Goal: Task Accomplishment & Management: Complete application form

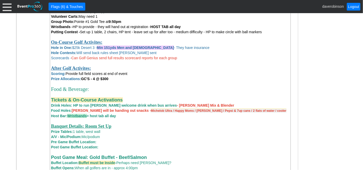
scroll to position [330, 0]
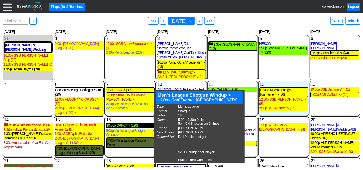
click at [134, 123] on div "10:00a CPKC * > (220)" at bounding box center [130, 125] width 48 height 4
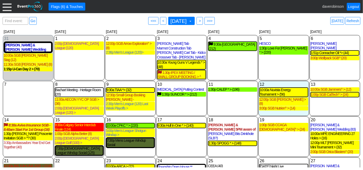
click at [93, 124] on div "9:30a Calgary Senior Interclub Finale (124)" at bounding box center [79, 127] width 49 height 9
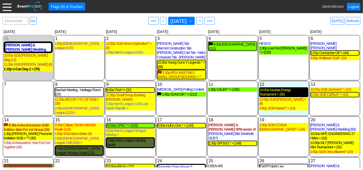
click at [270, 90] on div "10:00a Nuvista Energy Tournament > (56)" at bounding box center [284, 92] width 48 height 9
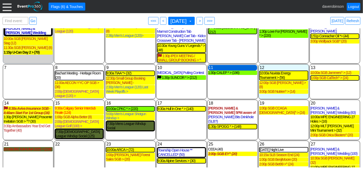
scroll to position [25, 0]
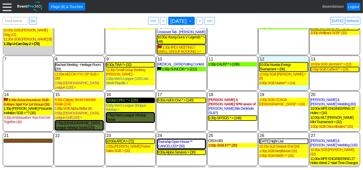
click at [118, 98] on div "10:00a CPKC * > (220)" at bounding box center [130, 100] width 48 height 4
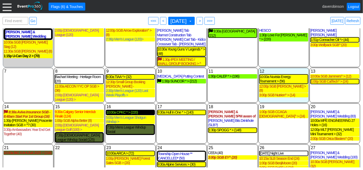
click at [131, 110] on div "10:00a CPKC * > (220)" at bounding box center [130, 112] width 48 height 4
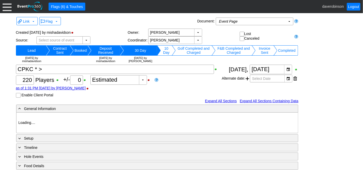
type input "Heritage Pointe Golf Club"
type input "Corporate Tournament"
type input "Scramble"
type input "Shotgun"
type input "Black"
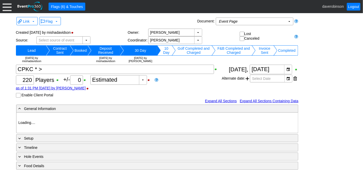
type input "Red"
type input "1115374"
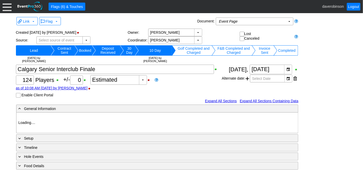
type input "Heritage Pointe Golf Club"
type input "Member Golf Event"
type input "Other"
type input "Shotgun"
type input "White"
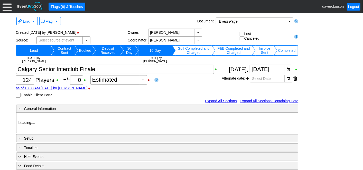
type input "White"
type input "1027123"
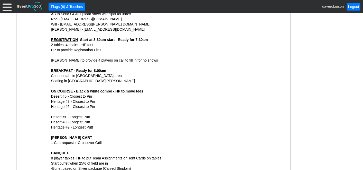
scroll to position [228, 0]
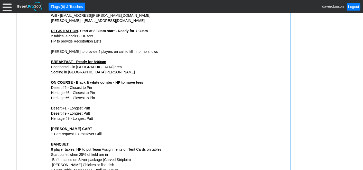
click at [155, 83] on div "ON COURSE - Black & white combo - HP to move tees" at bounding box center [170, 82] width 239 height 5
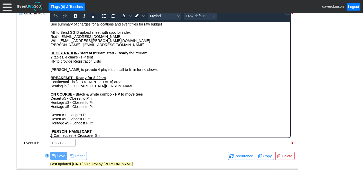
scroll to position [227, 0]
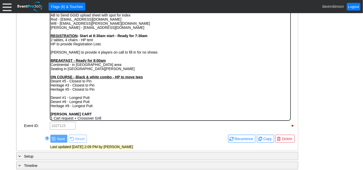
click at [154, 79] on div "ON COURSE - Black & white combo - HP to move tees" at bounding box center [170, 77] width 240 height 4
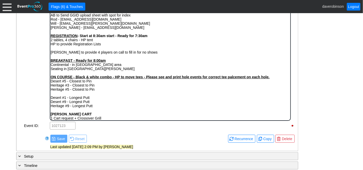
click at [134, 77] on strong "ON COURSE - Black & white combo - HP to move tees - Please see and print hole e…" at bounding box center [159, 77] width 219 height 4
click at [135, 77] on strong "ON COURSE - Black & white combo - HP to move tees - Please see and print hole e…" at bounding box center [159, 77] width 219 height 4
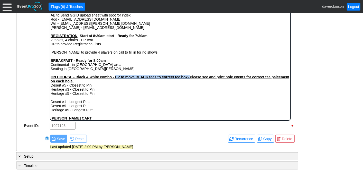
drag, startPoint x: 114, startPoint y: 78, endPoint x: 189, endPoint y: 77, distance: 74.8
click at [189, 77] on strong "ON COURSE - Black & white combo - HP to move BLACK tees to correct tee box- Ple…" at bounding box center [169, 79] width 239 height 8
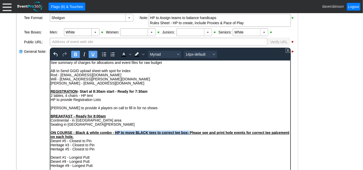
scroll to position [170, 0]
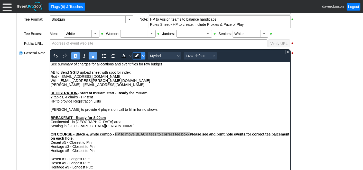
click at [143, 54] on icon "Background color Black" at bounding box center [143, 55] width 3 height 3
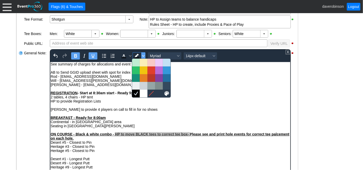
click at [142, 62] on div at bounding box center [144, 63] width 8 height 8
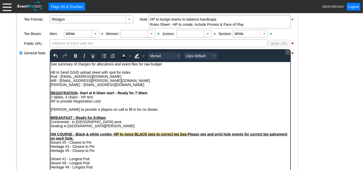
click at [162, 97] on div "2 tables, 4 chairs - HP tent" at bounding box center [170, 97] width 240 height 4
click at [174, 136] on span "HP to move BLACK tees to correct tee box-" at bounding box center [151, 134] width 74 height 4
click at [178, 135] on span "HP to move BLACK tees to correct cpombo tee box-" at bounding box center [158, 134] width 89 height 4
click at [238, 134] on strong "ON COURSE - Black & white combo - HP to move BLACK tees to correct combo tee bo…" at bounding box center [165, 136] width 231 height 8
click at [282, 134] on div "ON COURSE - Black & white combo - HP to move BLACK tees to correct combo tee bo…" at bounding box center [170, 136] width 240 height 8
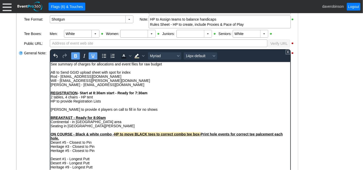
click at [61, 139] on div "ON COURSE - Black & white combo - HP to move BLACK tees to correct combo tee bo…" at bounding box center [170, 136] width 240 height 8
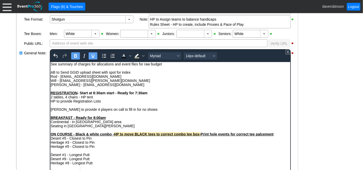
click at [265, 134] on strong "ON COURSE - Black & white combo - HP to move BLACK tees to correct combo tee bo…" at bounding box center [161, 134] width 223 height 4
click at [202, 151] on div "Rich Text Area. Press ALT-0 for help." at bounding box center [170, 150] width 240 height 4
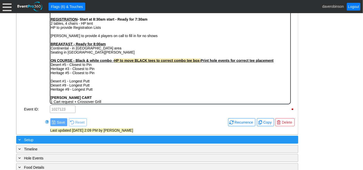
scroll to position [256, 0]
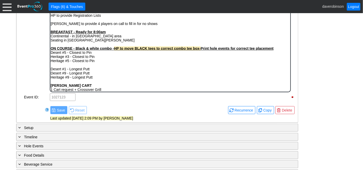
click at [34, 72] on div "General Note:" at bounding box center [37, 28] width 26 height 130
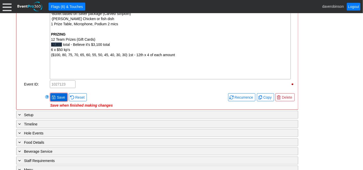
scroll to position [370, 0]
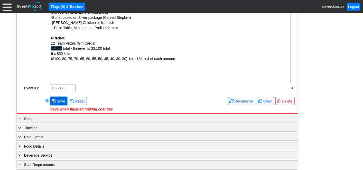
click at [59, 100] on span "Save" at bounding box center [61, 100] width 10 height 5
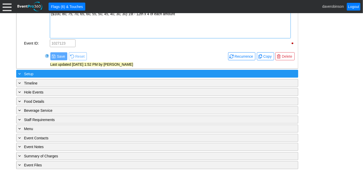
scroll to position [415, 0]
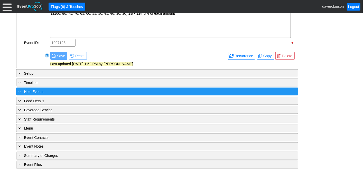
click at [21, 89] on span at bounding box center [19, 91] width 5 height 5
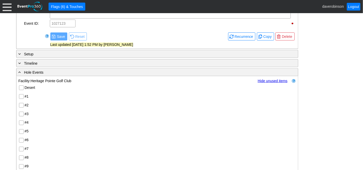
scroll to position [472, 0]
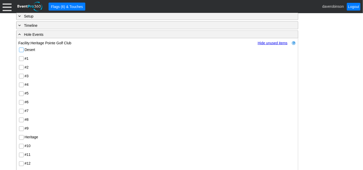
click at [22, 49] on input "Desert" at bounding box center [21, 50] width 5 height 5
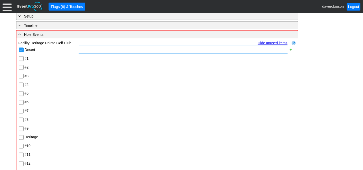
click at [98, 51] on div at bounding box center [183, 50] width 210 height 8
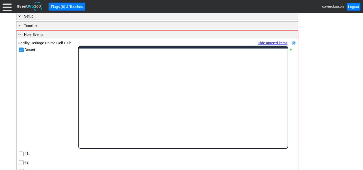
scroll to position [0, 0]
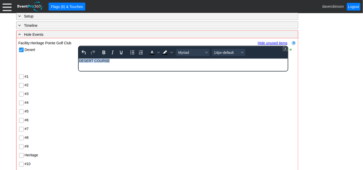
drag, startPoint x: 91, startPoint y: 63, endPoint x: 51, endPoint y: 64, distance: 39.9
click at [79, 64] on html "DESERT COURSE" at bounding box center [183, 62] width 209 height 7
click at [104, 52] on icon "Bold" at bounding box center [104, 52] width 6 height 6
click at [243, 51] on icon "Font size 14px-default" at bounding box center [242, 52] width 3 height 3
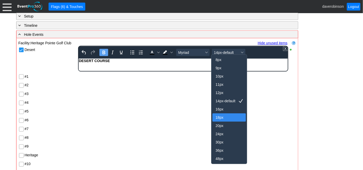
click at [222, 118] on div "18px" at bounding box center [226, 117] width 20 height 6
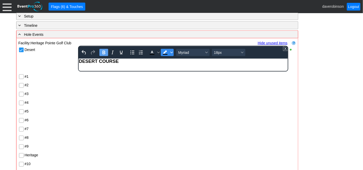
click at [172, 52] on span "Background color Black" at bounding box center [172, 52] width 4 height 7
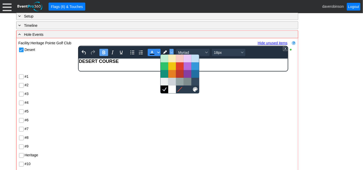
click at [157, 50] on span "Text color Black" at bounding box center [159, 52] width 4 height 7
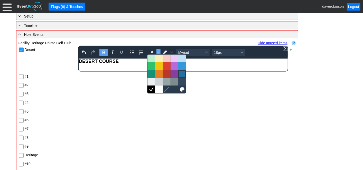
click at [182, 73] on div at bounding box center [182, 74] width 6 height 6
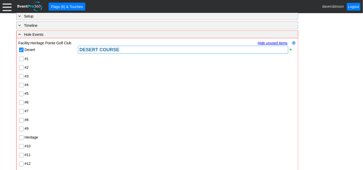
click at [170, 82] on div "Desert DESERT COURSE #1 #2 #3 #4 #5 #6 #7 #8 #9 Heritage #10 #11 #12 #13 #14 #1…" at bounding box center [158, 137] width 278 height 184
click at [93, 80] on div at bounding box center [187, 84] width 218 height 9
click at [21, 138] on input "Heritage" at bounding box center [21, 137] width 5 height 5
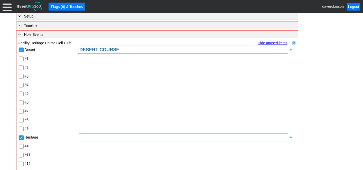
click at [94, 138] on div at bounding box center [183, 137] width 210 height 8
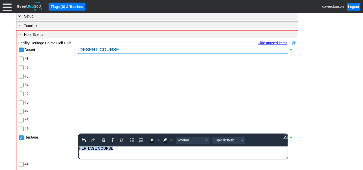
drag, startPoint x: 114, startPoint y: 149, endPoint x: 47, endPoint y: 146, distance: 67.1
click at [79, 146] on html "HERITAGE COURSE" at bounding box center [183, 149] width 209 height 7
click at [104, 140] on icon "Bold" at bounding box center [104, 140] width 3 height 4
click at [171, 139] on icon "Background color Black" at bounding box center [171, 140] width 3 height 3
click at [158, 139] on icon "Text color Black" at bounding box center [158, 140] width 3 height 3
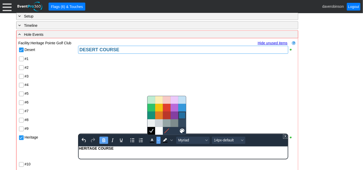
drag, startPoint x: 183, startPoint y: 117, endPoint x: 226, endPoint y: 133, distance: 45.9
click at [183, 117] on div at bounding box center [182, 115] width 6 height 6
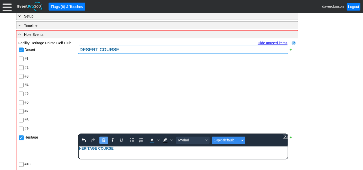
click at [242, 139] on icon "Font size 14px-default" at bounding box center [242, 140] width 3 height 2
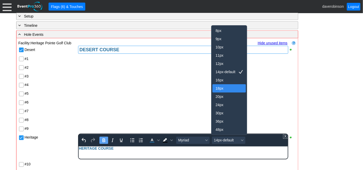
click at [220, 88] on div "18px" at bounding box center [226, 88] width 20 height 6
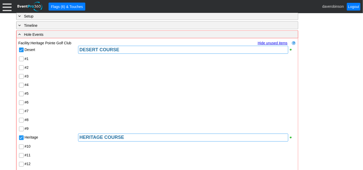
click at [20, 57] on input "#1" at bounding box center [21, 59] width 5 height 5
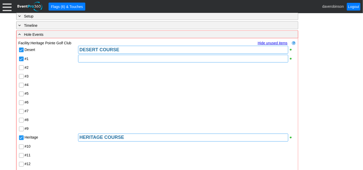
click at [91, 58] on div at bounding box center [183, 59] width 210 height 8
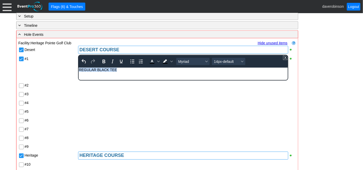
drag, startPoint x: 119, startPoint y: 71, endPoint x: 28, endPoint y: 60, distance: 91.6
click at [79, 68] on html "REGULAR BLACK TEE" at bounding box center [183, 71] width 209 height 7
copy div "REGULAR BLACK TEE"
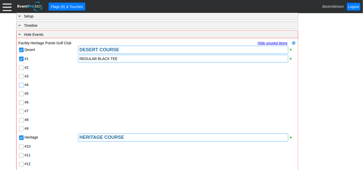
click at [21, 85] on div "Desert DESERT COURSE #1 REGULAR BLACK TEE #2 #3 #4 #5 #6 #7 #8 #9 Heritage HERI…" at bounding box center [158, 137] width 278 height 184
click at [22, 67] on input "#2" at bounding box center [21, 68] width 5 height 5
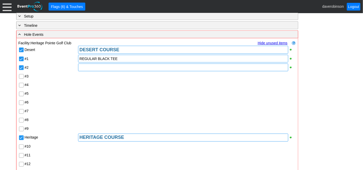
click at [87, 67] on div at bounding box center [183, 67] width 210 height 8
click at [21, 94] on div "Desert DESERT COURSE #1 REGULAR BLACK TEE #2 REGULAR BLACK TEE #3 #4 #5 #6 #7 #…" at bounding box center [158, 137] width 278 height 184
click at [21, 74] on input "#3" at bounding box center [21, 76] width 5 height 5
click at [21, 83] on input "#4" at bounding box center [21, 85] width 5 height 5
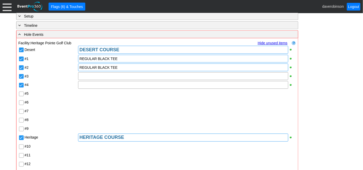
click at [20, 92] on input "#5" at bounding box center [21, 94] width 5 height 5
click at [21, 100] on input "#6" at bounding box center [21, 102] width 5 height 5
click at [20, 110] on input "#7" at bounding box center [21, 111] width 5 height 5
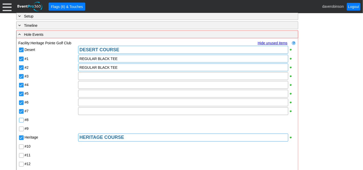
click at [21, 119] on input "#8" at bounding box center [21, 120] width 5 height 5
click at [21, 127] on input "#9" at bounding box center [21, 129] width 5 height 5
click at [86, 100] on div at bounding box center [183, 102] width 210 height 8
click at [70, 119] on div "Desert DESERT COURSE #1 REGULAR BLACK TEE #2 REGULAR BLACK TEE #3 #4 #5 #6 REGU…" at bounding box center [158, 137] width 278 height 184
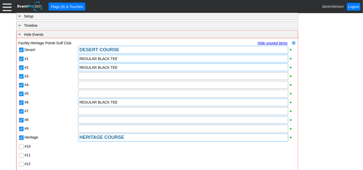
click at [90, 121] on div at bounding box center [183, 120] width 210 height 8
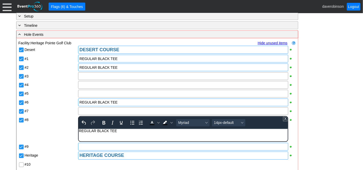
click at [91, 147] on div "Desert DESERT COURSE #1 REGULAR BLACK TEE #2 REGULAR BLACK TEE #3 #4 #5 #6 REGU…" at bounding box center [158, 146] width 278 height 202
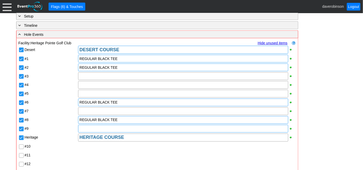
click at [83, 127] on div at bounding box center [183, 129] width 210 height 8
click at [53, 132] on div "Desert DESERT COURSE #1 REGULAR BLACK TEE #2 REGULAR BLACK TEE #3 #4 #5 #6 REGU…" at bounding box center [158, 137] width 278 height 184
click at [94, 75] on div at bounding box center [183, 76] width 210 height 8
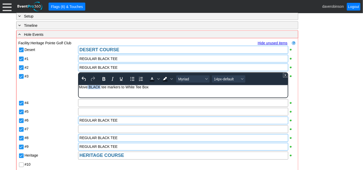
drag, startPoint x: 88, startPoint y: 87, endPoint x: 100, endPoint y: 86, distance: 12.4
click at [100, 86] on div "Move BLACK tee markers to White Tee Box" at bounding box center [183, 87] width 208 height 4
click at [103, 78] on icon "Bold" at bounding box center [104, 79] width 6 height 6
click at [66, 88] on div "Desert DESERT COURSE #1 REGULAR BLACK TEE #2 REGULAR BLACK TEE #3 To open the p…" at bounding box center [158, 146] width 278 height 202
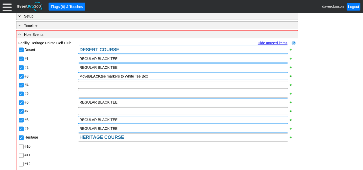
drag, startPoint x: 159, startPoint y: 76, endPoint x: 108, endPoint y: 74, distance: 50.9
click at [108, 74] on div "Move BLACK tee markers to White Tee Box" at bounding box center [182, 76] width 207 height 5
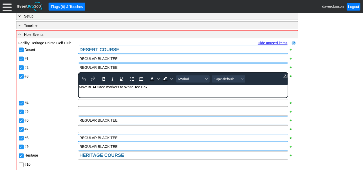
drag, startPoint x: 153, startPoint y: 86, endPoint x: 150, endPoint y: 165, distance: 78.7
click at [79, 85] on html "Move BLACK tee markers to White Tee Box" at bounding box center [183, 88] width 209 height 7
copy div "Move BLACK tee markers to White Tee Box"
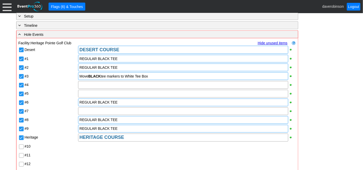
click at [94, 102] on div "Desert DESERT COURSE #1 REGULAR BLACK TEE #2 REGULAR BLACK TEE #3 Move BLACK te…" at bounding box center [158, 137] width 278 height 184
click at [88, 85] on div at bounding box center [183, 85] width 210 height 8
click at [90, 110] on div "Desert DESERT COURSE #1 REGULAR BLACK TEE #2 REGULAR BLACK TEE #3 Move BLACK te…" at bounding box center [158, 137] width 278 height 184
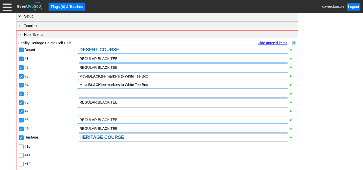
click at [89, 92] on div at bounding box center [183, 94] width 210 height 8
click at [92, 127] on div "Desert DESERT COURSE #1 REGULAR BLACK TEE #2 REGULAR BLACK TEE #3 Move BLACK te…" at bounding box center [158, 137] width 278 height 184
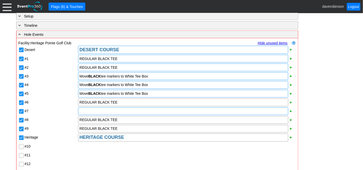
click at [87, 111] on div at bounding box center [183, 111] width 210 height 8
click at [63, 122] on div "Desert DESERT COURSE #1 REGULAR BLACK TEE #2 REGULAR BLACK TEE #3 Move BLACK te…" at bounding box center [158, 137] width 278 height 184
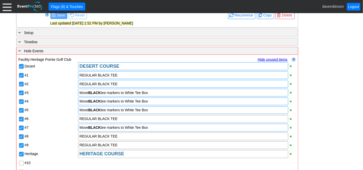
scroll to position [444, 0]
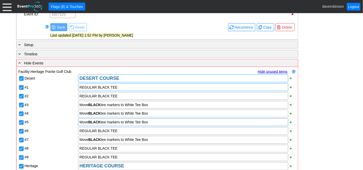
click at [126, 86] on div "REGULAR BLACK TEE" at bounding box center [182, 87] width 207 height 5
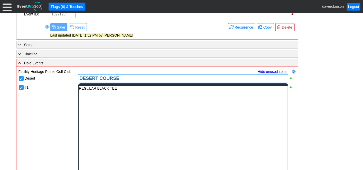
scroll to position [0, 0]
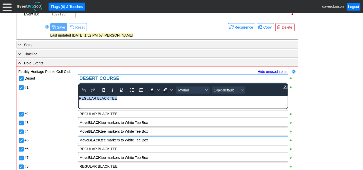
drag, startPoint x: 114, startPoint y: 100, endPoint x: 127, endPoint y: 195, distance: 95.9
click at [79, 100] on html "REGULAR BLACK TEE" at bounding box center [183, 99] width 209 height 7
paste body "Rich Text Area. Press ALT-0 for help."
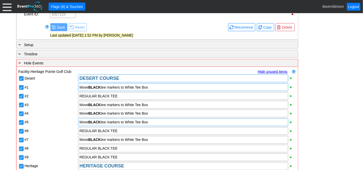
click at [39, 112] on div "Desert DESERT COURSE #1 Move BLACK tee markers to White Tee Box #2 REGULAR BLAC…" at bounding box center [158, 166] width 278 height 184
drag, startPoint x: 130, startPoint y: 132, endPoint x: 88, endPoint y: 133, distance: 42.2
click at [87, 134] on div "Desert DESERT COURSE #1 Move BLACK tee markers to White Tee Box #2 REGULAR BLAC…" at bounding box center [158, 166] width 278 height 184
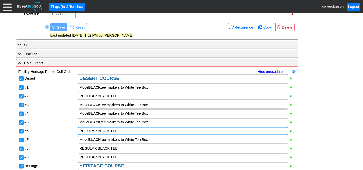
click at [125, 130] on div "REGULAR BLACK TEE" at bounding box center [182, 130] width 207 height 5
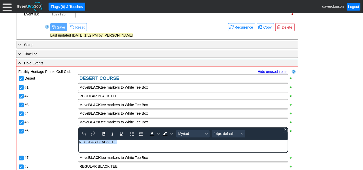
drag, startPoint x: 126, startPoint y: 141, endPoint x: 57, endPoint y: 147, distance: 69.1
click at [79, 146] on html "REGULAR BLACK TEE" at bounding box center [183, 143] width 209 height 7
paste body "Rich Text Area. Press ALT-0 for help."
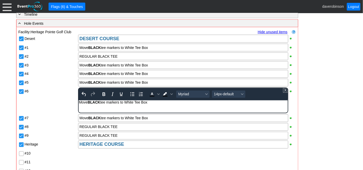
scroll to position [501, 0]
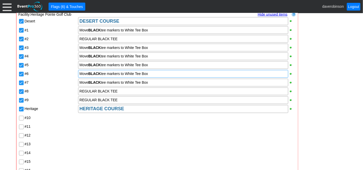
click at [132, 111] on div "Desert DESERT COURSE #1 Move BLACK tee markers to White Tee Box #2 REGULAR BLAC…" at bounding box center [158, 109] width 278 height 184
click at [126, 92] on div "REGULAR BLACK TEE" at bounding box center [182, 91] width 207 height 5
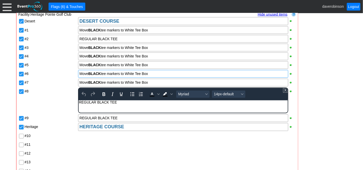
scroll to position [0, 0]
drag, startPoint x: 127, startPoint y: 102, endPoint x: 36, endPoint y: 102, distance: 91.0
click at [79, 102] on html "REGULAR BLACK TEE" at bounding box center [183, 103] width 209 height 7
click at [51, 94] on div "Desert DESERT COURSE #1 Move BLACK tee markers to White Tee Box #2 REGULAR BLAC…" at bounding box center [158, 118] width 278 height 202
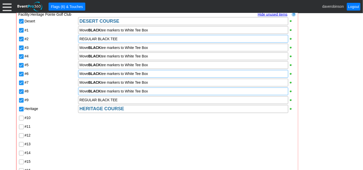
drag, startPoint x: 122, startPoint y: 36, endPoint x: 81, endPoint y: 39, distance: 41.2
click at [81, 39] on div "REGULAR BLACK TEE" at bounding box center [182, 38] width 207 height 5
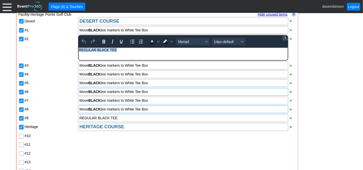
drag, startPoint x: 121, startPoint y: 50, endPoint x: 68, endPoint y: 51, distance: 52.7
click at [79, 51] on html "REGULAR BLACK TEE" at bounding box center [183, 51] width 209 height 7
copy div "REGULAR BLACK TEE"
click at [152, 74] on div "Desert DESERT COURSE #1 Move BLACK tee markers to White Tee Box #2 REGULAR BLAC…" at bounding box center [158, 118] width 278 height 202
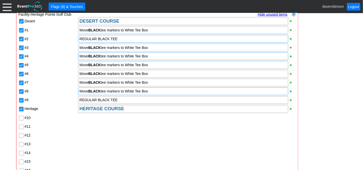
click at [154, 56] on div "Move BLACK tee markers to White Tee Box" at bounding box center [182, 56] width 207 height 5
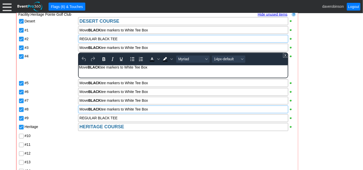
drag, startPoint x: 154, startPoint y: 69, endPoint x: 62, endPoint y: 74, distance: 91.6
click at [79, 72] on html "Move BLACK tee markers to White Tee Box" at bounding box center [183, 68] width 209 height 7
paste body "Rich Text Area. Press ALT-0 for help."
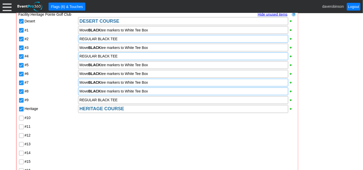
click at [153, 83] on div "Desert DESERT COURSE #1 Move BLACK tee markers to White Tee Box #2 REGULAR BLAC…" at bounding box center [158, 109] width 278 height 184
drag, startPoint x: 153, startPoint y: 63, endPoint x: 81, endPoint y: 64, distance: 72.0
click at [81, 64] on div "Move BLACK tee markers to White Tee Box" at bounding box center [182, 64] width 207 height 5
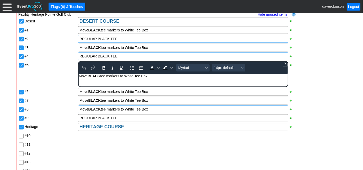
drag, startPoint x: 151, startPoint y: 77, endPoint x: 65, endPoint y: 77, distance: 86.1
click at [79, 77] on html "Move BLACK tee markers to White Tee Box" at bounding box center [183, 77] width 209 height 7
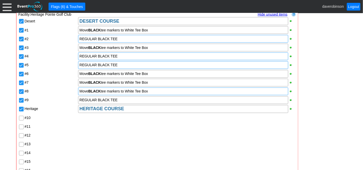
click at [63, 78] on div "Desert DESERT COURSE #1 Move BLACK tee markers to White Tee Box #2 REGULAR BLAC…" at bounding box center [158, 109] width 278 height 184
click at [158, 80] on div "Move BLACK tee markers to White Tee Box" at bounding box center [182, 82] width 207 height 5
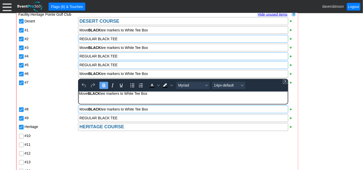
drag, startPoint x: 151, startPoint y: 93, endPoint x: 142, endPoint y: 187, distance: 94.5
click at [79, 97] on html "Move BLACK tee markers to White Tee Box" at bounding box center [183, 94] width 209 height 7
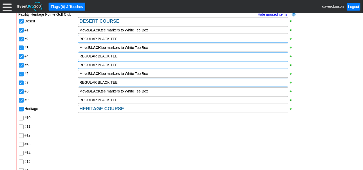
click at [124, 116] on div "Desert DESERT COURSE #1 Move BLACK tee markers to White Tee Box #2 REGULAR BLAC…" at bounding box center [158, 109] width 278 height 184
drag, startPoint x: 123, startPoint y: 99, endPoint x: 82, endPoint y: 97, distance: 41.7
click at [82, 97] on div "REGULAR BLACK TEE" at bounding box center [182, 99] width 207 height 5
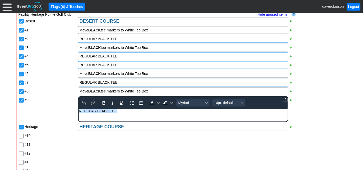
drag, startPoint x: 120, startPoint y: 112, endPoint x: 76, endPoint y: 112, distance: 44.2
click at [79, 112] on html "REGULAR BLACK TEE" at bounding box center [183, 112] width 209 height 7
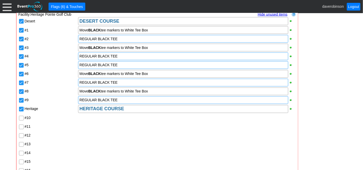
click at [66, 96] on div "#9" at bounding box center [51, 99] width 53 height 6
click at [21, 116] on input "#10" at bounding box center [21, 118] width 5 height 5
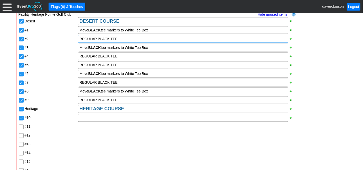
click at [21, 125] on input "#11" at bounding box center [21, 127] width 5 height 5
click at [21, 136] on input "#12" at bounding box center [21, 135] width 5 height 5
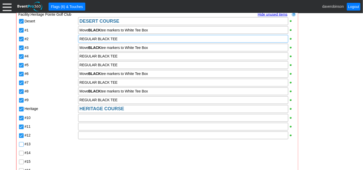
click at [21, 143] on input "#13" at bounding box center [21, 144] width 5 height 5
click at [19, 151] on input "#14" at bounding box center [21, 153] width 5 height 5
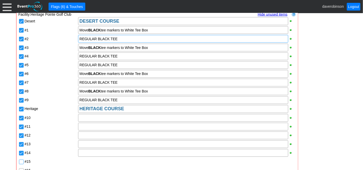
click at [21, 160] on input "#15" at bounding box center [21, 162] width 5 height 5
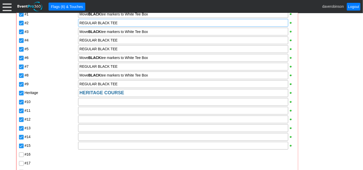
scroll to position [529, 0]
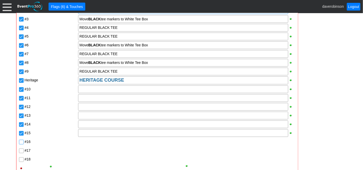
click at [21, 140] on input "#16" at bounding box center [21, 142] width 5 height 5
click at [21, 150] on input "#17" at bounding box center [21, 151] width 5 height 5
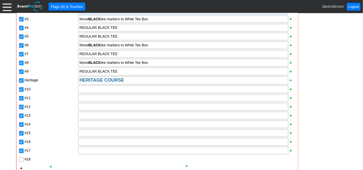
click at [20, 161] on div at bounding box center [22, 159] width 6 height 9
click at [19, 156] on div at bounding box center [22, 159] width 6 height 9
click at [21, 157] on input "#18" at bounding box center [21, 159] width 5 height 5
click at [94, 106] on div at bounding box center [183, 107] width 210 height 8
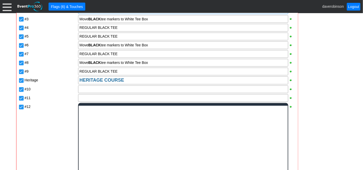
scroll to position [0, 0]
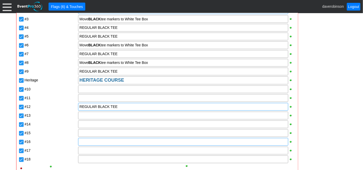
click at [93, 141] on div "Desert DESERT COURSE #1 Move BLACK tee markers to White Tee Box #2 REGULAR BLAC…" at bounding box center [158, 80] width 278 height 184
click at [95, 123] on div at bounding box center [183, 124] width 210 height 8
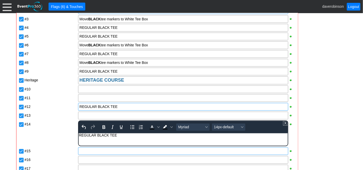
click at [87, 147] on div "Desert DESERT COURSE #1 Move BLACK tee markers to White Tee Box #2 REGULAR BLAC…" at bounding box center [158, 89] width 278 height 202
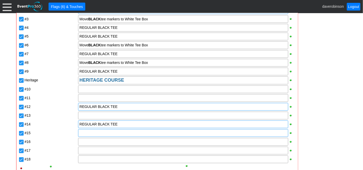
click at [90, 133] on div at bounding box center [183, 133] width 210 height 8
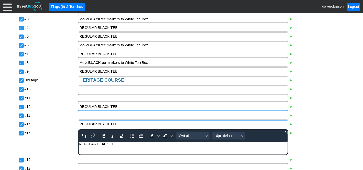
click at [61, 143] on div "Desert DESERT COURSE #1 Move BLACK tee markers to White Tee Box #2 REGULAR BLAC…" at bounding box center [158, 89] width 278 height 202
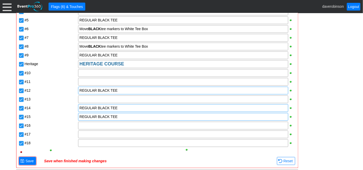
scroll to position [558, 0]
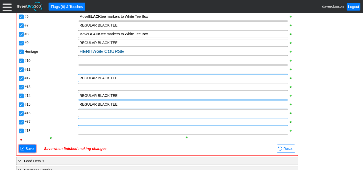
click at [91, 121] on div at bounding box center [183, 122] width 210 height 8
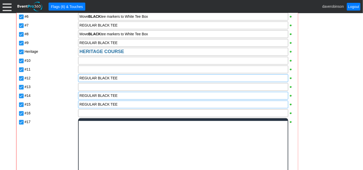
scroll to position [0, 0]
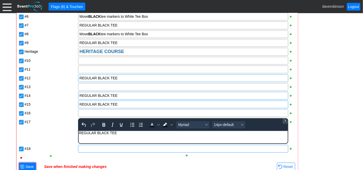
click at [87, 145] on div "Facility: Heritage Pointe Golf Club Remove all highlights Hide unused items Sho…" at bounding box center [158, 63] width 278 height 216
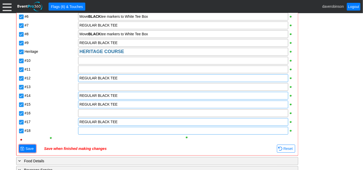
click at [93, 129] on div at bounding box center [183, 131] width 210 height 8
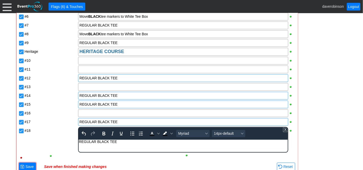
click at [61, 137] on div "Desert DESERT COURSE #1 Move BLACK tee markers to White Tee Box #2 REGULAR BLAC…" at bounding box center [158, 61] width 278 height 202
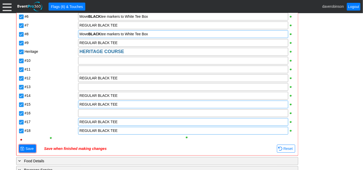
click at [154, 32] on div "Move BLACK tee markers to White Tee Box" at bounding box center [182, 34] width 207 height 5
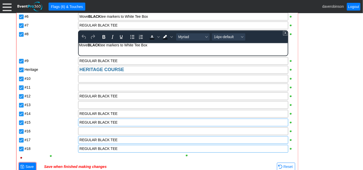
drag, startPoint x: 150, startPoint y: 46, endPoint x: 155, endPoint y: 93, distance: 47.5
click at [79, 50] on html "Move BLACK tee markers to White Tee Box" at bounding box center [183, 46] width 209 height 7
copy div "Move BLACK tee markers to White Tee Box"
click at [89, 80] on div "Desert DESERT COURSE #1 Move BLACK tee markers to White Tee Box #2 REGULAR BLAC…" at bounding box center [158, 61] width 278 height 202
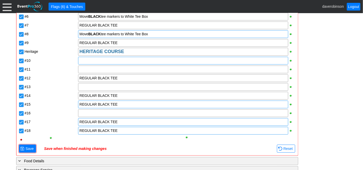
click at [91, 61] on div at bounding box center [183, 61] width 210 height 8
click at [93, 88] on div "Desert DESERT COURSE #1 Move BLACK tee markers to White Tee Box #2 REGULAR BLAC…" at bounding box center [158, 52] width 278 height 184
click at [88, 69] on div at bounding box center [183, 70] width 210 height 8
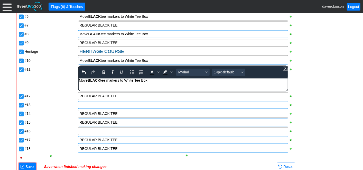
click at [87, 104] on div "Desert DESERT COURSE #1 Move BLACK tee markers to White Tee Box #2 REGULAR BLAC…" at bounding box center [158, 61] width 278 height 202
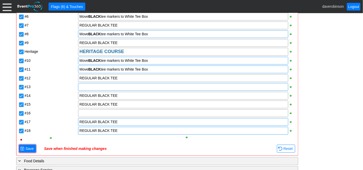
click at [85, 86] on div at bounding box center [183, 87] width 210 height 8
click at [89, 130] on div "Desert DESERT COURSE #1 Move BLACK tee markers to White Tee Box #2 REGULAR BLAC…" at bounding box center [158, 52] width 278 height 184
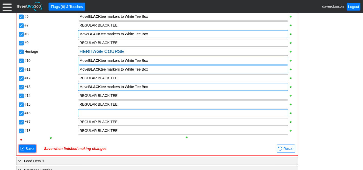
click at [82, 111] on div at bounding box center [183, 113] width 210 height 8
click at [63, 126] on div "Desert DESERT COURSE #1 Move BLACK tee markers to White Tee Box #2 REGULAR BLAC…" at bounding box center [158, 52] width 278 height 184
click at [28, 147] on span "Save" at bounding box center [29, 148] width 10 height 5
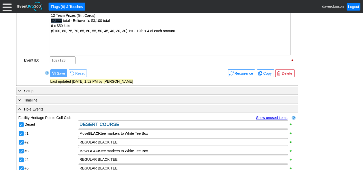
scroll to position [387, 0]
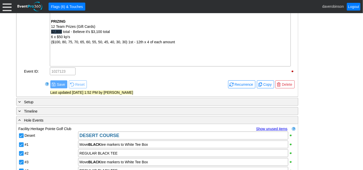
click at [316, 117] on div "- General Information ▼ Loading.... Remove all highlights Facility: ▼ Χ Heritag…" at bounding box center [182, 58] width 334 height 683
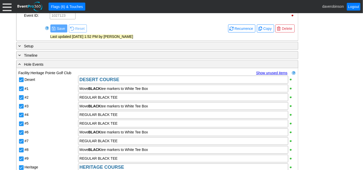
scroll to position [444, 0]
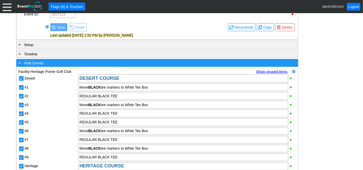
click at [20, 61] on span at bounding box center [19, 62] width 5 height 5
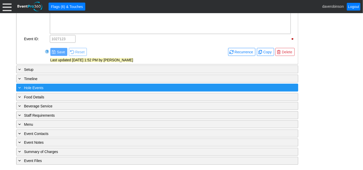
scroll to position [416, 0]
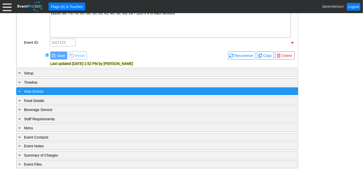
click at [289, 91] on div "+ Hole Events ▼" at bounding box center [157, 91] width 282 height 8
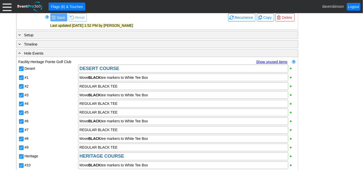
scroll to position [472, 0]
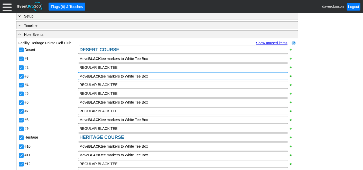
click at [161, 77] on div "Move BLACK tee markers to White Tee Box" at bounding box center [182, 76] width 207 height 5
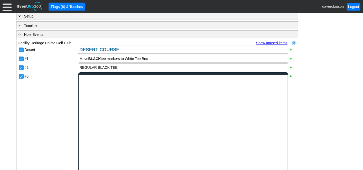
scroll to position [0, 0]
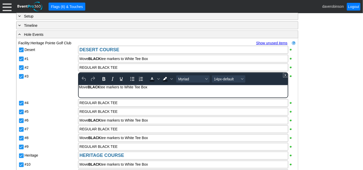
click at [159, 89] on div "Move BLACK tee markers to White Tee Box" at bounding box center [183, 87] width 208 height 4
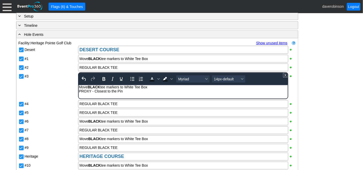
click at [93, 91] on div "PROXY - Closest to the Pin" at bounding box center [183, 91] width 208 height 4
drag, startPoint x: 93, startPoint y: 91, endPoint x: 75, endPoint y: 91, distance: 17.7
click at [79, 91] on html "Move BLACK tee markers to White Tee Box PROXY - Closest to the Pin" at bounding box center [183, 90] width 209 height 11
click at [105, 78] on icon "Bold" at bounding box center [104, 79] width 6 height 6
click at [243, 78] on div "Font size 14px-default" at bounding box center [242, 79] width 4 height 3
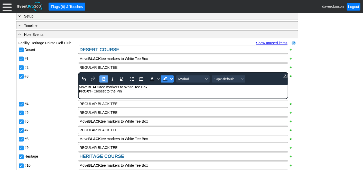
click at [171, 78] on icon "Background color Black" at bounding box center [171, 79] width 3 height 3
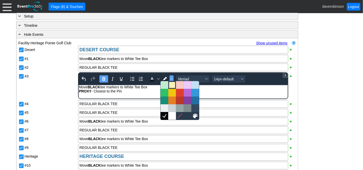
click at [173, 87] on div at bounding box center [172, 85] width 6 height 6
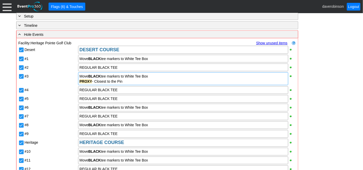
click at [132, 79] on div "PROXY - Closest to the Pin" at bounding box center [182, 81] width 207 height 5
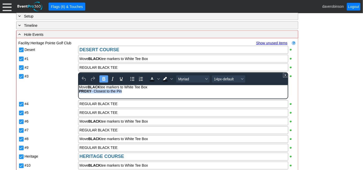
drag, startPoint x: 128, startPoint y: 93, endPoint x: 75, endPoint y: 94, distance: 53.5
click at [79, 94] on html "Move BLACK tee markers to White Tee Box PROXY - Closest to the Pin" at bounding box center [183, 90] width 209 height 11
paste body "Rich Text Area. Press ALT-0 for help."
click at [86, 78] on icon "Undo" at bounding box center [84, 79] width 6 height 6
click at [126, 94] on body "Move BLACK tee markers to White Tee Box PROXY - Closest to the Pin" at bounding box center [183, 90] width 209 height 11
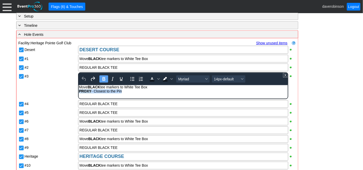
drag, startPoint x: 126, startPoint y: 94, endPoint x: 157, endPoint y: 175, distance: 86.9
click at [79, 91] on body "Move BLACK tee markers to White Tee Box PROXY - Closest to the Pin" at bounding box center [183, 90] width 209 height 11
copy div "PROXY - Closest to the Pin"
click at [60, 90] on div "Desert DESERT COURSE #1 Move BLACK tee markers to White Tee Box #2 REGULAR BLAC…" at bounding box center [158, 146] width 278 height 203
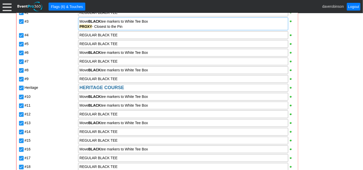
scroll to position [529, 0]
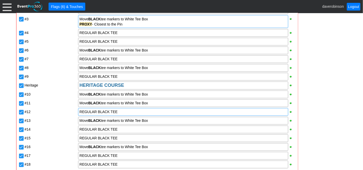
click at [132, 112] on div "REGULAR BLACK TEE" at bounding box center [182, 111] width 207 height 5
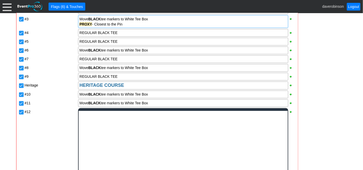
scroll to position [0, 0]
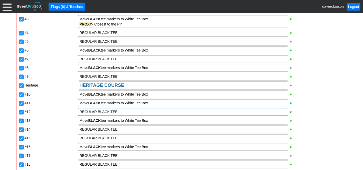
click at [121, 112] on div "REGULAR BLACK TEE" at bounding box center [182, 111] width 207 height 5
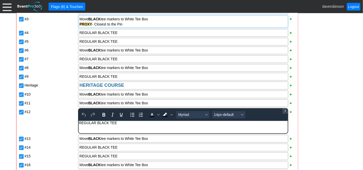
click at [121, 123] on div "REGULAR BLACK TEE" at bounding box center [183, 123] width 208 height 4
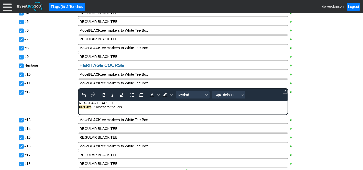
scroll to position [558, 0]
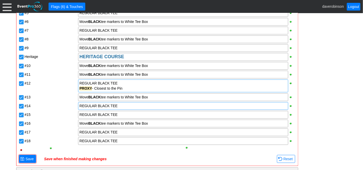
click at [121, 117] on div "Desert DESERT COURSE #1 Move BLACK tee markers to White Tee Box #2 REGULAR BLAC…" at bounding box center [158, 57] width 278 height 194
click at [119, 105] on div "REGULAR BLACK TEE" at bounding box center [182, 105] width 207 height 5
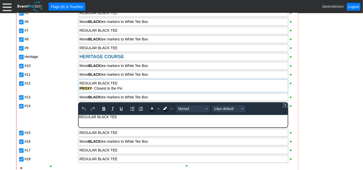
scroll to position [0, 0]
click at [121, 116] on div "REGULAR BLACK TEE" at bounding box center [183, 117] width 208 height 4
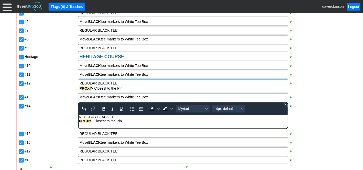
click at [54, 112] on div "#14" at bounding box center [51, 116] width 54 height 28
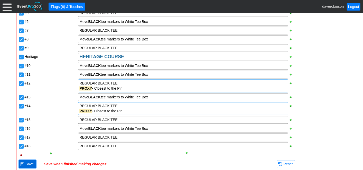
click at [27, 164] on span "Save" at bounding box center [29, 163] width 10 height 5
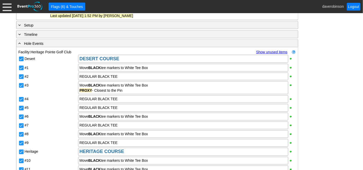
scroll to position [472, 0]
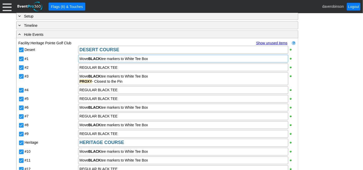
click at [174, 59] on div "Move BLACK tee markers to White Tee Box" at bounding box center [182, 58] width 207 height 5
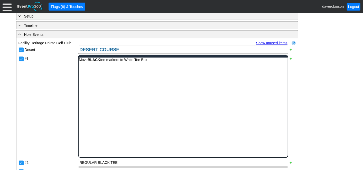
scroll to position [0, 0]
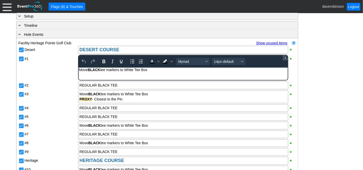
click at [167, 72] on body "Move BLACK tee markers to White Tee Box" at bounding box center [183, 71] width 209 height 7
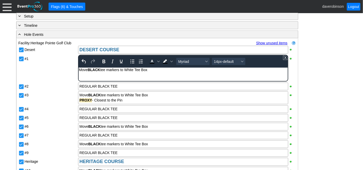
paste body "Rich Text Area. Press ALT-0 for help."
drag, startPoint x: 122, startPoint y: 75, endPoint x: 79, endPoint y: 73, distance: 43.2
click at [79, 73] on div "PROXY - Longest Putt" at bounding box center [183, 74] width 208 height 4
copy div "PROXY - Longest Putt"
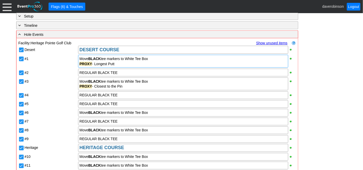
click at [42, 71] on div "Desert DESERT COURSE #1 Move BLACK tee markers to White Tee Box PROXY - Longest…" at bounding box center [158, 147] width 278 height 205
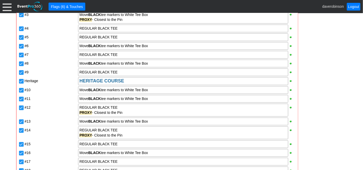
scroll to position [558, 0]
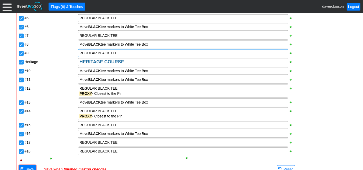
click at [130, 52] on div "REGULAR BLACK TEE" at bounding box center [182, 53] width 207 height 5
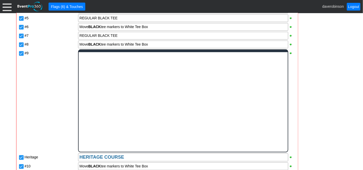
scroll to position [0, 0]
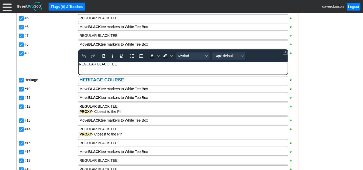
click at [122, 65] on div "REGULAR BLACK TEE" at bounding box center [183, 64] width 208 height 4
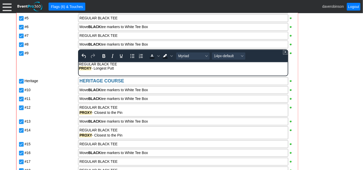
click at [54, 59] on div "#9" at bounding box center [51, 63] width 54 height 28
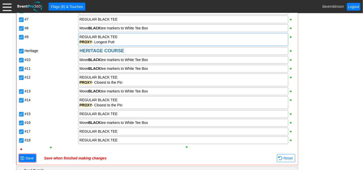
scroll to position [615, 0]
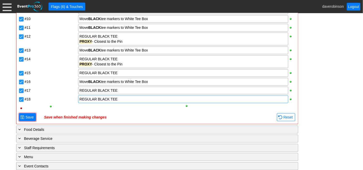
click at [127, 96] on div "REGULAR BLACK TEE" at bounding box center [182, 98] width 207 height 5
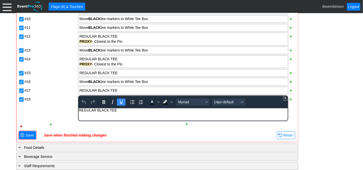
scroll to position [0, 0]
click at [124, 113] on body "REGULAR BLACK TEE" at bounding box center [183, 111] width 209 height 7
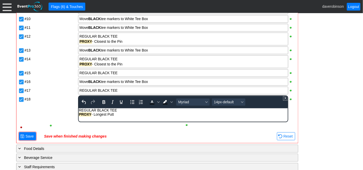
click at [59, 100] on div "#18" at bounding box center [51, 109] width 54 height 28
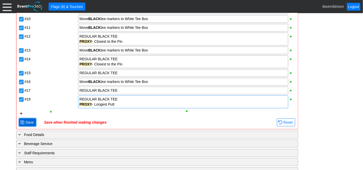
click at [24, 120] on span "Save" at bounding box center [29, 122] width 10 height 5
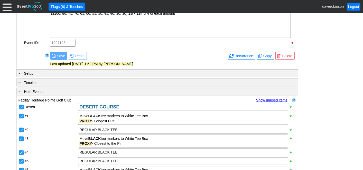
scroll to position [472, 0]
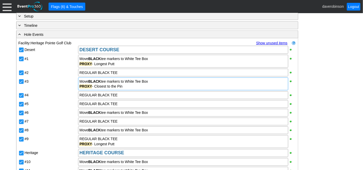
click at [126, 85] on div "PROXY - Closest to the Pin" at bounding box center [182, 86] width 207 height 5
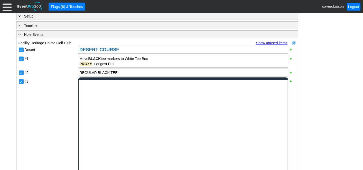
scroll to position [0, 0]
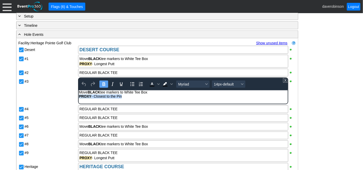
drag, startPoint x: 124, startPoint y: 98, endPoint x: 77, endPoint y: 99, distance: 46.5
click at [79, 99] on html "Move BLACK tee markers to White Tee Box PROXY - Closest to the Pin" at bounding box center [183, 95] width 209 height 11
copy div "PROXY - Closest to the Pin"
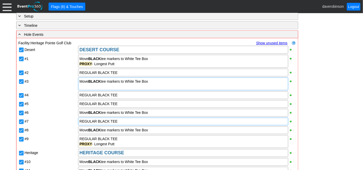
click at [127, 116] on div "Desert DESERT COURSE #1 Move BLACK tee markers to White Tee Box PROXY - Longest…" at bounding box center [158, 152] width 278 height 215
click at [126, 104] on div "REGULAR BLACK TEE" at bounding box center [183, 104] width 210 height 8
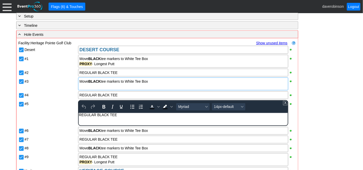
click at [121, 117] on div "REGULAR BLACK TEE" at bounding box center [183, 115] width 208 height 4
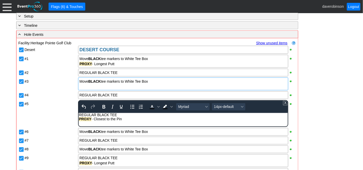
click at [57, 104] on div "#5" at bounding box center [51, 103] width 53 height 6
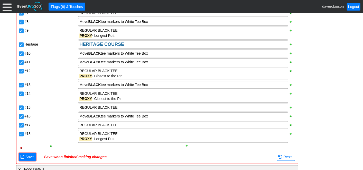
scroll to position [587, 0]
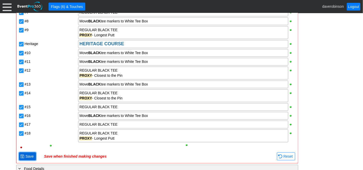
click at [27, 153] on span "Save" at bounding box center [29, 155] width 10 height 5
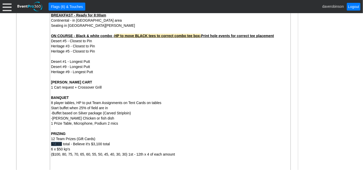
scroll to position [272, 0]
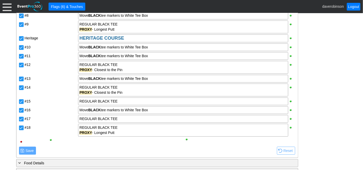
scroll to position [615, 0]
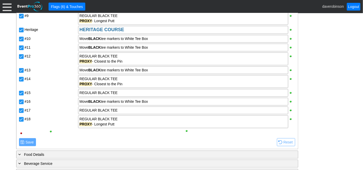
scroll to position [653, 0]
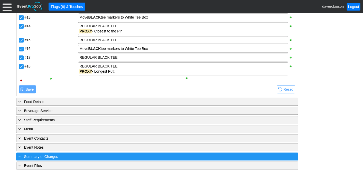
click at [24, 153] on div "+ Summary of Charges" at bounding box center [146, 156] width 259 height 6
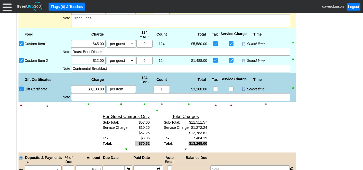
scroll to position [865, 0]
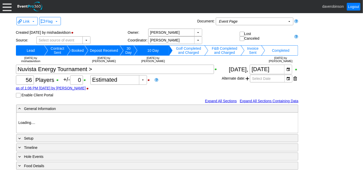
type input "Heritage Pointe Golf Club"
type input "Corporate Tournament"
type input "Scramble"
type input "X Over"
type input "Black"
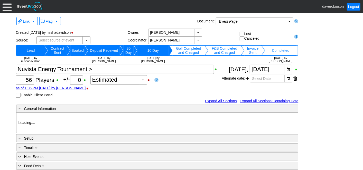
type input "Red"
type input "1123703"
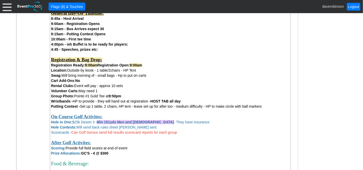
scroll to position [400, 0]
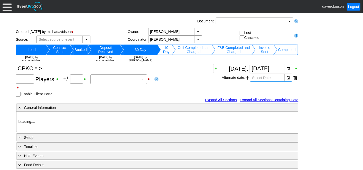
type input "220"
type input "0"
type input "Estimated"
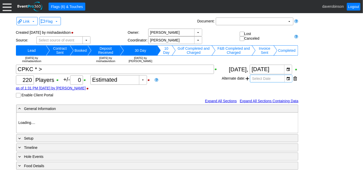
type input "Heritage Pointe Golf Club"
type input "Corporate Tournament"
type input "Scramble"
type input "Shotgun"
type input "Black"
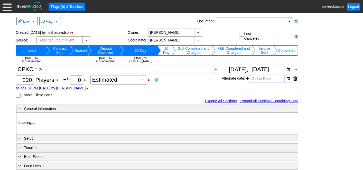
type input "Red"
type input "1115374"
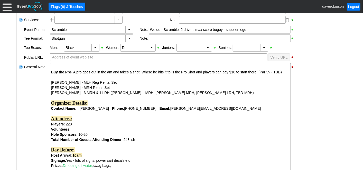
scroll to position [143, 0]
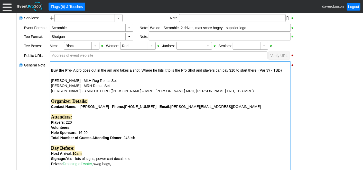
click at [107, 78] on div "Alex Boyd - MLH Reg Rental Set" at bounding box center [170, 80] width 239 height 5
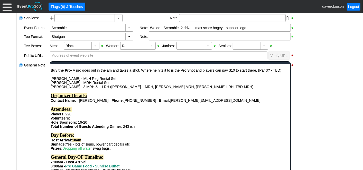
scroll to position [0, 0]
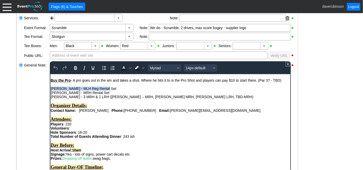
drag, startPoint x: 105, startPoint y: 90, endPoint x: 49, endPoint y: 87, distance: 55.9
click at [103, 93] on div "Brian Davis - MRH Rental Set" at bounding box center [170, 92] width 240 height 4
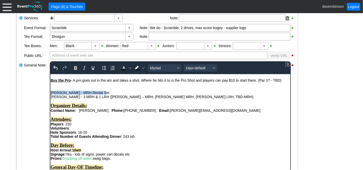
drag, startPoint x: 103, startPoint y: 93, endPoint x: 98, endPoint y: 165, distance: 72.1
click at [235, 96] on div "Nicole Menard - 3 MRH & 1 LRH (Chris Erhart – MRH, Steven Ritchot MRH, Nicole M…" at bounding box center [170, 98] width 240 height 8
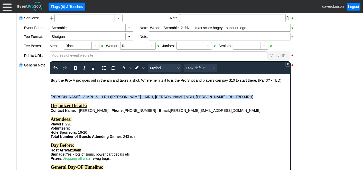
drag, startPoint x: 229, startPoint y: 96, endPoint x: 99, endPoint y: 169, distance: 149.4
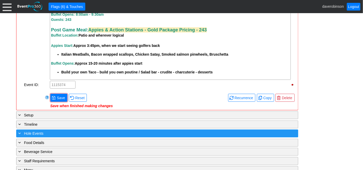
scroll to position [592, 0]
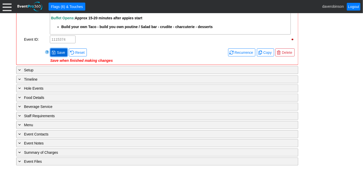
click at [58, 55] on span "Save" at bounding box center [61, 52] width 10 height 5
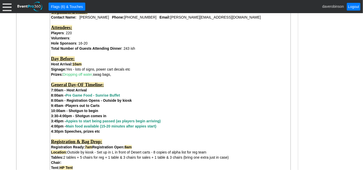
scroll to position [228, 0]
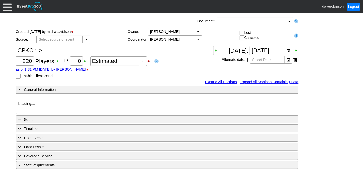
type input "Heritage Pointe Golf Club"
type input "Corporate Tournament"
type input "Scramble"
type input "Shotgun"
type input "Black"
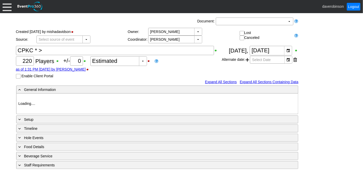
type input "Red"
type input "1115374"
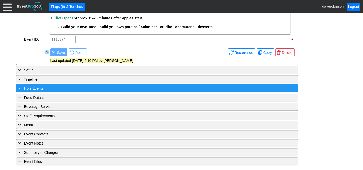
click at [35, 89] on span "Hole Events" at bounding box center [33, 88] width 19 height 4
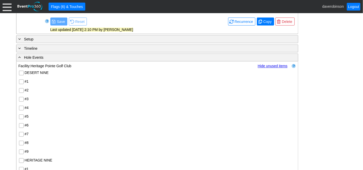
scroll to position [628, 0]
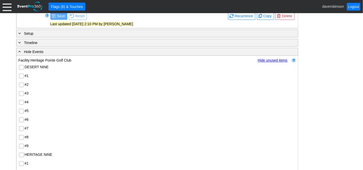
click at [22, 69] on input "DESERT NINE" at bounding box center [21, 67] width 5 height 5
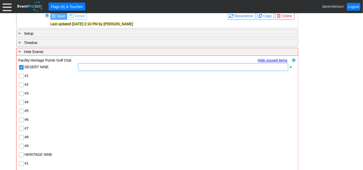
click at [110, 71] on div at bounding box center [183, 67] width 210 height 8
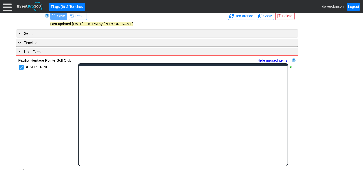
scroll to position [0, 0]
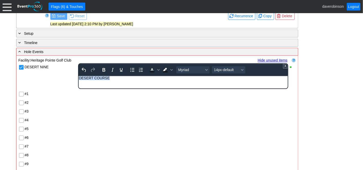
drag, startPoint x: 112, startPoint y: 79, endPoint x: 164, endPoint y: 149, distance: 86.9
click at [79, 76] on html "DESERT COURSE" at bounding box center [183, 79] width 209 height 7
click at [102, 73] on icon "Bold" at bounding box center [104, 70] width 6 height 6
drag, startPoint x: 156, startPoint y: 72, endPoint x: 160, endPoint y: 75, distance: 5.1
click at [157, 72] on span "Text color Black" at bounding box center [159, 69] width 4 height 7
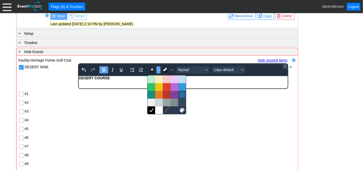
drag, startPoint x: 182, startPoint y: 93, endPoint x: 189, endPoint y: 93, distance: 7.2
click at [182, 93] on div at bounding box center [182, 94] width 6 height 6
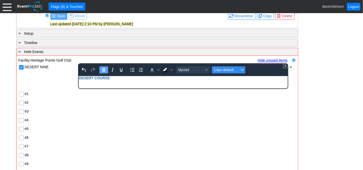
click at [242, 71] on icon "Font size 14px-default" at bounding box center [242, 69] width 3 height 3
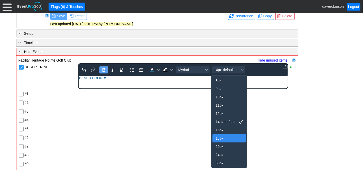
click at [225, 136] on div "18px" at bounding box center [226, 138] width 20 height 6
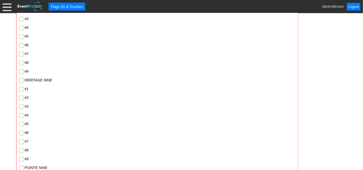
scroll to position [714, 0]
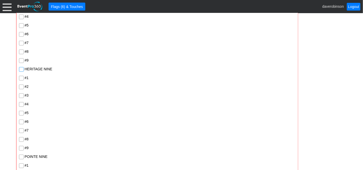
click at [22, 69] on input "HERITAGE NINE" at bounding box center [21, 69] width 5 height 5
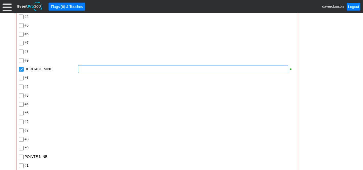
click at [137, 73] on div at bounding box center [183, 69] width 210 height 8
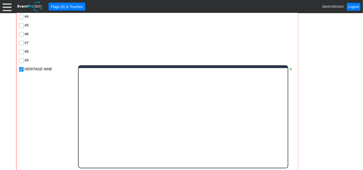
scroll to position [0, 0]
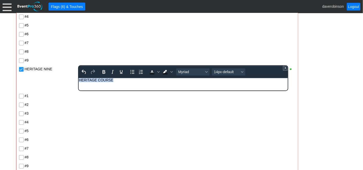
drag, startPoint x: 121, startPoint y: 81, endPoint x: 25, endPoint y: 77, distance: 96.0
click at [79, 78] on html "HERITAGE COURSE" at bounding box center [183, 81] width 209 height 7
drag, startPoint x: 102, startPoint y: 74, endPoint x: 107, endPoint y: 73, distance: 4.9
click at [107, 73] on button "Bold" at bounding box center [103, 71] width 9 height 7
click at [159, 72] on span "Text color Black" at bounding box center [159, 71] width 4 height 7
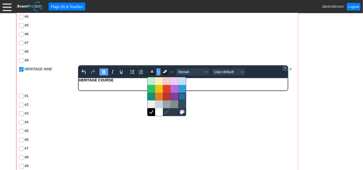
drag, startPoint x: 181, startPoint y: 93, endPoint x: 257, endPoint y: 73, distance: 78.1
click at [183, 93] on div at bounding box center [167, 97] width 39 height 8
click at [242, 72] on icon "Font size 14px-default" at bounding box center [242, 72] width 3 height 2
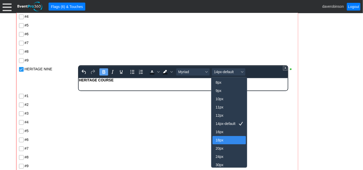
click at [228, 139] on div "18px" at bounding box center [226, 140] width 20 height 6
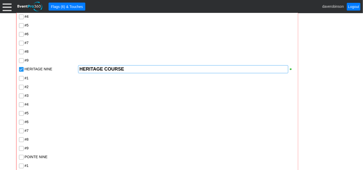
scroll to position [742, 0]
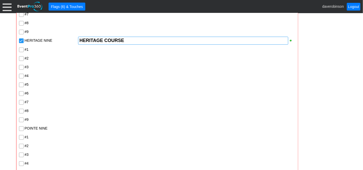
click at [129, 41] on div "HERITAGE COURSE" at bounding box center [182, 40] width 207 height 5
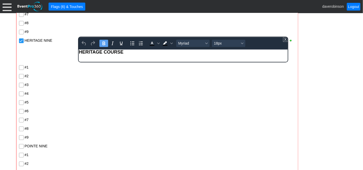
scroll to position [0, 0]
drag, startPoint x: 127, startPoint y: 52, endPoint x: -11, endPoint y: 45, distance: 138.2
click at [79, 49] on html "HERITAGE COURSE" at bounding box center [183, 53] width 209 height 8
click at [157, 46] on span "Text color Black" at bounding box center [159, 43] width 4 height 7
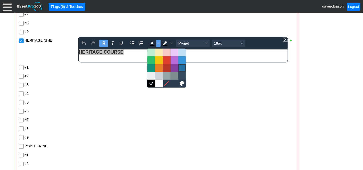
click at [184, 68] on div at bounding box center [182, 68] width 6 height 6
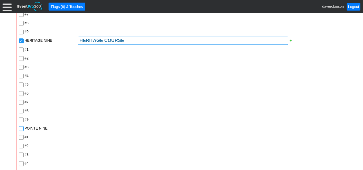
click at [22, 129] on input "POINTE NINE" at bounding box center [21, 128] width 5 height 5
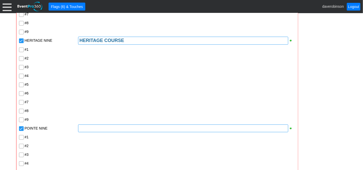
click at [106, 131] on div at bounding box center [183, 128] width 210 height 8
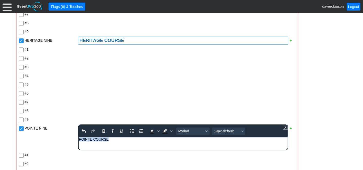
drag, startPoint x: 202, startPoint y: 278, endPoint x: 66, endPoint y: 134, distance: 198.0
click at [79, 137] on html "POINTE COURSE" at bounding box center [183, 140] width 209 height 7
click at [105, 134] on icon "Bold" at bounding box center [104, 131] width 6 height 6
click at [154, 132] on icon "Text color Black" at bounding box center [152, 131] width 6 height 6
click at [158, 133] on div "To open the popup, press Shift+Enter To open the popup, press Shift+Enter" at bounding box center [161, 131] width 29 height 10
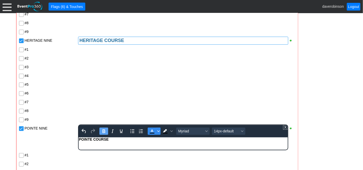
click at [158, 132] on icon "Text color Black" at bounding box center [158, 131] width 3 height 3
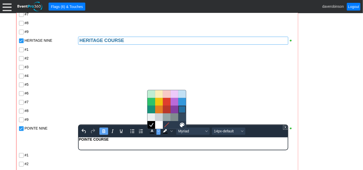
click at [185, 111] on div at bounding box center [167, 109] width 39 height 8
click at [240, 131] on div "Font size 14px-default" at bounding box center [242, 131] width 4 height 3
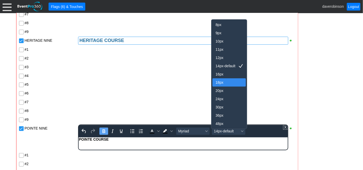
click at [224, 80] on div "18px" at bounding box center [226, 82] width 20 height 6
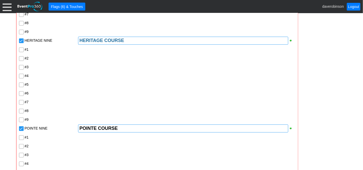
click at [126, 130] on div "POINTE COURSE" at bounding box center [182, 127] width 207 height 5
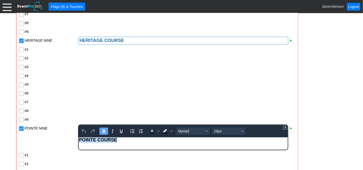
drag, startPoint x: 120, startPoint y: 141, endPoint x: 15, endPoint y: 143, distance: 105.1
click at [79, 143] on html "POINTE COURSE" at bounding box center [183, 141] width 209 height 8
click at [157, 130] on span "Text color Black" at bounding box center [159, 130] width 4 height 7
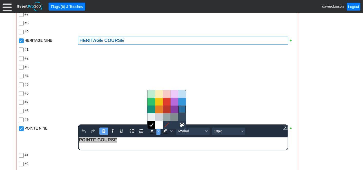
click at [180, 108] on div at bounding box center [182, 109] width 6 height 6
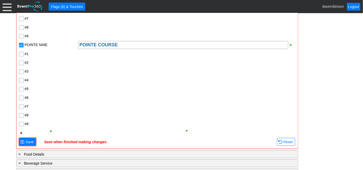
scroll to position [828, 0]
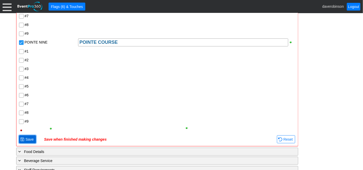
click at [26, 137] on span "● Save" at bounding box center [27, 139] width 17 height 8
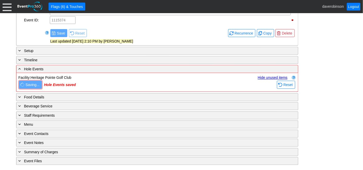
scroll to position [646, 0]
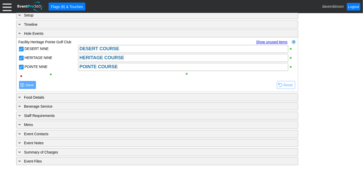
click at [277, 43] on link "Show unused items" at bounding box center [271, 42] width 31 height 4
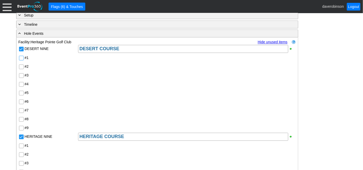
click at [23, 61] on input "#1" at bounding box center [21, 58] width 5 height 5
click at [22, 66] on input "#2" at bounding box center [21, 67] width 5 height 5
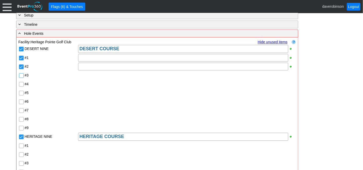
click at [22, 76] on input "#3" at bounding box center [21, 75] width 5 height 5
click at [20, 87] on input "#4" at bounding box center [21, 84] width 5 height 5
click at [21, 95] on input "#5" at bounding box center [21, 93] width 5 height 5
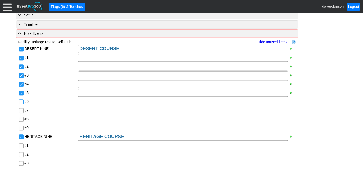
click at [20, 103] on input "#6" at bounding box center [21, 101] width 5 height 5
drag, startPoint x: 23, startPoint y: 112, endPoint x: 22, endPoint y: 118, distance: 5.4
click at [23, 112] on input "#7" at bounding box center [21, 110] width 5 height 5
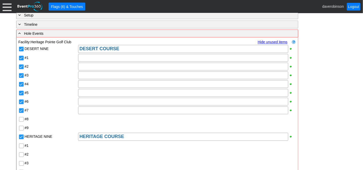
click at [20, 120] on input "#8" at bounding box center [21, 119] width 5 height 5
click at [21, 131] on input "#9" at bounding box center [21, 128] width 5 height 5
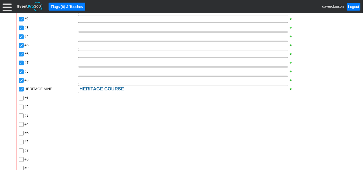
scroll to position [703, 0]
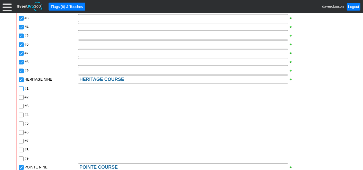
click at [21, 91] on input "#1" at bounding box center [21, 88] width 5 height 5
click at [21, 96] on div at bounding box center [21, 97] width 5 height 5
click at [21, 98] on input "#2" at bounding box center [21, 97] width 5 height 5
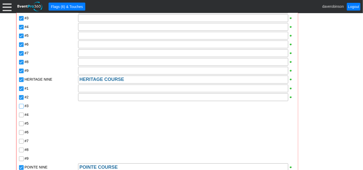
click at [22, 108] on input "#3" at bounding box center [21, 106] width 5 height 5
click at [22, 114] on input "#4" at bounding box center [21, 115] width 5 height 5
click at [21, 123] on input "#5" at bounding box center [21, 123] width 5 height 5
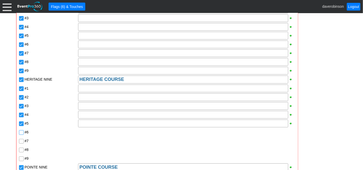
click at [20, 132] on input "#6" at bounding box center [21, 132] width 5 height 5
click at [20, 141] on input "#7" at bounding box center [21, 141] width 5 height 5
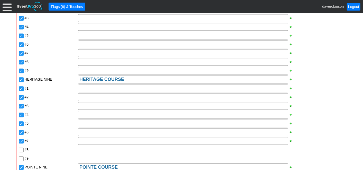
click at [20, 150] on input "#8" at bounding box center [21, 150] width 5 height 5
click at [22, 159] on input "#9" at bounding box center [21, 158] width 5 height 5
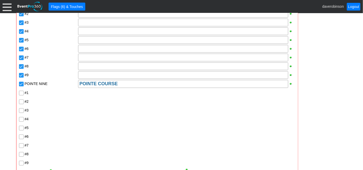
scroll to position [789, 0]
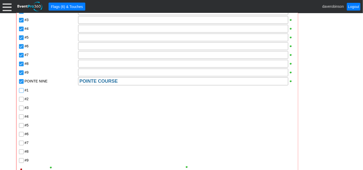
click at [21, 92] on input "#1" at bounding box center [21, 90] width 5 height 5
click at [21, 100] on input "#2" at bounding box center [21, 99] width 5 height 5
click at [21, 110] on input "#3" at bounding box center [21, 108] width 5 height 5
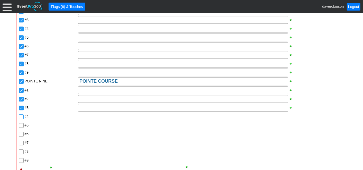
click at [21, 120] on input "#4" at bounding box center [21, 116] width 5 height 5
click at [20, 129] on div at bounding box center [22, 125] width 6 height 9
click at [22, 126] on input "#5" at bounding box center [21, 125] width 5 height 5
click at [20, 136] on input "#6" at bounding box center [21, 134] width 5 height 5
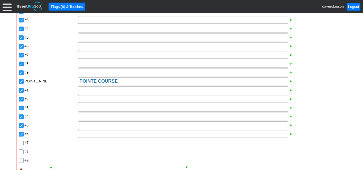
click at [21, 144] on input "#7" at bounding box center [21, 143] width 5 height 5
click at [21, 152] on input "#8" at bounding box center [21, 151] width 5 height 5
click at [23, 162] on input "#9" at bounding box center [21, 160] width 5 height 5
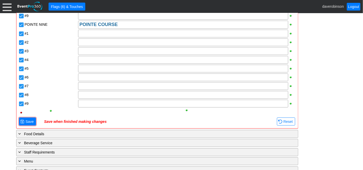
scroll to position [846, 0]
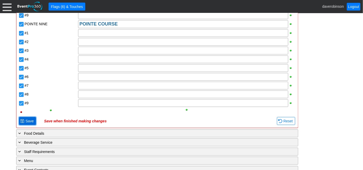
click at [28, 121] on span "Save" at bounding box center [29, 120] width 10 height 5
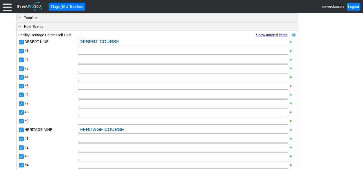
scroll to position [631, 0]
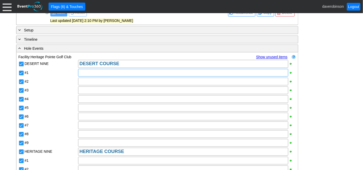
click at [103, 76] on div at bounding box center [183, 73] width 210 height 8
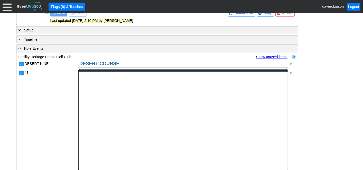
scroll to position [0, 0]
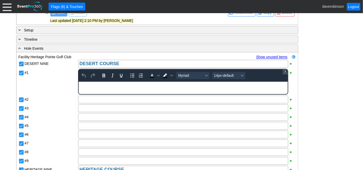
click at [97, 83] on div "Rich Text Area. Press ALT-0 for help." at bounding box center [183, 83] width 208 height 4
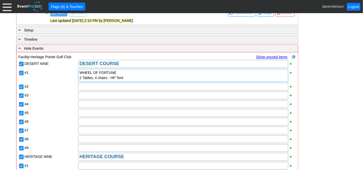
click at [132, 80] on div "2 Tables, 4 chairs - HP Tent" at bounding box center [182, 77] width 207 height 5
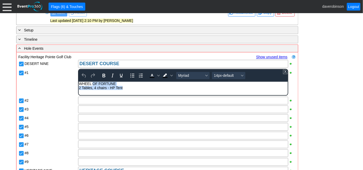
drag, startPoint x: 127, startPoint y: 88, endPoint x: 92, endPoint y: 84, distance: 35.8
click at [92, 84] on body "WHEEL OF FORTUNE 2 Tables, 4 chairs - HP Tent" at bounding box center [183, 86] width 209 height 11
click at [133, 92] on body "WHEEL OF FORTUNE 2 Tables, 4 chairs - HP Tent" at bounding box center [183, 86] width 209 height 11
drag, startPoint x: 118, startPoint y: 85, endPoint x: 72, endPoint y: 80, distance: 46.2
click at [79, 81] on html "WHEEL OF FORTUNE 2 Tables, 4 chairs - HP Tent" at bounding box center [183, 86] width 209 height 11
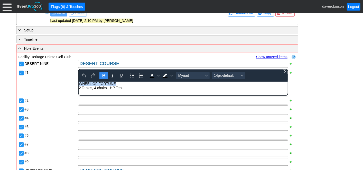
drag, startPoint x: 103, startPoint y: 77, endPoint x: 138, endPoint y: 78, distance: 35.2
click at [104, 77] on icon "Bold" at bounding box center [104, 75] width 6 height 6
click at [170, 78] on span "Background color Black" at bounding box center [172, 75] width 4 height 7
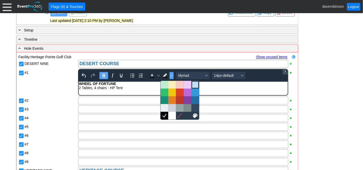
drag, startPoint x: 193, startPoint y: 85, endPoint x: 18, endPoint y: 3, distance: 193.0
click at [193, 85] on div at bounding box center [195, 84] width 6 height 6
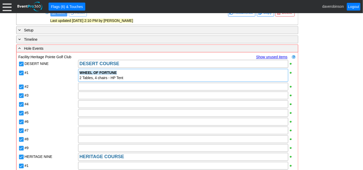
click at [63, 86] on div "#2" at bounding box center [51, 86] width 53 height 6
click at [21, 88] on input "#2" at bounding box center [21, 87] width 5 height 5
click at [86, 96] on div at bounding box center [183, 95] width 210 height 8
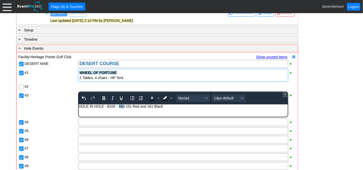
drag, startPoint x: 118, startPoint y: 106, endPoint x: 124, endPoint y: 106, distance: 6.2
click at [124, 106] on div "HOLE IN HOLE - $10K - Min 151 Red and 161 Black" at bounding box center [183, 106] width 208 height 4
click at [103, 99] on icon "Bold" at bounding box center [104, 98] width 6 height 6
click at [129, 111] on html "HOLE IN HOLE - $10K - Min 151 Red and 161 Black" at bounding box center [183, 107] width 209 height 7
click at [131, 106] on div "HOLE IN HOLE - $10K - Min 151 Red and 161 Black" at bounding box center [183, 106] width 208 height 4
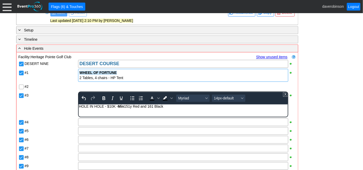
click at [154, 107] on div "HOLE IN HOLE - $10K - Min 151y Red and 161 Black" at bounding box center [183, 106] width 208 height 4
click at [170, 107] on div "HOLE IN HOLE - $10K - Min 151y Red and 161y Black" at bounding box center [183, 106] width 208 height 4
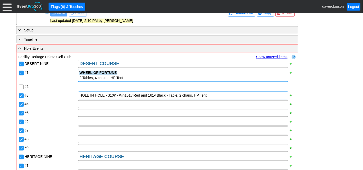
click at [78, 97] on div "HOLE IN HOLE - $10K - Min 151y Red and 161y Black - Table, 2 chairs, HP Tent" at bounding box center [183, 95] width 210 height 8
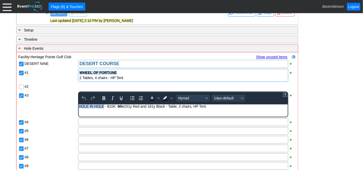
drag, startPoint x: 79, startPoint y: 106, endPoint x: 185, endPoint y: 205, distance: 144.6
click at [104, 107] on div "HOLE IN HOLE - $10K - Min 151y Red and 161y Black - Table, 2 chairs, HP Tent" at bounding box center [183, 106] width 208 height 4
click at [103, 99] on icon "Bold" at bounding box center [104, 98] width 3 height 4
click at [172, 99] on icon "Background color Black" at bounding box center [171, 98] width 3 height 3
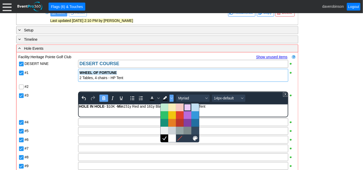
click at [187, 107] on div at bounding box center [188, 107] width 6 height 6
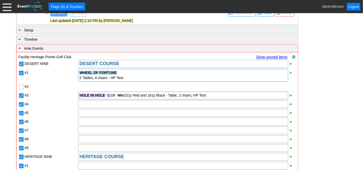
click at [171, 96] on div "HOLE IN HOLE - $10K - Min 151y Red and 161y Black - Table, 2 chairs, HP Tent" at bounding box center [182, 95] width 207 height 5
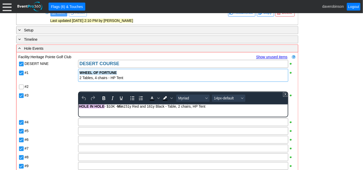
drag, startPoint x: 171, startPoint y: 106, endPoint x: 210, endPoint y: 108, distance: 39.9
click at [210, 108] on div "HOLE IN HOLE - $10K - Min 151y Red and 161y Black - Table, 2 chairs, HP Tent" at bounding box center [183, 106] width 208 height 4
click at [158, 99] on icon "Text color Black" at bounding box center [158, 98] width 3 height 2
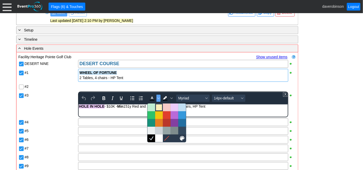
drag, startPoint x: 157, startPoint y: 106, endPoint x: 7, endPoint y: 1, distance: 183.0
click at [157, 106] on div at bounding box center [159, 107] width 6 height 6
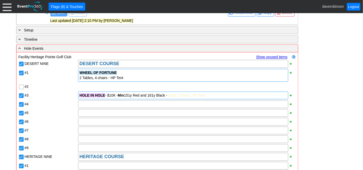
click at [233, 97] on div "HOLE IN HOLE - $10K - Min 151y Red and 161y Black - Table, 2 chairs, HP Tent" at bounding box center [182, 95] width 207 height 5
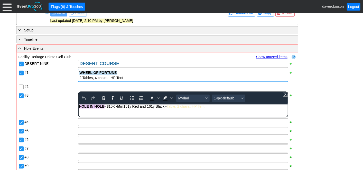
drag, startPoint x: 235, startPoint y: 107, endPoint x: 170, endPoint y: 111, distance: 65.7
click at [170, 111] on html "HOLE IN HOLE - $10K - Min 151y Red and 161y Black - Table, 2 chairs, HP Tent" at bounding box center [183, 107] width 209 height 7
click at [151, 100] on icon "Text color Black" at bounding box center [152, 99] width 5 height 1
click at [173, 99] on div "To open the popup, press Shift+Enter To open the popup, press Shift+Enter" at bounding box center [161, 98] width 29 height 10
click at [171, 99] on icon "Background color Black" at bounding box center [171, 98] width 3 height 2
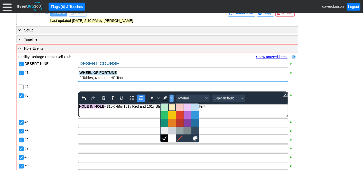
drag, startPoint x: 172, startPoint y: 105, endPoint x: 142, endPoint y: 102, distance: 30.3
click at [172, 105] on div at bounding box center [172, 107] width 6 height 6
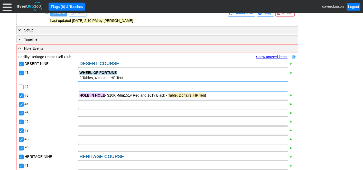
click at [225, 97] on div "HOLE IN HOLE - $10K - Min 151y Red and 161y Black - Table, 2 chairs, HP Tent" at bounding box center [182, 95] width 207 height 5
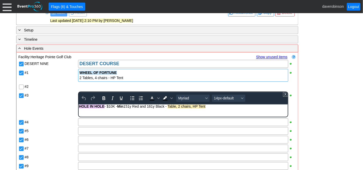
click at [224, 108] on body "HOLE IN HOLE - $10K - Min 151y Red and 161y Black - Table, 2 chairs, HP Tent" at bounding box center [183, 107] width 209 height 7
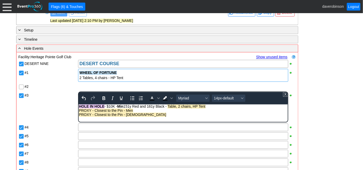
click at [90, 113] on span "PROXY - Closest to the Pin - Ladies" at bounding box center [122, 114] width 87 height 4
drag, startPoint x: 91, startPoint y: 110, endPoint x: 79, endPoint y: 111, distance: 11.3
click at [79, 111] on span "PROXY - Closest to the Pin - Men" at bounding box center [106, 110] width 54 height 4
click at [104, 100] on icon "Bold" at bounding box center [104, 98] width 3 height 4
click at [92, 114] on span "PROXY - Closest to the Pin - Ladies" at bounding box center [122, 114] width 87 height 4
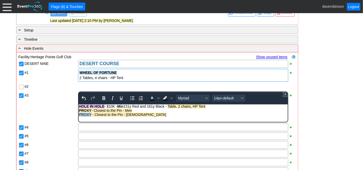
drag, startPoint x: 92, startPoint y: 115, endPoint x: 77, endPoint y: 115, distance: 15.2
click at [79, 115] on html "HOLE IN HOLE - $10K - Min 151y Red and 161y Black - Table, 2 chairs, HP Tent PR…" at bounding box center [183, 111] width 209 height 15
click at [103, 98] on icon "Bold" at bounding box center [104, 98] width 6 height 6
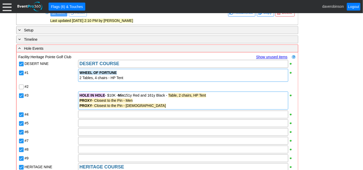
click at [61, 107] on div "#3" at bounding box center [51, 100] width 54 height 19
click at [95, 102] on span "PROXY - Closest to the Pin - Men" at bounding box center [105, 100] width 53 height 4
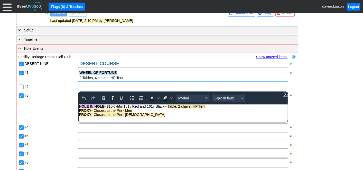
drag, startPoint x: 94, startPoint y: 110, endPoint x: 135, endPoint y: 111, distance: 40.9
click at [135, 111] on div "PROXY - Closest to the Pin - Men" at bounding box center [183, 110] width 208 height 4
click at [170, 99] on span "Background color Black" at bounding box center [172, 97] width 4 height 7
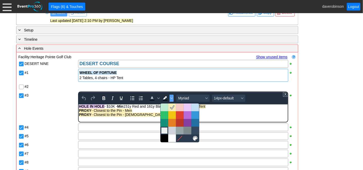
drag, startPoint x: 164, startPoint y: 131, endPoint x: 160, endPoint y: 128, distance: 5.6
click at [164, 131] on div at bounding box center [164, 130] width 6 height 6
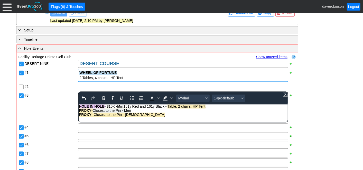
click at [141, 116] on div "PROXY - Closest to the Pin - Ladies" at bounding box center [183, 114] width 208 height 4
drag, startPoint x: 141, startPoint y: 116, endPoint x: 115, endPoint y: 112, distance: 26.2
click at [102, 114] on div "PROXY - Closest to the Pin - Ladies" at bounding box center [183, 114] width 208 height 4
click at [166, 98] on icon "Background color Light Gray" at bounding box center [165, 98] width 6 height 6
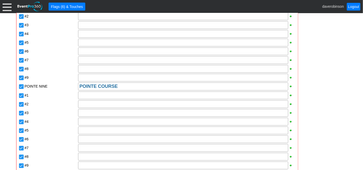
scroll to position [860, 0]
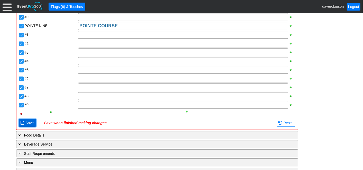
click at [32, 124] on span "Save" at bounding box center [29, 122] width 10 height 5
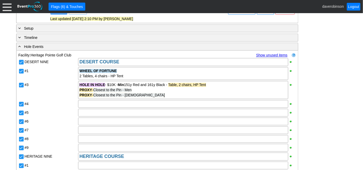
scroll to position [631, 0]
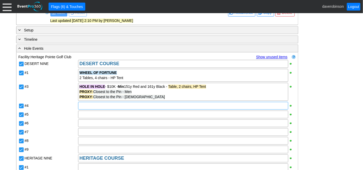
click at [85, 108] on div at bounding box center [183, 106] width 210 height 8
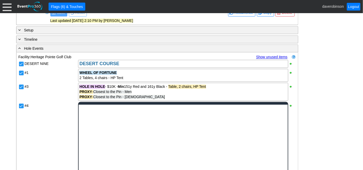
scroll to position [0, 0]
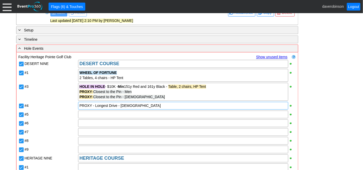
click at [93, 108] on div "PROXY - Longest Drive - Ladies" at bounding box center [182, 105] width 207 height 5
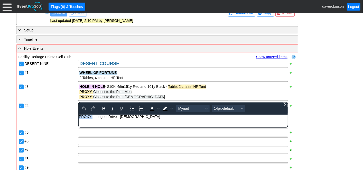
drag, startPoint x: 92, startPoint y: 114, endPoint x: 178, endPoint y: 227, distance: 142.0
click at [79, 114] on html "PROXY - Longest Drive - Ladies" at bounding box center [183, 117] width 209 height 7
click at [103, 109] on icon "Bold" at bounding box center [104, 108] width 3 height 4
click at [170, 109] on icon "Background color Black" at bounding box center [171, 108] width 3 height 3
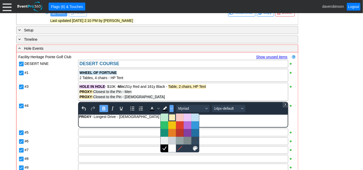
drag, startPoint x: 172, startPoint y: 114, endPoint x: 73, endPoint y: 3, distance: 149.5
click at [172, 114] on div at bounding box center [172, 117] width 6 height 6
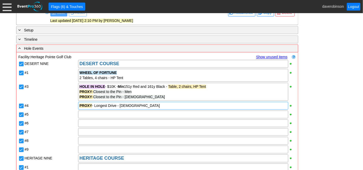
click at [135, 109] on div "PROXY - Longest Drive - Ladies" at bounding box center [183, 106] width 210 height 8
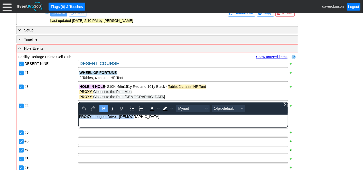
drag, startPoint x: 137, startPoint y: 118, endPoint x: 66, endPoint y: 116, distance: 70.7
click at [79, 116] on html "PROXY - Longest Drive - Ladies" at bounding box center [183, 117] width 209 height 7
copy div "PROXY - Longest Drive - Ladies"
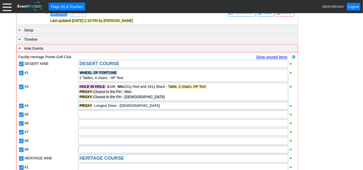
click at [88, 132] on div at bounding box center [183, 132] width 210 height 8
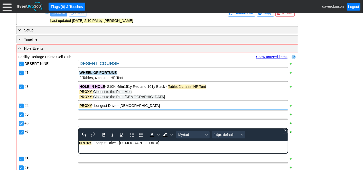
click at [21, 124] on input "#6" at bounding box center [21, 123] width 5 height 5
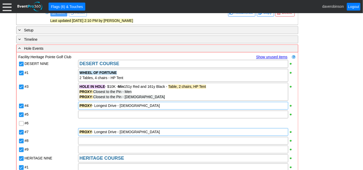
click at [53, 129] on div "#7" at bounding box center [51, 131] width 54 height 9
click at [91, 116] on div at bounding box center [183, 114] width 210 height 8
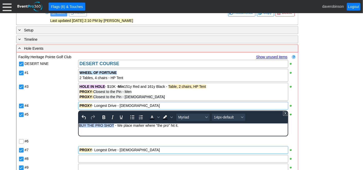
drag, startPoint x: 79, startPoint y: 126, endPoint x: 113, endPoint y: 127, distance: 33.7
click at [113, 127] on body "BUY THE PRO SHOT - We place marker where "the pro" hit it." at bounding box center [183, 126] width 209 height 7
click at [104, 119] on icon "Bold" at bounding box center [104, 117] width 3 height 4
click at [159, 118] on icon "Text color Black" at bounding box center [158, 117] width 3 height 3
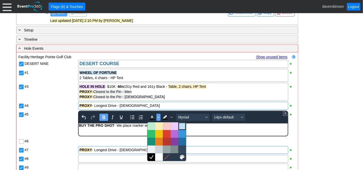
click at [181, 125] on div at bounding box center [182, 126] width 6 height 6
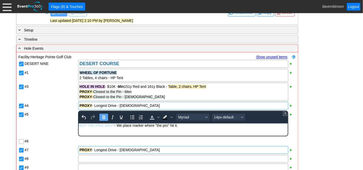
click at [184, 127] on div "BUY THE PRO SHOT - We place marker where "the pro" hit it." at bounding box center [183, 125] width 208 height 4
drag, startPoint x: 114, startPoint y: 125, endPoint x: 76, endPoint y: 123, distance: 38.3
click at [79, 123] on html "BUY THE PRO SHOT - We place marker where "the pro" hit it." at bounding box center [183, 126] width 209 height 7
click at [157, 118] on span "Text color Light Blue" at bounding box center [159, 116] width 4 height 7
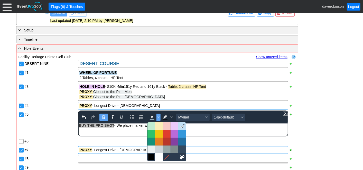
click at [151, 157] on div at bounding box center [151, 157] width 6 height 6
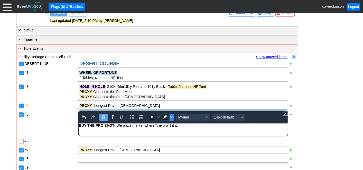
click at [172, 118] on icon "Background color Black" at bounding box center [171, 117] width 3 height 3
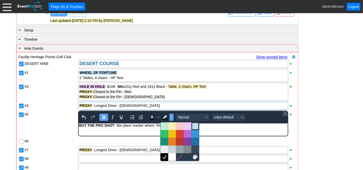
drag, startPoint x: 194, startPoint y: 125, endPoint x: 58, endPoint y: 11, distance: 177.5
click at [194, 125] on div at bounding box center [195, 126] width 6 height 6
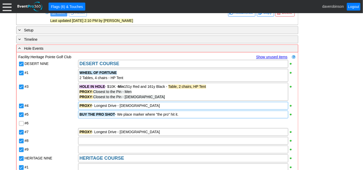
click at [184, 117] on div "BUY THE PRO SHOT - We place marker where "the pro" hit it." at bounding box center [182, 114] width 207 height 5
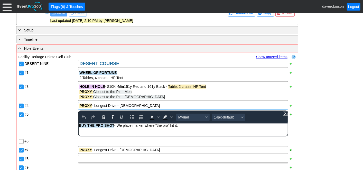
click at [181, 124] on div "BUY THE PRO SHOT - We place marker where "the pro" hit it." at bounding box center [183, 125] width 208 height 4
drag, startPoint x: 200, startPoint y: 125, endPoint x: 263, endPoint y: 246, distance: 136.0
click at [240, 126] on div "BUY THE PRO SHOT - We place marker where "the pro" hit it - they sell it - Tabl…" at bounding box center [183, 125] width 208 height 4
click at [157, 117] on icon "Text color Black" at bounding box center [158, 117] width 3 height 3
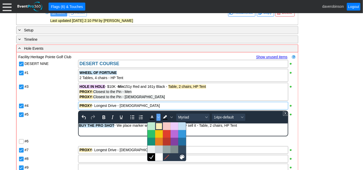
click at [159, 126] on div at bounding box center [159, 126] width 6 height 6
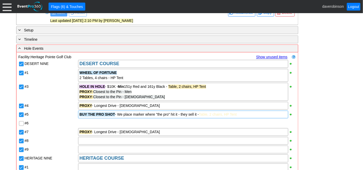
click at [254, 117] on div "BUY THE PRO SHOT - We place marker where "the pro" hit it - they sell it - Tabl…" at bounding box center [182, 114] width 207 height 5
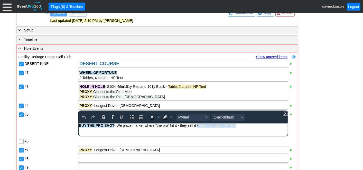
drag, startPoint x: 249, startPoint y: 125, endPoint x: 197, endPoint y: 126, distance: 51.9
click at [197, 126] on div "BUY THE PRO SHOT - We place marker where "the pro" hit it - they sell it - Tabl…" at bounding box center [183, 125] width 208 height 4
drag, startPoint x: 154, startPoint y: 119, endPoint x: 168, endPoint y: 117, distance: 14.2
click at [154, 118] on icon "Text color Black" at bounding box center [152, 117] width 6 height 6
click at [171, 117] on icon "Background color Black" at bounding box center [171, 117] width 3 height 3
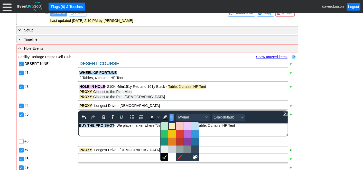
click at [170, 125] on div at bounding box center [172, 126] width 6 height 6
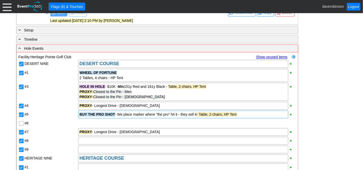
click at [54, 127] on div "#6" at bounding box center [51, 122] width 54 height 9
click at [141, 133] on div "PROXY - Longest Drive - Ladies" at bounding box center [182, 131] width 207 height 5
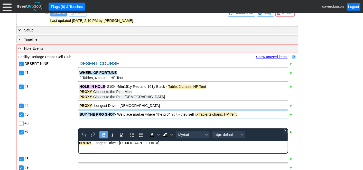
click at [140, 144] on div "PROXY - Longest Drive - Ladies" at bounding box center [183, 142] width 208 height 4
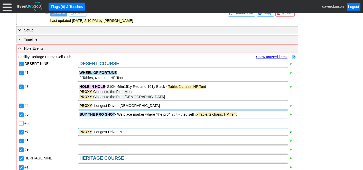
click at [56, 129] on div "#7" at bounding box center [51, 131] width 54 height 9
click at [119, 144] on div at bounding box center [183, 140] width 210 height 8
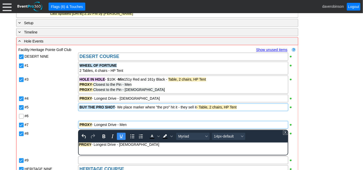
scroll to position [631, 0]
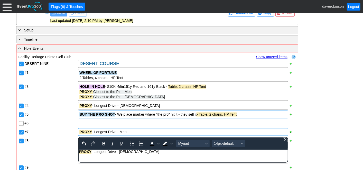
click at [117, 151] on div "PROXY - Longest Drive - Ladies" at bounding box center [183, 151] width 208 height 4
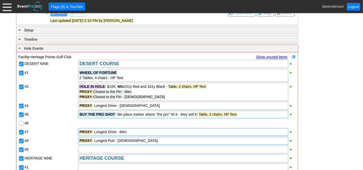
click at [56, 140] on div "#8" at bounding box center [51, 139] width 53 height 6
click at [98, 153] on div at bounding box center [183, 149] width 210 height 8
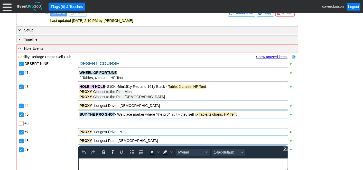
scroll to position [0, 0]
click at [116, 161] on div "PROXY - Longest Drive - Ladies" at bounding box center [183, 160] width 208 height 4
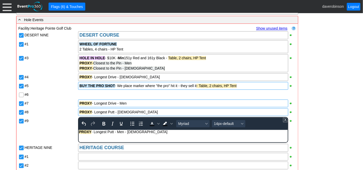
click at [141, 135] on body "PROXY - Longest Putt - Men - Ladies" at bounding box center [183, 132] width 209 height 7
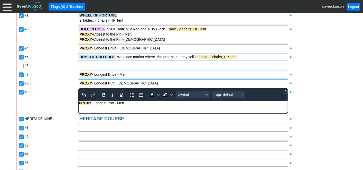
click at [49, 94] on div "#9" at bounding box center [51, 91] width 53 height 6
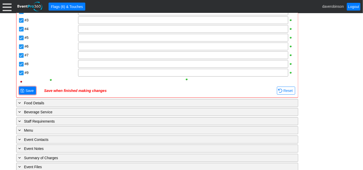
scroll to position [860, 0]
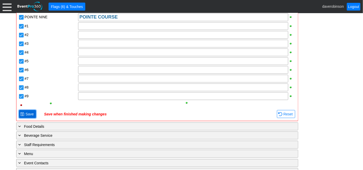
click at [27, 114] on span "Save" at bounding box center [29, 113] width 10 height 5
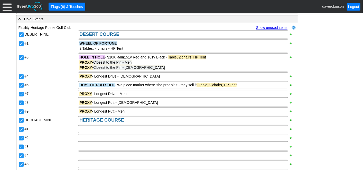
scroll to position [660, 0]
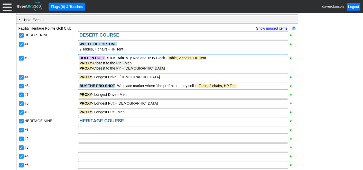
click at [144, 71] on div "PROXY - Closest to the Pin - Ladies" at bounding box center [182, 68] width 207 height 5
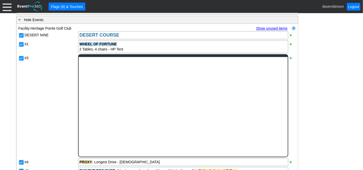
scroll to position [0, 0]
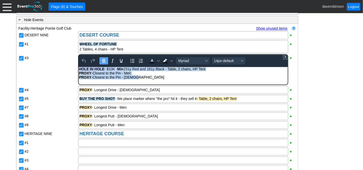
drag, startPoint x: 139, startPoint y: 76, endPoint x: 77, endPoint y: 70, distance: 62.5
click at [79, 70] on html "HOLE IN HOLE - $10K - Min 151y Red and 161y Black - Table, 2 chairs, HP Tent PR…" at bounding box center [183, 74] width 209 height 15
copy body "HOLE IN HOLE - $10K - Min 151y Red and 161y Black - Table, 2 chairs, HP Tent PR…"
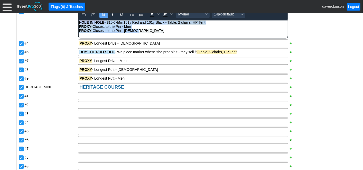
scroll to position [717, 0]
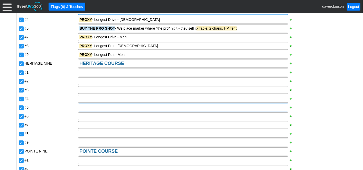
click at [81, 106] on div "DESERT NINE DESERT COURSE #1 WHEEL OF FORTUNE 2 Tables, 4 chairs - HP Tent #2 #…" at bounding box center [158, 108] width 278 height 270
click at [85, 93] on div at bounding box center [183, 90] width 210 height 8
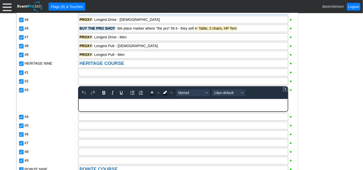
scroll to position [0, 0]
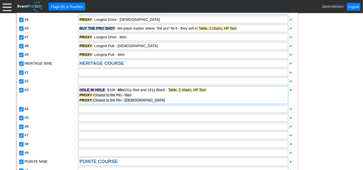
click at [57, 123] on div "DESERT NINE DESERT COURSE #1 WHEEL OF FORTUNE 2 Tables, 4 chairs - HP Tent #2 #…" at bounding box center [158, 113] width 278 height 280
click at [71, 108] on div "#4" at bounding box center [51, 108] width 53 height 6
click at [250, 31] on div "BUY THE PRO SHOT - We place marker where "the pro" hit it - they sell it - Tabl…" at bounding box center [182, 28] width 207 height 5
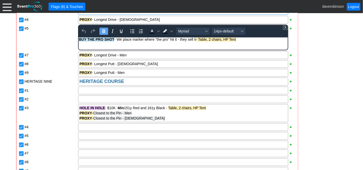
drag, startPoint x: 245, startPoint y: 39, endPoint x: 153, endPoint y: 77, distance: 99.8
click at [79, 38] on html "BUY THE PRO SHOT - We place marker where "the pro" hit it - they sell it - Tabl…" at bounding box center [183, 40] width 209 height 7
copy div "BUY THE PRO SHOT - We place marker where "the pro" hit it - they sell it - Tabl…"
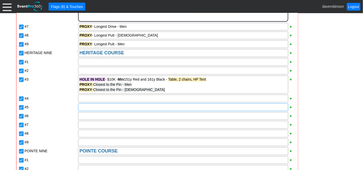
click at [99, 109] on div "DESERT NINE DESERT COURSE #1 WHEEL OF FORTUNE 2 Tables, 4 chairs - HP Tent #2 #…" at bounding box center [158, 94] width 278 height 298
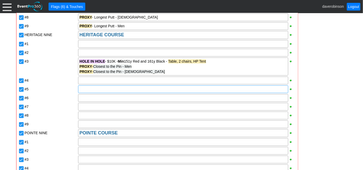
click at [91, 92] on div at bounding box center [183, 89] width 210 height 8
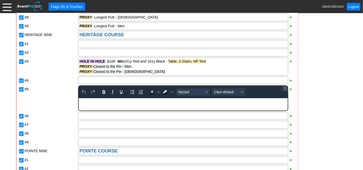
scroll to position [0, 0]
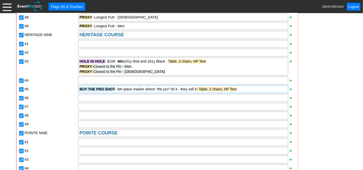
click at [57, 111] on div "DESERT NINE DESERT COURSE #1 WHEEL OF FORTUNE 2 Tables, 4 chairs - HP Tent #2 #…" at bounding box center [158, 85] width 278 height 280
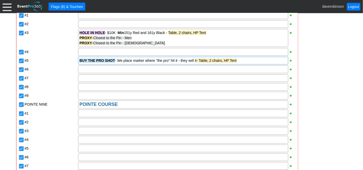
scroll to position [803, 0]
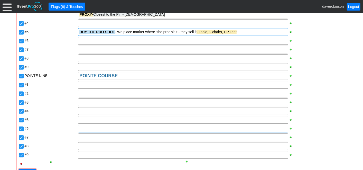
click at [93, 132] on div at bounding box center [183, 128] width 210 height 8
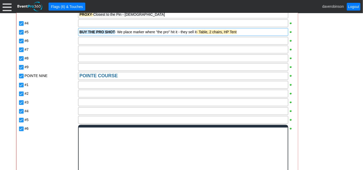
scroll to position [0, 0]
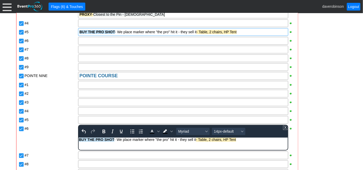
click at [59, 142] on div "DESERT NINE DESERT COURSE #1 WHEEL OF FORTUNE 2 Tables, 4 chairs - HP Tent #2 #…" at bounding box center [158, 37] width 278 height 298
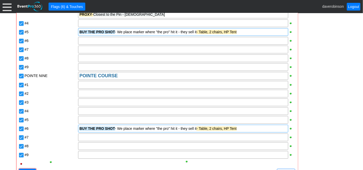
scroll to position [746, 0]
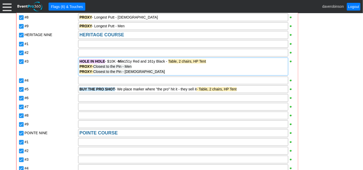
drag, startPoint x: 142, startPoint y: 74, endPoint x: 113, endPoint y: 73, distance: 29.3
click at [113, 73] on div "PROXY - Closest to the Pin - Ladies" at bounding box center [182, 71] width 207 height 5
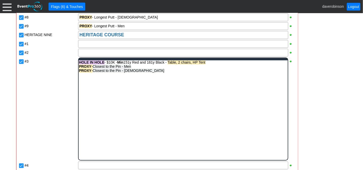
scroll to position [0, 0]
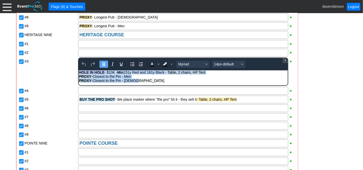
drag, startPoint x: 141, startPoint y: 80, endPoint x: 75, endPoint y: 72, distance: 67.0
click at [79, 72] on html "HOLE IN HOLE - $10K - Min 151y Red and 161y Black - Table, 2 chairs, HP Tent PR…" at bounding box center [183, 77] width 209 height 15
copy div "HOLE IN HOLE - $10K - Min 151y Red and 161y Black - Table, 2 chairs, HP Tent PR…"
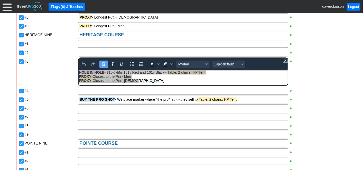
click at [65, 79] on div "DESERT NINE DESERT COURSE #1 WHEEL OF FORTUNE 2 Tables, 4 chairs - HP Tent #2 #…" at bounding box center [158, 90] width 278 height 290
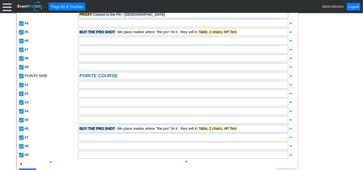
scroll to position [831, 0]
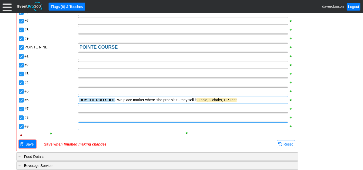
click at [96, 128] on div at bounding box center [183, 126] width 210 height 8
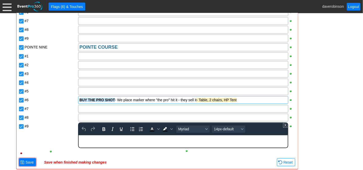
scroll to position [0, 0]
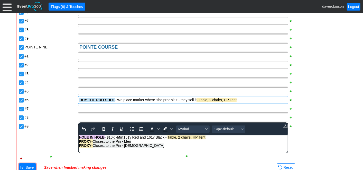
click at [62, 125] on div "#9" at bounding box center [51, 125] width 53 height 6
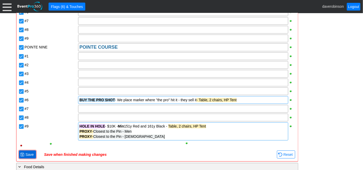
click at [32, 153] on span "Save" at bounding box center [29, 154] width 10 height 5
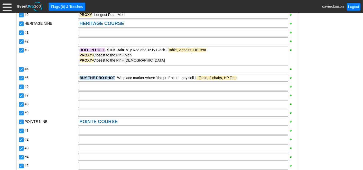
scroll to position [746, 0]
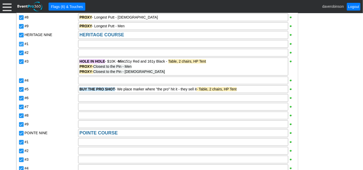
click at [21, 45] on input "#1" at bounding box center [21, 44] width 5 height 5
click at [21, 54] on input "#2" at bounding box center [21, 53] width 5 height 5
click at [138, 28] on div "PROXY - Longest Putt - Men" at bounding box center [182, 25] width 207 height 5
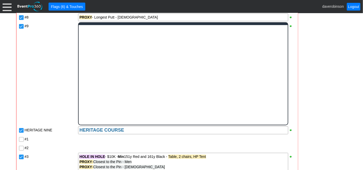
scroll to position [0, 0]
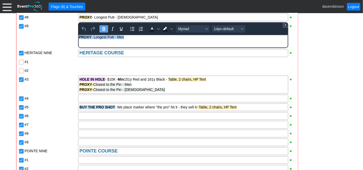
drag, startPoint x: 133, startPoint y: 39, endPoint x: 65, endPoint y: 40, distance: 67.6
click at [79, 40] on html "PROXY - Longest Putt - Men" at bounding box center [183, 38] width 209 height 7
copy div "PROXY - Longest Putt - Men"
click at [57, 94] on div "DESERT NINE DESERT COURSE #1 WHEEL OF FORTUNE 2 Tables, 4 chairs - HP Tent #2 #…" at bounding box center [158, 99] width 278 height 308
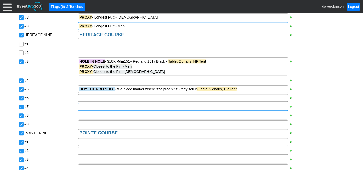
click at [91, 110] on div at bounding box center [183, 107] width 210 height 8
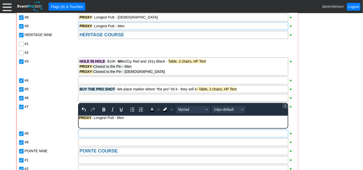
click at [95, 136] on div "DESERT NINE DESERT COURSE #1 WHEEL OF FORTUNE 2 Tables, 4 chairs - HP Tent #2 #…" at bounding box center [158, 99] width 278 height 308
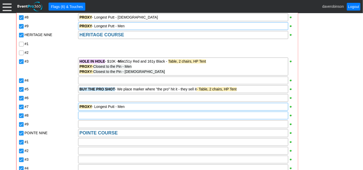
click at [89, 116] on div at bounding box center [183, 115] width 210 height 8
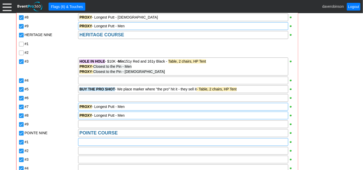
click at [83, 144] on div "DESERT NINE DESERT COURSE #1 WHEEL OF FORTUNE 2 Tables, 4 chairs - HP Tent #2 #…" at bounding box center [158, 90] width 278 height 290
click at [87, 123] on div at bounding box center [183, 124] width 210 height 8
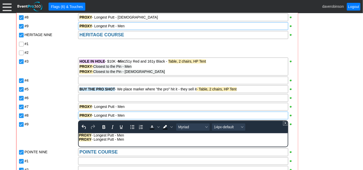
click at [131, 116] on div "PROXY - Longest Putt - Men" at bounding box center [182, 115] width 207 height 5
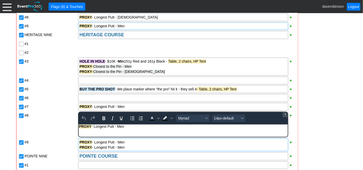
click at [128, 127] on div "PROXY - Longest Putt - Men" at bounding box center [183, 126] width 208 height 4
click at [127, 149] on div "DESERT NINE DESERT COURSE #1 WHEEL OF FORTUNE 2 Tables, 4 chairs - HP Tent #2 #…" at bounding box center [158, 101] width 278 height 313
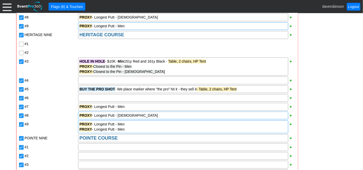
click at [126, 130] on div "PROXY - Longest Putt - Men" at bounding box center [182, 128] width 207 height 5
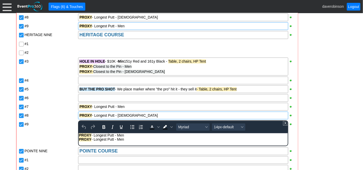
click at [126, 138] on div "PROXY - Longest Putt - Men" at bounding box center [183, 139] width 208 height 4
click at [40, 88] on div "#5" at bounding box center [51, 88] width 53 height 6
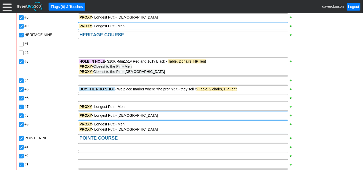
click at [114, 126] on div "PROXY - Longest Putt - Men" at bounding box center [182, 123] width 207 height 5
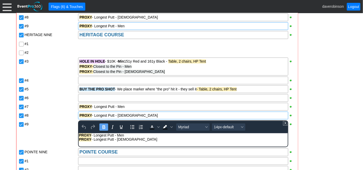
click at [114, 135] on div "PROXY - Longest Putt - Men" at bounding box center [183, 135] width 208 height 4
click at [115, 140] on div "PROXY - Longest Putt - Ladies" at bounding box center [183, 139] width 208 height 4
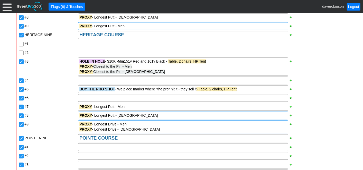
click at [49, 111] on div "#7" at bounding box center [51, 106] width 54 height 9
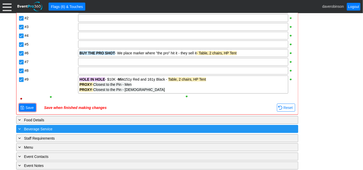
scroll to position [888, 0]
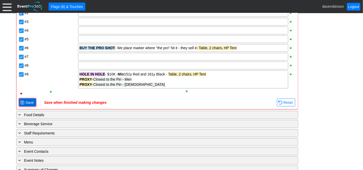
click at [26, 103] on span "Save" at bounding box center [29, 102] width 10 height 5
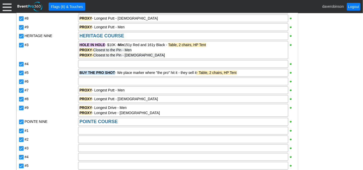
scroll to position [773, 0]
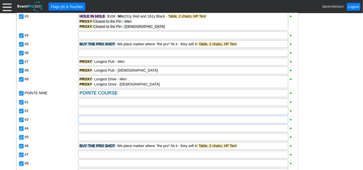
click at [93, 123] on div at bounding box center [183, 119] width 210 height 8
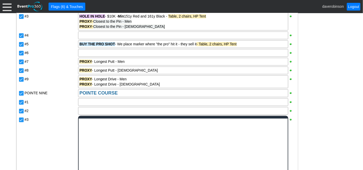
scroll to position [0, 0]
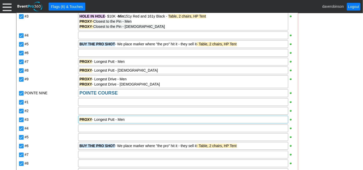
click at [45, 131] on div "DESERT NINE DESERT COURSE #1 WHEEL OF FORTUNE 2 Tables, 4 chairs - HP Tent #2 #…" at bounding box center [158, 56] width 278 height 278
click at [86, 130] on div at bounding box center [183, 128] width 210 height 8
click at [56, 142] on div "DESERT NINE DESERT COURSE #1 WHEEL OF FORTUNE 2 Tables, 4 chairs - HP Tent #2 #…" at bounding box center [158, 56] width 278 height 278
click at [129, 131] on div "PROXY - Longest Putt - Men" at bounding box center [182, 127] width 207 height 5
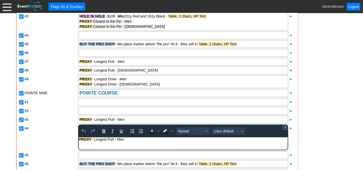
click at [130, 138] on div "PROXY - Longest Putt - Men" at bounding box center [183, 139] width 208 height 4
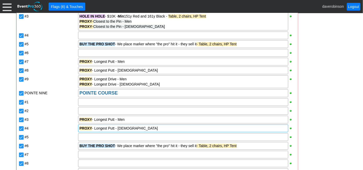
click at [62, 128] on div "#4" at bounding box center [51, 127] width 53 height 6
click at [93, 105] on div at bounding box center [183, 102] width 210 height 8
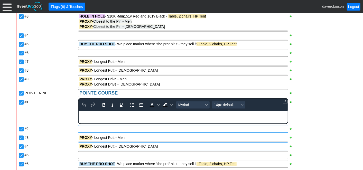
paste body "Rich Text Area. Press ALT-0 for help."
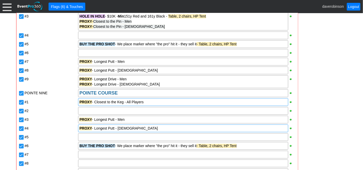
click at [52, 120] on div "DESERT NINE DESERT COURSE #1 WHEEL OF FORTUNE 2 Tables, 4 chairs - HP Tent #2 #…" at bounding box center [158, 56] width 278 height 278
click at [21, 111] on input "#2" at bounding box center [21, 111] width 5 height 5
click at [88, 139] on div at bounding box center [183, 137] width 210 height 8
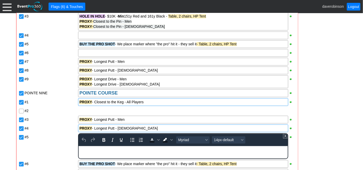
paste body "Rich Text Area. Press ALT-0 for help."
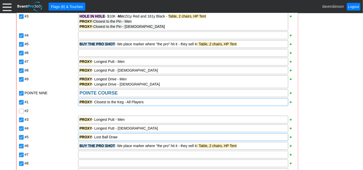
click at [59, 136] on div "#5" at bounding box center [51, 136] width 53 height 6
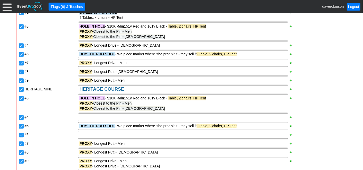
scroll to position [631, 0]
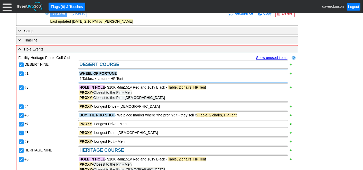
click at [131, 80] on div "2 Tables, 4 chairs - HP Tent" at bounding box center [182, 78] width 207 height 5
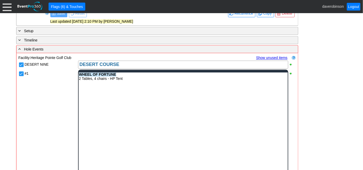
scroll to position [0, 0]
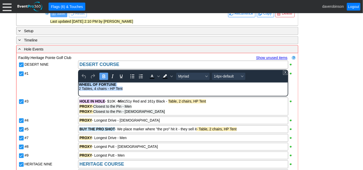
drag, startPoint x: 131, startPoint y: 91, endPoint x: 136, endPoint y: 167, distance: 76.3
click at [79, 83] on html "WHEEL OF FORTUNE 2 Tables, 4 chairs - HP Tent" at bounding box center [183, 87] width 209 height 11
copy body "WHEEL OF FORTUNE 2 Tables, 4 chairs - HP Tent"
click at [52, 101] on div "#3" at bounding box center [51, 106] width 54 height 19
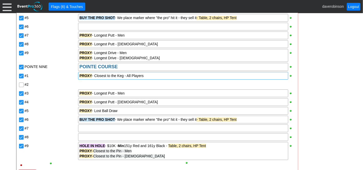
scroll to position [802, 0]
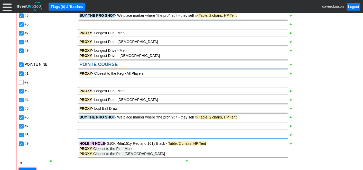
click at [91, 136] on div at bounding box center [183, 135] width 210 height 8
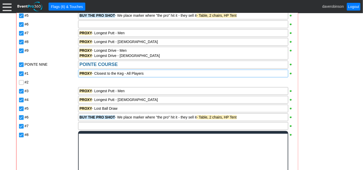
scroll to position [0, 0]
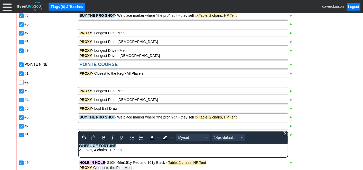
click at [56, 122] on div "#7" at bounding box center [51, 125] width 54 height 9
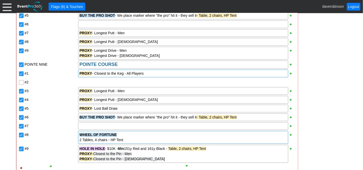
scroll to position [830, 0]
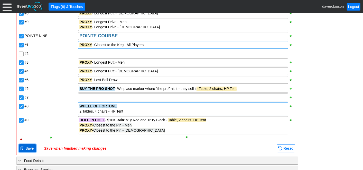
click at [25, 148] on span "Save" at bounding box center [29, 147] width 10 height 5
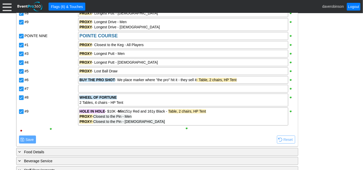
click at [19, 90] on input "#7" at bounding box center [21, 89] width 5 height 5
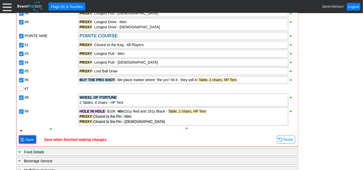
click at [28, 138] on span "Save" at bounding box center [29, 139] width 10 height 5
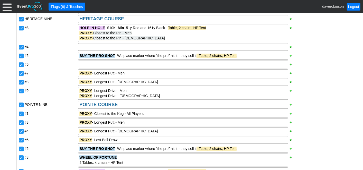
scroll to position [773, 0]
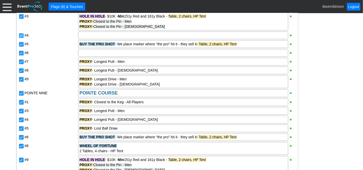
click at [19, 35] on input "#4" at bounding box center [21, 35] width 5 height 5
click at [22, 54] on input "#6" at bounding box center [21, 53] width 5 height 5
click at [42, 70] on div "#8" at bounding box center [51, 69] width 53 height 6
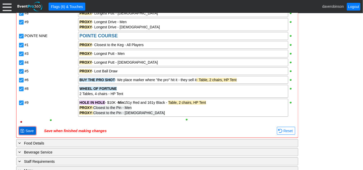
click at [29, 129] on span "Save" at bounding box center [29, 130] width 10 height 5
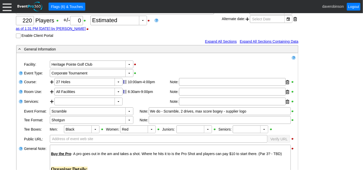
scroll to position [2, 0]
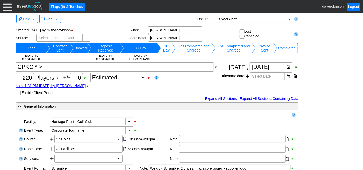
drag, startPoint x: 316, startPoint y: 113, endPoint x: 195, endPoint y: 82, distance: 124.2
click at [195, 82] on div "Χ 220 Players +/- Χ 0 ▼ Χ Estimated as of 1:31 PM on Friday, 8/22/2025 by daver…" at bounding box center [119, 78] width 206 height 33
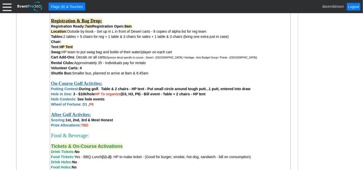
scroll to position [346, 0]
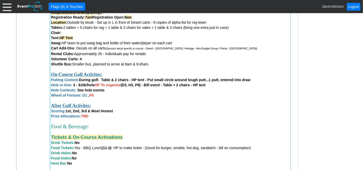
click at [135, 99] on div at bounding box center [170, 100] width 239 height 5
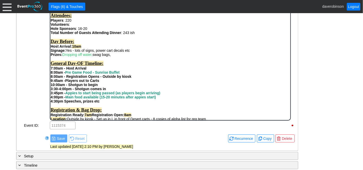
scroll to position [0, 0]
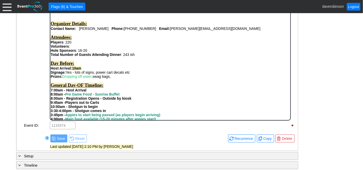
drag, startPoint x: 288, startPoint y: 34, endPoint x: 344, endPoint y: 35, distance: 55.8
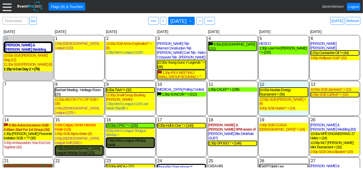
scroll to position [13, 0]
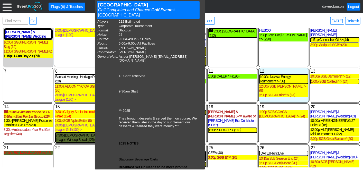
click at [219, 87] on div "11 [DATE] 1:30p CALEP * > (196) CALEP * > 10 Day Golf Event at Heritage Pointe …" at bounding box center [232, 85] width 51 height 35
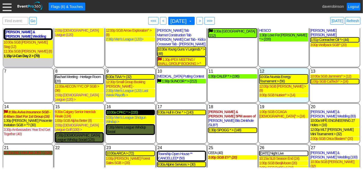
click at [125, 110] on div "10:00a CPKC * > (220)" at bounding box center [130, 112] width 48 height 4
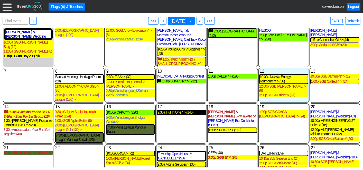
click at [173, 111] on div "9:30a Hull In One * > (140)" at bounding box center [182, 112] width 48 height 4
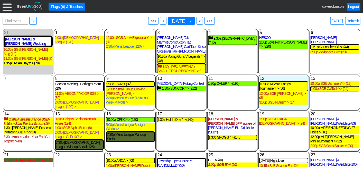
scroll to position [0, 0]
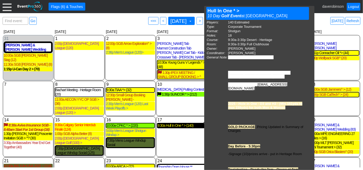
click at [174, 123] on div "9:30a Hull In One * > (140)" at bounding box center [182, 125] width 48 height 4
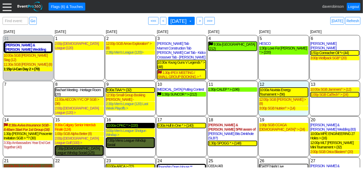
click at [130, 123] on div "10:00a CPKC * > (220)" at bounding box center [130, 125] width 48 height 4
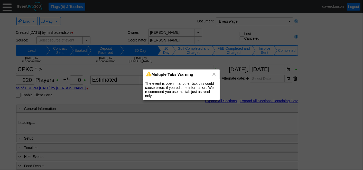
type input "Heritage Pointe Golf Club"
type input "Corporate Tournament"
type input "Scramble"
type input "Shotgun"
type input "Black"
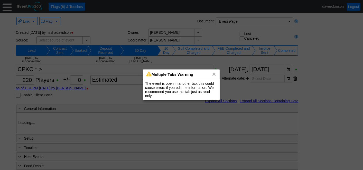
type input "Red"
type input "1115374"
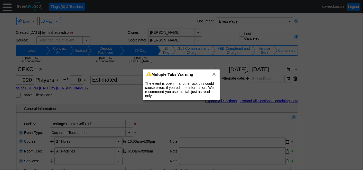
click at [215, 75] on span "x" at bounding box center [214, 73] width 5 height 5
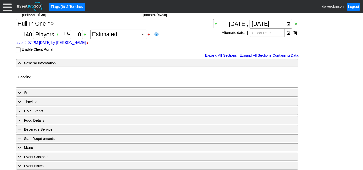
type input "Heritage Pointe Golf Club"
type input "Corporate Tournament"
type input "Scramble"
type input "Shotgun"
type input "Black"
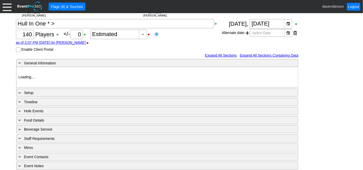
type input "Red"
type input "1054800"
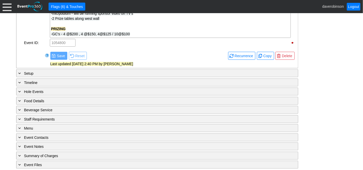
scroll to position [375, 0]
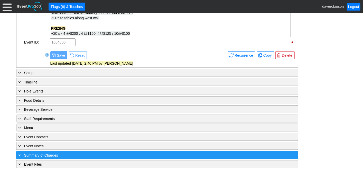
click at [96, 152] on div "+ Summary of Charges" at bounding box center [146, 155] width 259 height 6
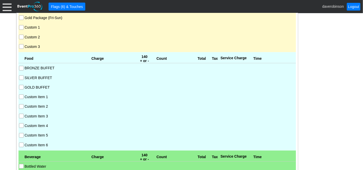
scroll to position [597, 0]
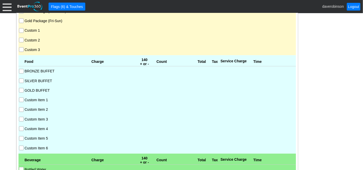
click at [21, 88] on input "GOLD BUFFET" at bounding box center [21, 90] width 5 height 5
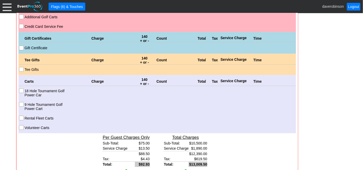
scroll to position [939, 0]
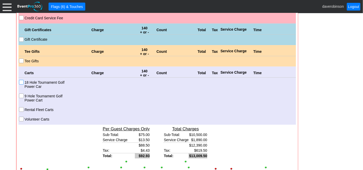
click at [21, 80] on input "18 Hole Tournament Golf Power Car" at bounding box center [21, 82] width 5 height 5
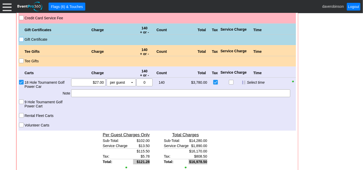
click at [20, 37] on input "Gift Certificate" at bounding box center [21, 39] width 5 height 5
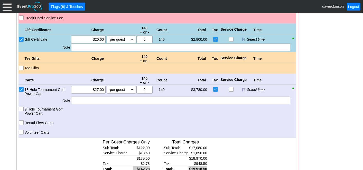
click at [216, 38] on input "checkbox" at bounding box center [216, 39] width 5 height 5
checkbox input "false"
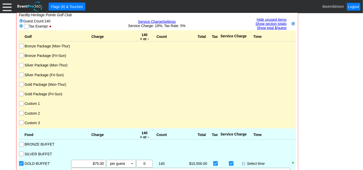
scroll to position [511, 0]
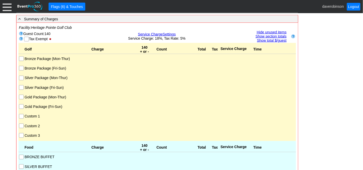
click at [19, 76] on input "Silver Package (Mon-Thur)" at bounding box center [21, 78] width 5 height 5
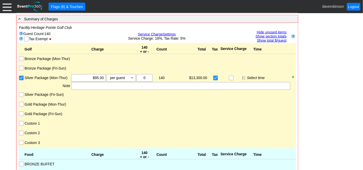
click at [20, 76] on input "Silver Package (Mon-Thur)" at bounding box center [21, 78] width 5 height 5
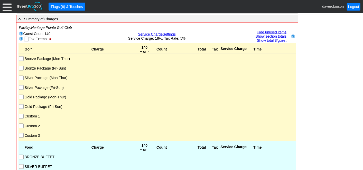
click at [21, 95] on input "Gold Package (Mon-Thur)" at bounding box center [21, 97] width 5 height 5
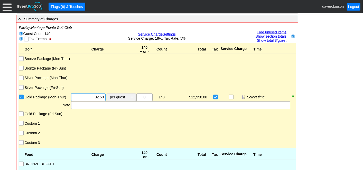
drag, startPoint x: 90, startPoint y: 94, endPoint x: 111, endPoint y: 96, distance: 20.9
click at [111, 96] on div "Χ 92.50 per guest Χ ▼ Upcharge" at bounding box center [103, 97] width 65 height 8
click at [320, 103] on div "- General Information ▼ Loading.... Remove all highlights Facility: ▼ Χ Heritag…" at bounding box center [182, 165] width 334 height 1144
drag, startPoint x: 88, startPoint y: 93, endPoint x: 106, endPoint y: 94, distance: 18.5
click at [106, 94] on div "Χ 105.00 per guest Χ ▼ Upcharge" at bounding box center [103, 97] width 65 height 8
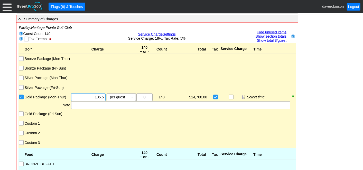
type input "$105.50"
click at [162, 120] on div at bounding box center [161, 123] width 17 height 6
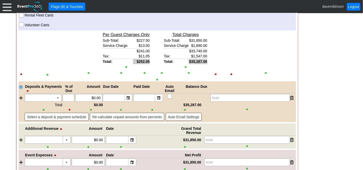
scroll to position [1080, 0]
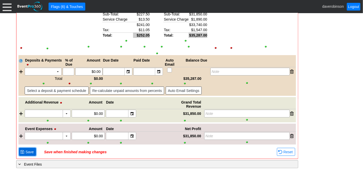
click at [22, 150] on span at bounding box center [22, 152] width 4 height 4
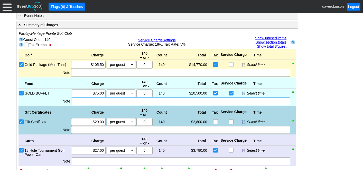
scroll to position [519, 0]
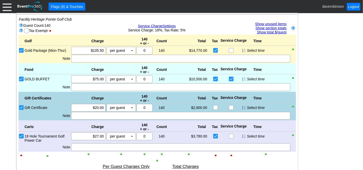
click at [278, 22] on link "Show unused items" at bounding box center [270, 24] width 31 height 4
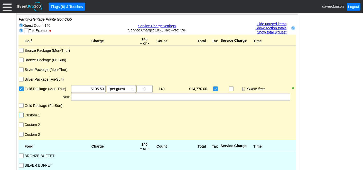
click at [21, 113] on input "Custom 1" at bounding box center [21, 115] width 5 height 5
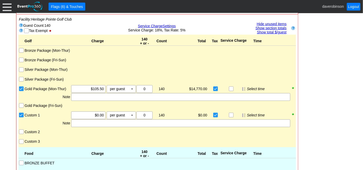
click at [21, 113] on input "Custom 1" at bounding box center [21, 115] width 5 height 5
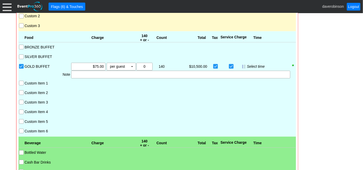
scroll to position [634, 0]
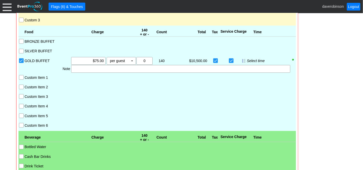
click at [22, 75] on input "Custom Item 1" at bounding box center [21, 77] width 5 height 5
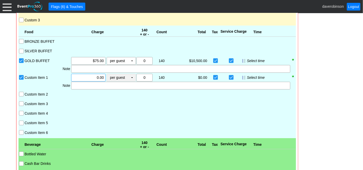
drag, startPoint x: 92, startPoint y: 75, endPoint x: 108, endPoint y: 77, distance: 16.4
click at [108, 77] on div "Χ 0.00 per guest Χ ▼ Upcharge" at bounding box center [103, 78] width 65 height 8
type input "$14.00"
drag, startPoint x: 148, startPoint y: 76, endPoint x: 139, endPoint y: 75, distance: 9.0
click at [139, 75] on input "0" at bounding box center [144, 77] width 13 height 7
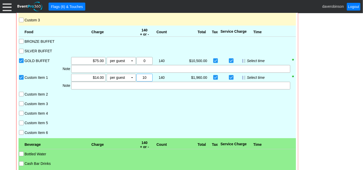
type input "1"
type input "20"
drag, startPoint x: 146, startPoint y: 58, endPoint x: 130, endPoint y: 55, distance: 17.2
click at [130, 57] on div "GOLD BUFFET Χ $75.00 per guest Χ ▼ Upcharge Χ 0 140 Χ 1 $10,500.00 $0.00 Select…" at bounding box center [160, 61] width 272 height 8
type input "20"
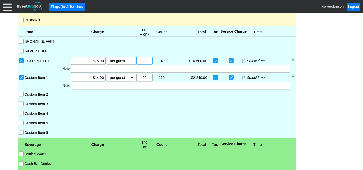
click at [142, 106] on div at bounding box center [157, 107] width 267 height 2
click at [113, 82] on div at bounding box center [180, 85] width 219 height 8
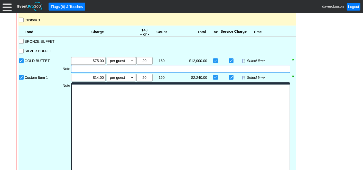
scroll to position [0, 0]
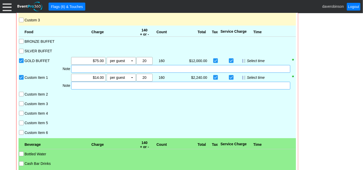
click at [87, 66] on div at bounding box center [180, 69] width 219 height 8
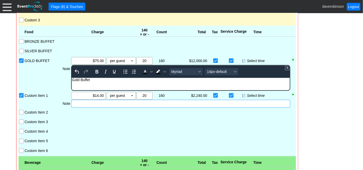
click at [87, 101] on div "Food Charge 140 + or - Count Total Tax Service Charge Time BRONZE BUFFET SILVER…" at bounding box center [158, 90] width 278 height 130
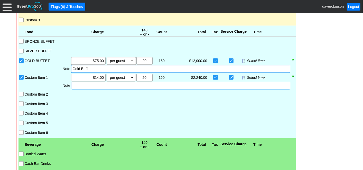
click at [84, 81] on div at bounding box center [180, 85] width 219 height 8
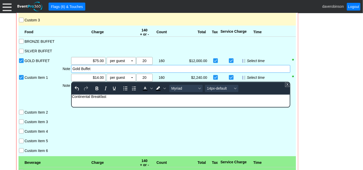
click at [59, 95] on div "Food Charge 140 + or - Count Total Tax Service Charge Time BRONZE BUFFET SILVER…" at bounding box center [158, 90] width 278 height 130
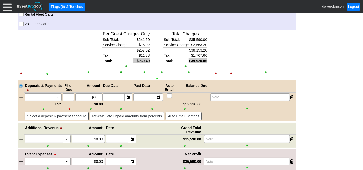
scroll to position [1087, 0]
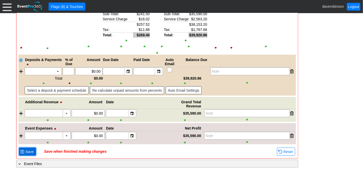
click at [21, 149] on span at bounding box center [22, 151] width 4 height 4
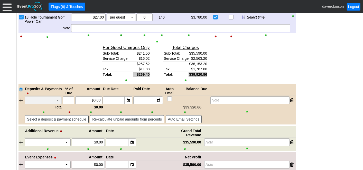
scroll to position [667, 0]
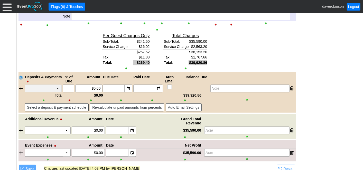
click at [59, 99] on div at bounding box center [44, 100] width 38 height 4
click at [57, 86] on td "▼" at bounding box center [57, 88] width 7 height 7
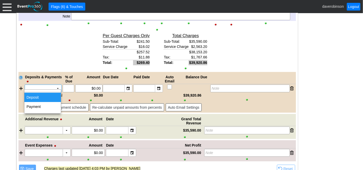
click at [53, 96] on td "Deposit" at bounding box center [42, 97] width 36 height 9
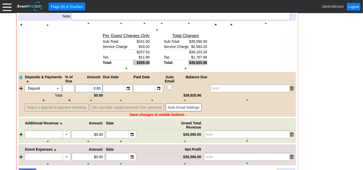
drag, startPoint x: 82, startPoint y: 86, endPoint x: 102, endPoint y: 88, distance: 19.3
click at [102, 88] on div "Χ 0.00" at bounding box center [88, 88] width 27 height 8
type input "$2,500.00"
click at [158, 87] on div "▼" at bounding box center [159, 88] width 8 height 7
click at [161, 88] on div "▼" at bounding box center [159, 88] width 8 height 7
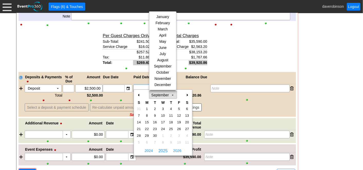
click at [172, 96] on span "dijit_form_DateTextBox_6_popup" at bounding box center [173, 95] width 4 height 4
click at [164, 27] on div "March" at bounding box center [162, 29] width 27 height 6
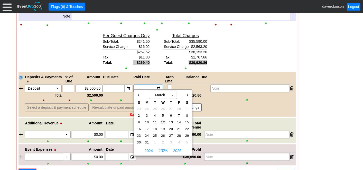
click at [164, 123] on span "12" at bounding box center [163, 122] width 6 height 5
type input "3/12/2025"
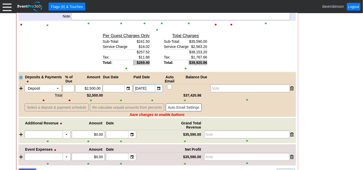
click at [250, 102] on div "● Select a deposit & payment schedule ● Re-calculate unpaid amounts from percen…" at bounding box center [158, 107] width 278 height 11
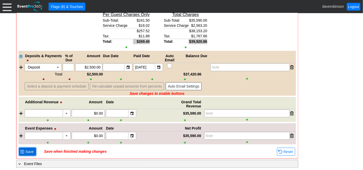
click at [32, 150] on span "Save" at bounding box center [29, 151] width 10 height 5
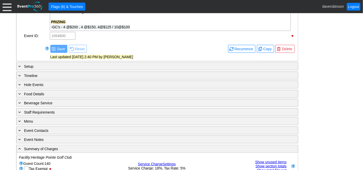
scroll to position [381, 0]
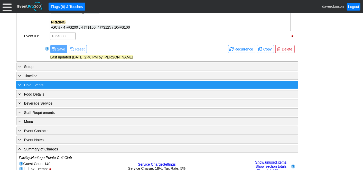
click at [41, 84] on span "Hole Events" at bounding box center [33, 85] width 19 height 4
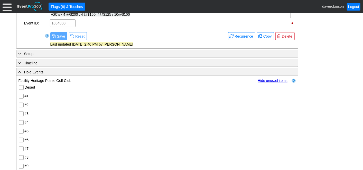
scroll to position [401, 0]
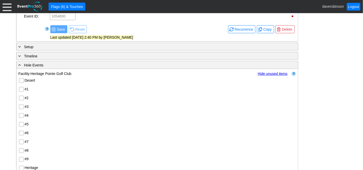
click at [22, 80] on input "Desert" at bounding box center [21, 80] width 5 height 5
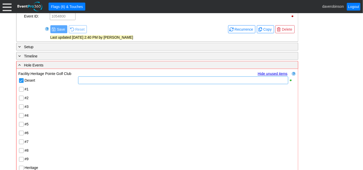
click at [102, 80] on div at bounding box center [183, 80] width 210 height 8
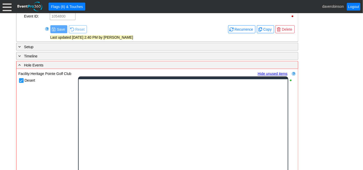
scroll to position [0, 0]
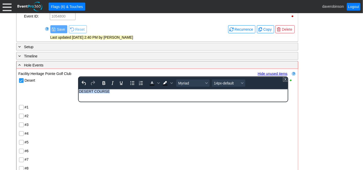
drag, startPoint x: 117, startPoint y: 92, endPoint x: 121, endPoint y: 172, distance: 80.5
click at [79, 89] on html "DESERT COURSE" at bounding box center [183, 92] width 209 height 7
click at [104, 81] on icon "Bold" at bounding box center [104, 83] width 3 height 4
click at [157, 81] on span "Text color Black" at bounding box center [159, 82] width 4 height 7
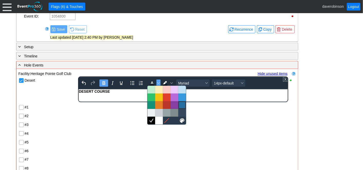
click at [180, 103] on div at bounding box center [182, 105] width 6 height 6
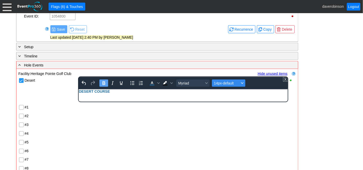
click at [240, 82] on div "Font size 14px-default" at bounding box center [242, 83] width 4 height 3
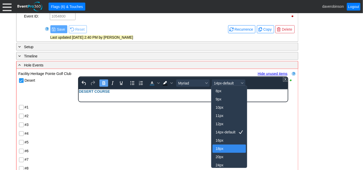
click at [226, 148] on div "18px" at bounding box center [226, 148] width 20 height 6
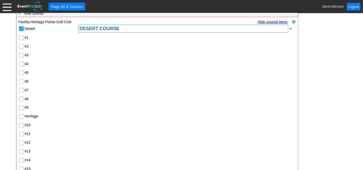
scroll to position [458, 0]
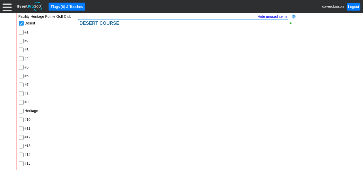
click at [21, 110] on input "Heritage" at bounding box center [21, 111] width 5 height 5
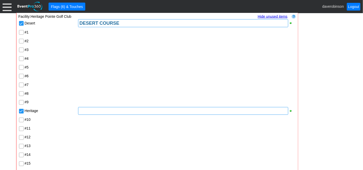
click at [113, 110] on div at bounding box center [183, 111] width 210 height 8
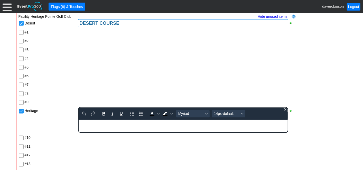
scroll to position [0, 0]
drag, startPoint x: 117, startPoint y: 123, endPoint x: 179, endPoint y: 234, distance: 127.5
click at [79, 125] on html "HERITAGE COURSE" at bounding box center [183, 123] width 209 height 7
click at [107, 112] on button "Bold" at bounding box center [103, 113] width 9 height 7
click at [158, 113] on icon "Text color Black" at bounding box center [158, 114] width 3 height 2
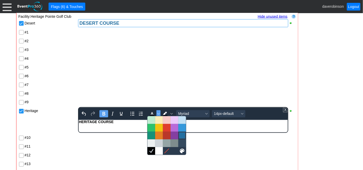
click at [181, 134] on div at bounding box center [182, 135] width 6 height 6
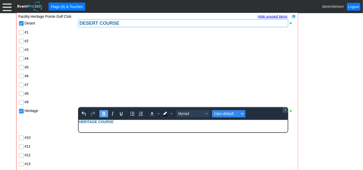
click at [243, 113] on icon "Font size 14px-default" at bounding box center [242, 114] width 3 height 2
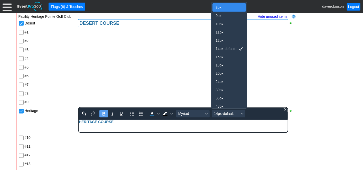
scroll to position [2, 0]
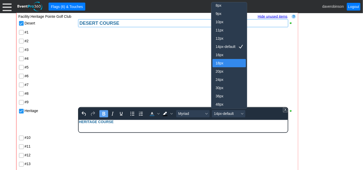
click at [227, 61] on div "18px" at bounding box center [226, 63] width 20 height 6
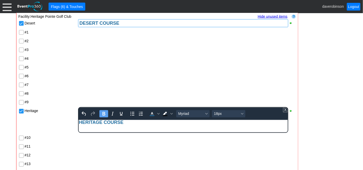
click at [318, 119] on div "- General Information ▼ Loading.... Remove all highlights Facility: ▼ Χ Heritag…" at bounding box center [182, 130] width 334 height 968
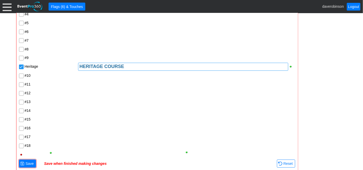
scroll to position [515, 0]
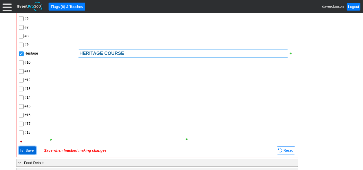
click at [28, 148] on span "● Save" at bounding box center [27, 150] width 14 height 5
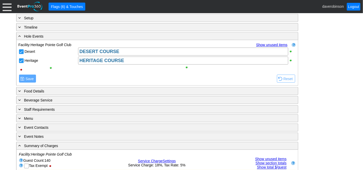
scroll to position [429, 0]
click at [272, 43] on link "Show unused items" at bounding box center [271, 45] width 31 height 4
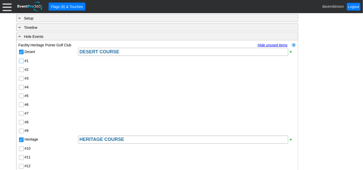
click at [20, 60] on input "#1" at bounding box center [21, 61] width 5 height 5
drag, startPoint x: 20, startPoint y: 77, endPoint x: 23, endPoint y: 85, distance: 8.9
click at [20, 77] on input "#3" at bounding box center [21, 78] width 5 height 5
click at [23, 86] on input "#4" at bounding box center [21, 87] width 5 height 5
click at [21, 97] on input "#5" at bounding box center [21, 96] width 5 height 5
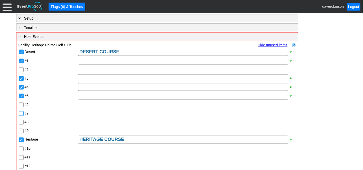
click at [21, 112] on input "#7" at bounding box center [21, 113] width 5 height 5
click at [20, 120] on input "#8" at bounding box center [21, 122] width 5 height 5
click at [93, 61] on div at bounding box center [183, 61] width 210 height 8
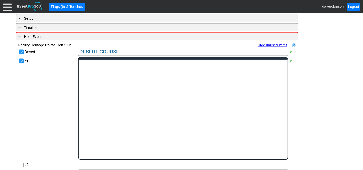
scroll to position [0, 0]
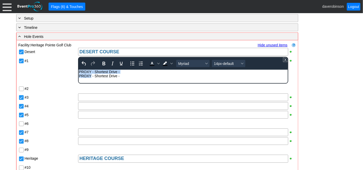
drag, startPoint x: 91, startPoint y: 75, endPoint x: 154, endPoint y: 137, distance: 88.0
click at [79, 72] on html "PROXY - Shortest Drive - PROXY - Shortest Drive -" at bounding box center [183, 75] width 209 height 11
click at [92, 78] on div "PROXY - Shortest Drive -" at bounding box center [183, 76] width 208 height 4
drag, startPoint x: 91, startPoint y: 75, endPoint x: 78, endPoint y: 74, distance: 13.9
click at [79, 74] on html "PROXY - Shortest Drive - PROXY - Shortest Drive -" at bounding box center [183, 75] width 209 height 11
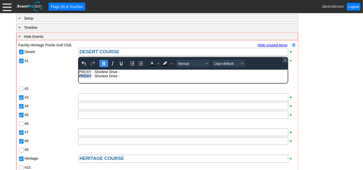
click at [106, 63] on icon "Bold" at bounding box center [104, 63] width 6 height 6
click at [170, 62] on icon "Background color Black" at bounding box center [171, 63] width 3 height 3
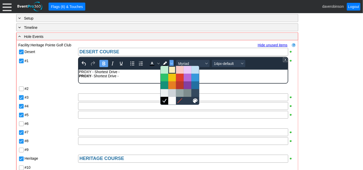
click at [172, 68] on div at bounding box center [172, 70] width 6 height 6
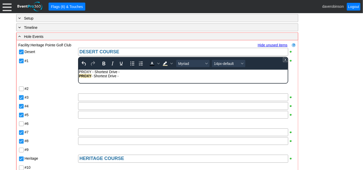
click at [91, 71] on div "PROXY - Shortest Drive -" at bounding box center [183, 72] width 208 height 4
drag, startPoint x: 91, startPoint y: 71, endPoint x: 73, endPoint y: 70, distance: 18.8
click at [79, 70] on html "PROXY - Shortest Drive - PROXY - Shortest Drive -" at bounding box center [183, 75] width 209 height 11
click at [102, 63] on icon "Bold" at bounding box center [104, 63] width 6 height 6
click at [163, 63] on icon "Background color Light Yellow" at bounding box center [165, 63] width 6 height 6
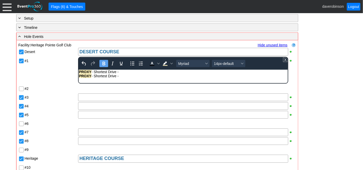
click at [129, 71] on div "PROXY - Shortest Drive -" at bounding box center [183, 72] width 208 height 4
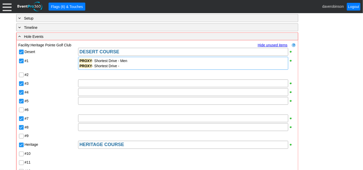
click at [124, 65] on div "PROXY - Shortest Drive -" at bounding box center [182, 65] width 207 height 5
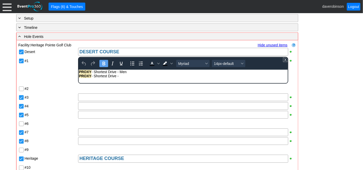
click at [124, 77] on div "PROXY - Shortest Drive -" at bounding box center [183, 76] width 208 height 4
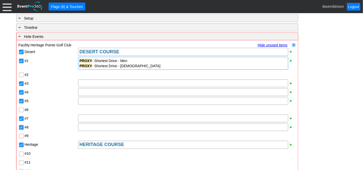
click at [53, 79] on div "Desert DESERT COURSE #1 PROXY - Shortest Drive - Men PROXY - Shortest Drive - L…" at bounding box center [158, 141] width 278 height 189
click at [87, 84] on div at bounding box center [183, 83] width 210 height 8
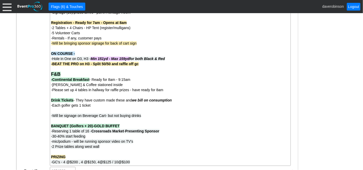
scroll to position [258, 0]
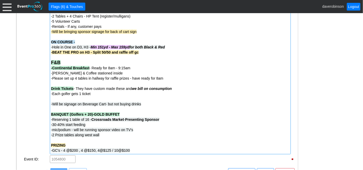
click at [91, 45] on span "Min 151yd - Max 159yd" at bounding box center [110, 47] width 39 height 4
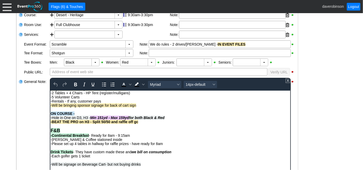
scroll to position [56, 0]
drag, startPoint x: 91, startPoint y: 116, endPoint x: 169, endPoint y: 117, distance: 77.1
click at [169, 117] on div "-Hole in One on D3, H3 - Min 151yd - Max 159yd for both Black & Red" at bounding box center [170, 117] width 240 height 4
copy em "Min 151yd - Max 159yd for both Black & Red"
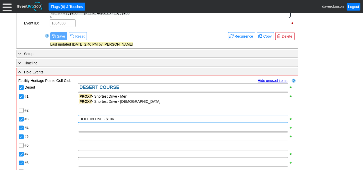
scroll to position [326, 0]
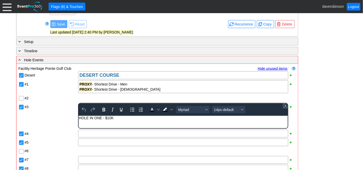
scroll to position [0, 0]
click at [124, 120] on body "HOLE IN ONE - $10K" at bounding box center [183, 119] width 209 height 7
click at [200, 120] on div "HOLE IN ONE - $10K - Min 151yd - Max 159yd for both Black & Red" at bounding box center [183, 118] width 208 height 4
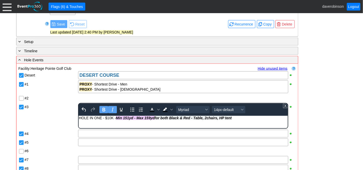
click at [80, 119] on div "HOLE IN ONE - $10K - Min 151yd - Max 159yd for both Black & Red - Table, 2chair…" at bounding box center [183, 118] width 208 height 4
drag, startPoint x: 79, startPoint y: 118, endPoint x: 103, endPoint y: 118, distance: 24.2
click at [103, 118] on div "HOLE IN ONE - $10K - Min 151yd - Max 159yd for both Black & Red - Table, 2chair…" at bounding box center [183, 118] width 208 height 4
click at [103, 109] on icon "Bold" at bounding box center [104, 110] width 3 height 4
click at [173, 107] on span "Background color Black" at bounding box center [172, 109] width 4 height 7
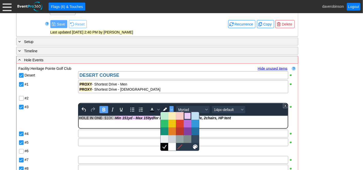
click at [189, 114] on div at bounding box center [188, 116] width 6 height 6
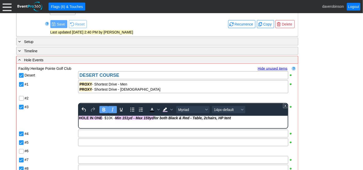
click at [233, 122] on html "HOLE IN ONE - $10K - Min 151yd - Max 159yd for both Black & Red - Table, 2chair…" at bounding box center [183, 119] width 209 height 7
drag, startPoint x: 156, startPoint y: 118, endPoint x: 233, endPoint y: 117, distance: 77.1
click at [231, 117] on em "Min 151yd - Max 159yd for both Black & Red - Table, 2chairs, HP tent" at bounding box center [173, 118] width 116 height 4
click at [101, 107] on icon "Bold" at bounding box center [104, 109] width 6 height 6
drag, startPoint x: 114, startPoint y: 107, endPoint x: 46, endPoint y: 4, distance: 123.7
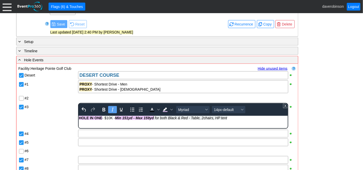
click at [114, 107] on icon "Italic" at bounding box center [112, 109] width 6 height 6
click at [131, 122] on html "HOLE IN ONE - $10K - Min 151yd - Max 159yd for both Black & Red - Table, 2chair…" at bounding box center [183, 119] width 209 height 7
click at [113, 118] on div "HOLE IN ONE - $10K - Min 151yd - Max 159yd for both Black & Red - Table, 2chair…" at bounding box center [183, 118] width 208 height 4
click at [155, 122] on html "HOLE IN ONE - They Insured - Min 151yd - Max 159yd for both Black & Red - Table…" at bounding box center [183, 119] width 209 height 7
drag, startPoint x: 205, startPoint y: 118, endPoint x: 236, endPoint y: 118, distance: 31.4
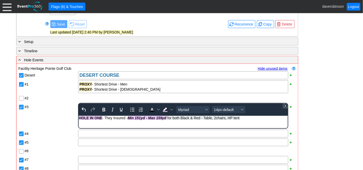
click at [236, 118] on span "Min 151yd - Max 159yd for both Black & Red - Table, 2chairs, HP tent" at bounding box center [184, 118] width 112 height 4
click at [249, 118] on div "HOLE IN ONE - They Insured - Min 151yd - Max 159yd for both Black & Red - Table…" at bounding box center [183, 118] width 208 height 4
drag, startPoint x: 248, startPoint y: 119, endPoint x: 205, endPoint y: 118, distance: 42.7
click at [205, 118] on div "HOLE IN ONE - They Insured - Min 151yd - Max 159yd for both Black & Red - Table…" at bounding box center [183, 118] width 208 height 4
click at [171, 109] on icon "Background color Light Purple" at bounding box center [171, 110] width 3 height 2
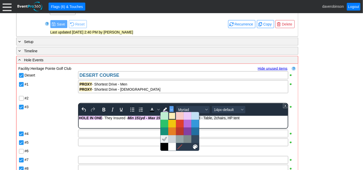
click at [170, 114] on div at bounding box center [172, 116] width 6 height 6
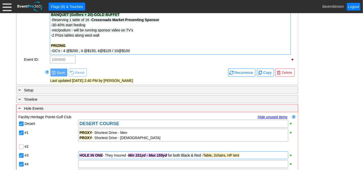
scroll to position [378, 0]
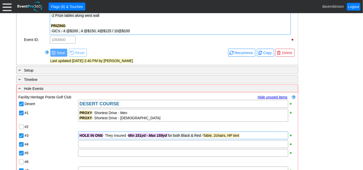
click at [256, 136] on div "HOLE IN ONE - They Insured - Min 151yd - Max 159yd for both Black & Red - Table…" at bounding box center [183, 135] width 210 height 8
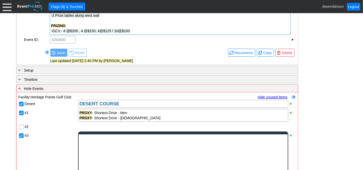
scroll to position [0, 0]
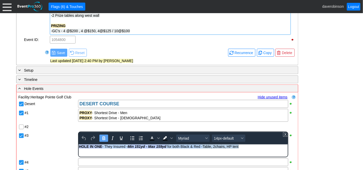
drag, startPoint x: 252, startPoint y: 148, endPoint x: 156, endPoint y: 288, distance: 170.2
click at [79, 145] on html "HOLE IN ONE - They Insured - Min 151yd - Max 159yd for both Black & Red - Table…" at bounding box center [183, 147] width 209 height 7
copy div "HOLE IN ONE - They Insured - Min 151yd - Max 159yd for both Black & Red - Table…"
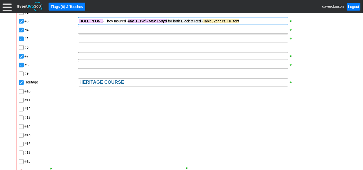
scroll to position [492, 0]
click at [22, 107] on input "#12" at bounding box center [21, 109] width 5 height 5
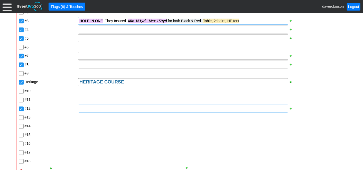
click at [96, 109] on div at bounding box center [183, 109] width 210 height 8
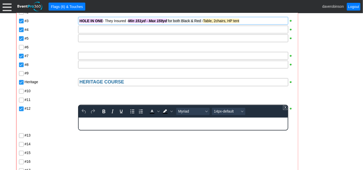
scroll to position [0, 0]
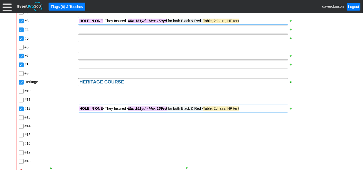
click at [323, 120] on div "- General Information ▼ Loading.... Remove all highlights Facility: ▼ Χ Heritag…" at bounding box center [182, 89] width 334 height 955
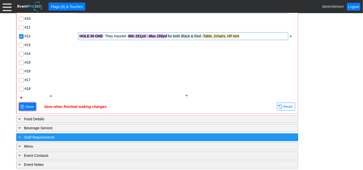
scroll to position [578, 0]
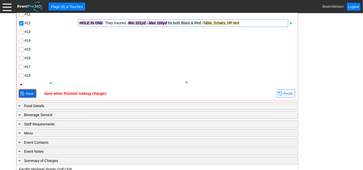
click at [28, 91] on span "Save" at bounding box center [29, 93] width 10 height 5
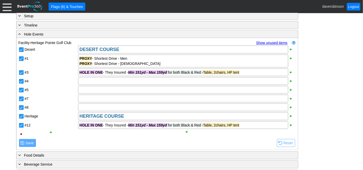
scroll to position [406, 0]
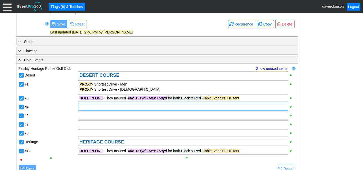
click at [117, 105] on div at bounding box center [183, 107] width 210 height 8
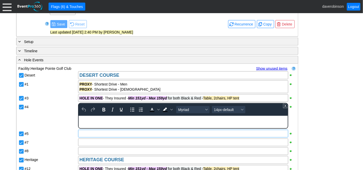
scroll to position [0, 0]
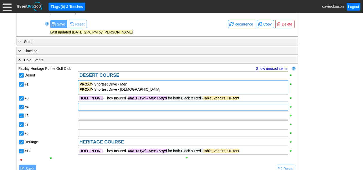
drag, startPoint x: 127, startPoint y: 83, endPoint x: 94, endPoint y: 79, distance: 33.6
click at [94, 80] on div "PROXY - Shortest Drive - Men PROXY - Shortest Drive - Ladies" at bounding box center [183, 86] width 210 height 13
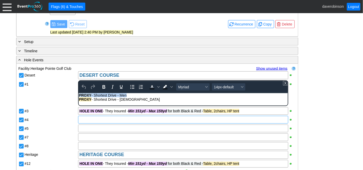
drag, startPoint x: 129, startPoint y: 95, endPoint x: 55, endPoint y: 88, distance: 74.3
click at [79, 93] on html "PROXY - Shortest Drive - Men PROXY - Shortest Drive - Ladies" at bounding box center [183, 98] width 209 height 11
copy div "PROXY - Shortest Drive - Men"
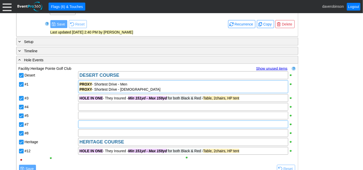
click at [87, 119] on div "Desert DESERT COURSE #1 PROXY - Shortest Drive - Men PROXY - Shortest Drive - L…" at bounding box center [158, 117] width 278 height 93
click at [88, 108] on div at bounding box center [183, 107] width 210 height 8
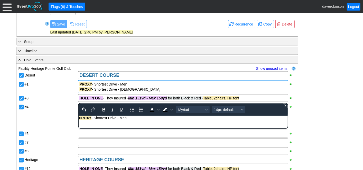
click at [103, 118] on div "PROXY - Shortest Drive - Men" at bounding box center [183, 118] width 208 height 4
drag, startPoint x: 131, startPoint y: 117, endPoint x: 75, endPoint y: 118, distance: 56.3
click at [79, 118] on html "PROXY - Longest Drive - Men" at bounding box center [183, 119] width 209 height 7
copy div "PROXY - Longest Drive - Men"
click at [63, 120] on div "Desert DESERT COURSE #1 PROXY - Shortest Drive - Men PROXY - Shortest Drive - L…" at bounding box center [158, 126] width 278 height 111
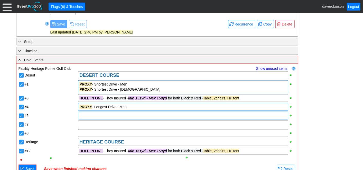
click at [101, 115] on div at bounding box center [183, 116] width 210 height 8
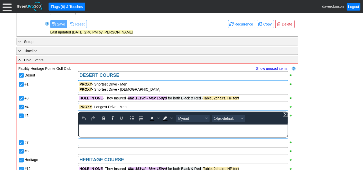
click at [94, 143] on div "Desert DESERT COURSE #1 PROXY - Shortest Drive - Men PROXY - Shortest Drive - L…" at bounding box center [158, 126] width 278 height 111
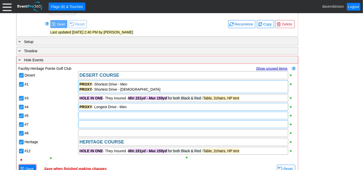
click at [93, 121] on div at bounding box center [183, 124] width 210 height 8
click at [95, 115] on div at bounding box center [183, 116] width 210 height 8
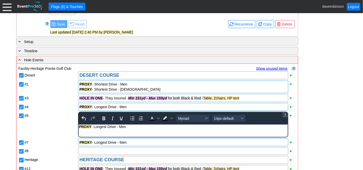
click at [116, 129] on body "PROXY - Longest Drive - Men" at bounding box center [183, 127] width 209 height 7
click at [138, 128] on div "PROXY - Closest to the Pin - Men" at bounding box center [183, 126] width 208 height 4
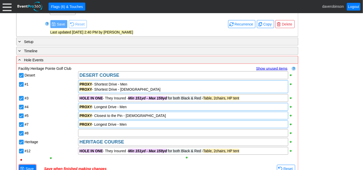
click at [329, 135] on div "- General Information ▼ Loading.... Remove all highlights Facility: ▼ Χ Heritag…" at bounding box center [182, 127] width 334 height 859
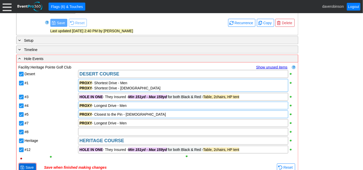
click at [28, 165] on span "Save" at bounding box center [29, 167] width 10 height 5
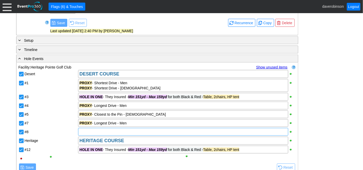
click at [93, 130] on div at bounding box center [183, 132] width 210 height 8
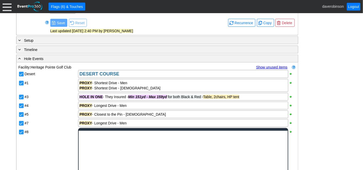
scroll to position [0, 0]
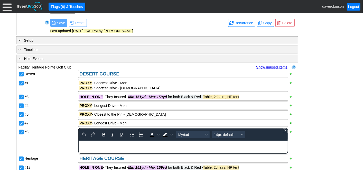
paste body "Rich Text Area. Press ALT-0 for help."
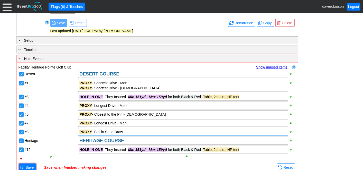
click at [310, 133] on div "- General Information ▼ Loading.... Remove all highlights Facility: ▼ Χ Heritag…" at bounding box center [182, 126] width 334 height 859
click at [30, 165] on span "Save" at bounding box center [29, 167] width 10 height 5
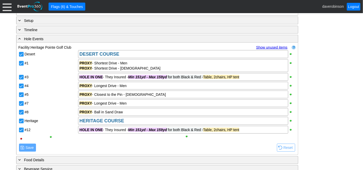
scroll to position [436, 0]
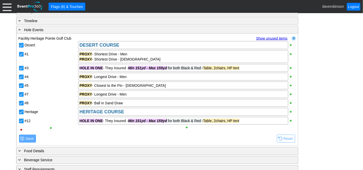
click at [279, 36] on link "Show unused items" at bounding box center [271, 38] width 31 height 4
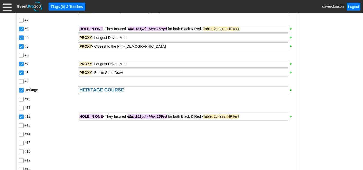
scroll to position [493, 0]
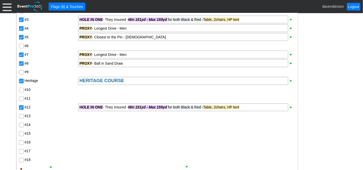
click at [21, 89] on input "#10" at bounding box center [21, 90] width 5 height 5
click at [21, 97] on input "#11" at bounding box center [21, 99] width 5 height 5
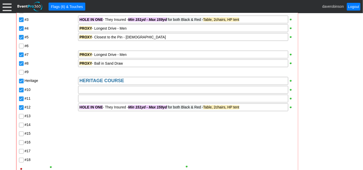
click at [20, 124] on input "#14" at bounding box center [21, 125] width 5 height 5
click at [21, 141] on input "#16" at bounding box center [21, 142] width 5 height 5
click at [20, 159] on input "#18" at bounding box center [21, 160] width 5 height 5
click at [313, 120] on div "- General Information ▼ Loading.... Remove all highlights Facility: ▼ Χ Heritag…" at bounding box center [182, 88] width 334 height 955
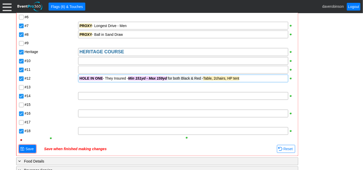
scroll to position [550, 0]
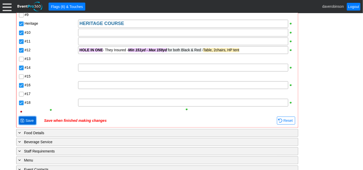
click at [27, 121] on span "Save" at bounding box center [29, 120] width 10 height 5
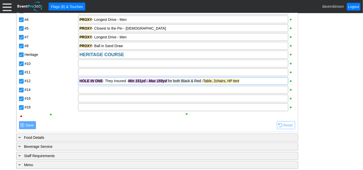
scroll to position [465, 0]
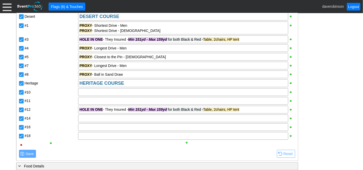
click at [98, 95] on div at bounding box center [187, 92] width 218 height 9
click at [100, 89] on div at bounding box center [183, 92] width 210 height 8
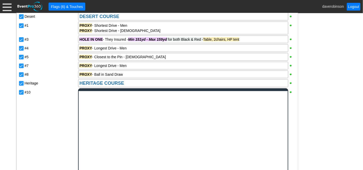
scroll to position [0, 0]
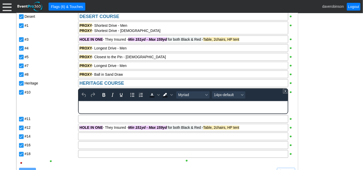
paste body "Rich Text Area. Press ALT-0 for help."
click at [117, 105] on div "PROXY - Longest Drive - Men" at bounding box center [183, 103] width 208 height 4
click at [129, 106] on body "PROXY - Longest Putt - Men" at bounding box center [183, 104] width 209 height 7
click at [127, 104] on div "PROXY - Longest Putt - All PLayers" at bounding box center [183, 103] width 208 height 4
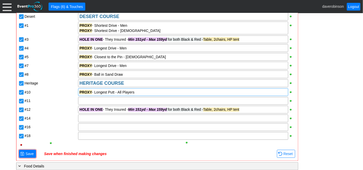
click at [30, 96] on div "Desert DESERT COURSE #1 PROXY - Shortest Drive - Men PROXY - Shortest Drive - L…" at bounding box center [158, 80] width 278 height 137
click at [95, 100] on div at bounding box center [183, 101] width 210 height 8
click at [50, 117] on div "Desert DESERT COURSE #1 PROXY - Shortest Drive - Men PROXY - Shortest Drive - L…" at bounding box center [158, 80] width 278 height 137
click at [27, 152] on span "Save" at bounding box center [29, 153] width 10 height 5
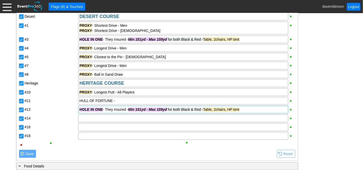
click at [80, 108] on strong "HOLE IN ONE" at bounding box center [90, 109] width 23 height 4
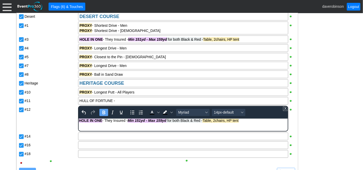
click at [88, 125] on html "HOLE IN ONE - They Insured - Min 151yd - Max 159yd for both Black & Red - Table…" at bounding box center [183, 121] width 209 height 7
click at [255, 124] on body "HOLE IN ONE - They Insured - Min 151yd - Max 159yd for both Black & Red - Table…" at bounding box center [183, 121] width 209 height 7
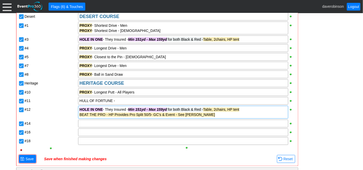
click at [314, 128] on div "- General Information ▼ Loading.... Remove all highlights Facility: ▼ Χ Heritag…" at bounding box center [182, 93] width 334 height 908
click at [47, 123] on div "#14" at bounding box center [51, 123] width 53 height 6
click at [34, 157] on span "Save" at bounding box center [29, 158] width 10 height 5
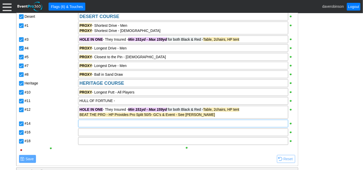
click at [92, 123] on div at bounding box center [183, 124] width 210 height 8
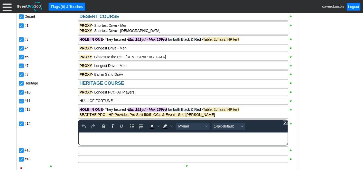
paste body "Rich Text Area. Press ALT-0 for help."
click at [116, 136] on body "PROXY - Longest Drive - Men" at bounding box center [183, 135] width 209 height 7
click at [44, 133] on div "Desert DESERT COURSE #1 PROXY - Shortest Drive - Men PROXY - Shortest Drive - L…" at bounding box center [158, 92] width 278 height 160
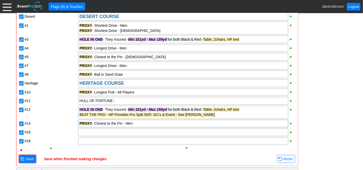
click at [84, 134] on div at bounding box center [183, 132] width 210 height 8
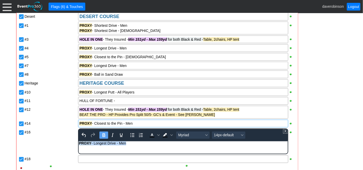
drag, startPoint x: 129, startPoint y: 144, endPoint x: 8, endPoint y: 149, distance: 121.2
click at [79, 148] on html "PROXY - Longest Drive - Men" at bounding box center [183, 144] width 209 height 7
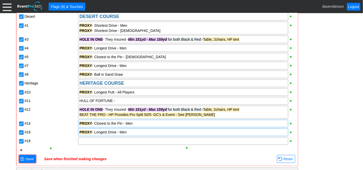
click at [45, 116] on div "#12" at bounding box center [51, 112] width 54 height 14
click at [113, 98] on div "HULL OF FORTUNE -" at bounding box center [182, 100] width 207 height 5
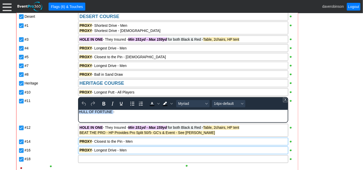
drag, startPoint x: 113, startPoint y: 112, endPoint x: 47, endPoint y: 114, distance: 65.6
click at [79, 114] on html "HULL OF FORTUNE -" at bounding box center [183, 113] width 209 height 7
click at [171, 102] on icon "Background color Black" at bounding box center [171, 103] width 3 height 3
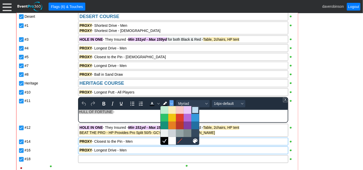
click at [194, 111] on div at bounding box center [195, 110] width 6 height 6
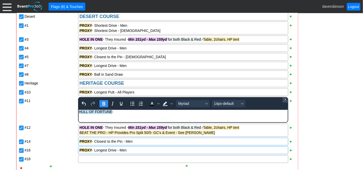
click at [104, 103] on icon "Bold" at bounding box center [104, 103] width 6 height 6
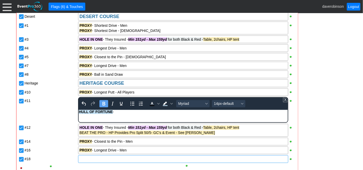
click at [88, 159] on div "Facility: Heritage Pointe Golf Club Remove all highlights Hide unused items Sho…" at bounding box center [158, 94] width 278 height 174
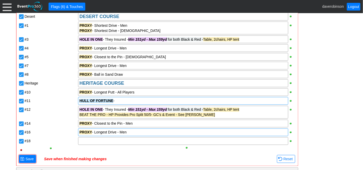
click at [138, 133] on div "PROXY - Longest Drive - Men" at bounding box center [182, 132] width 207 height 5
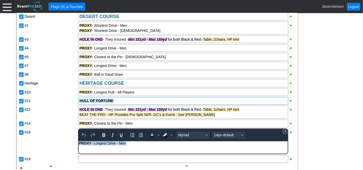
drag, startPoint x: 132, startPoint y: 144, endPoint x: -1, endPoint y: 144, distance: 132.6
click at [79, 144] on html "PROXY - Longest Drive - Men" at bounding box center [183, 144] width 209 height 7
drag, startPoint x: 131, startPoint y: 146, endPoint x: 154, endPoint y: 286, distance: 142.1
click at [79, 147] on html "FLAMINGO CHALLENGE" at bounding box center [183, 144] width 209 height 7
click at [172, 134] on span "Background color Black" at bounding box center [172, 134] width 4 height 7
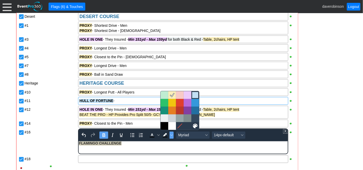
click at [196, 95] on div at bounding box center [195, 95] width 6 height 6
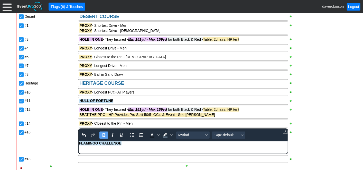
click at [316, 93] on div "- General Information ▼ Loading.... Remove all highlights Facility: ▼ Χ Heritag…" at bounding box center [182, 102] width 334 height 926
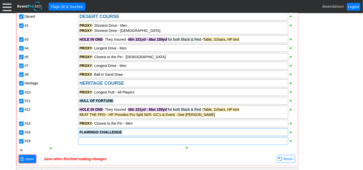
click at [82, 138] on div at bounding box center [183, 141] width 210 height 8
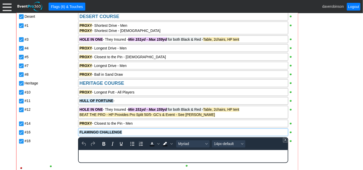
paste body "Rich Text Area. Press ALT-0 for help."
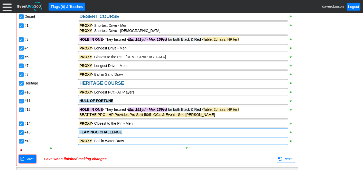
click at [60, 124] on div "#14" at bounding box center [51, 123] width 53 height 6
click at [26, 156] on span "Save" at bounding box center [29, 158] width 10 height 5
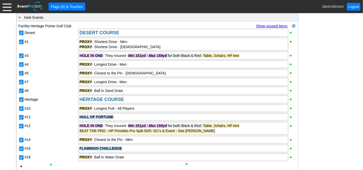
scroll to position [436, 0]
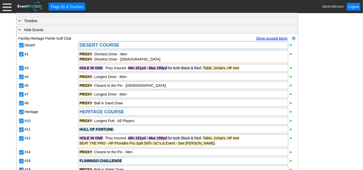
click at [126, 46] on div "DESERT COURSE" at bounding box center [182, 44] width 207 height 5
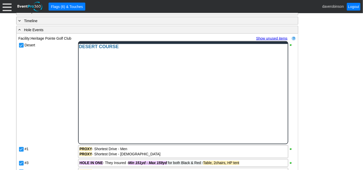
scroll to position [0, 0]
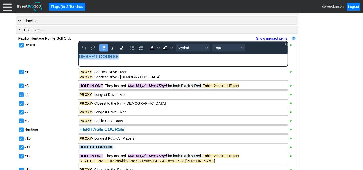
drag, startPoint x: 119, startPoint y: 57, endPoint x: 49, endPoint y: 57, distance: 70.7
click at [79, 57] on html "DESERT COURSE" at bounding box center [183, 58] width 209 height 8
click at [118, 47] on icon "Underline" at bounding box center [121, 48] width 6 height 6
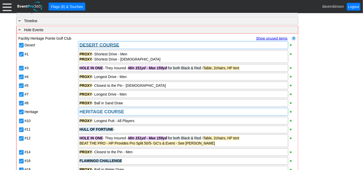
click at [135, 129] on div "Desert DESERT COURSE #1 PROXY - Shortest Drive - Men PROXY - Shortest Drive - L…" at bounding box center [158, 112] width 278 height 142
drag, startPoint x: 127, startPoint y: 111, endPoint x: 93, endPoint y: 107, distance: 33.9
click at [93, 108] on div "HERITAGE COURSE" at bounding box center [183, 112] width 210 height 8
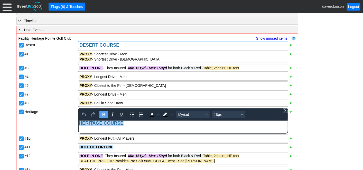
drag, startPoint x: 123, startPoint y: 124, endPoint x: 195, endPoint y: 237, distance: 133.4
click at [79, 123] on body "HERITAGE COURSE" at bounding box center [183, 125] width 209 height 8
click at [121, 114] on icon "Underline" at bounding box center [121, 115] width 3 height 4
click at [69, 118] on div "Desert DESERT COURSE #1 PROXY - Shortest Drive - Men PROXY - Shortest Drive - L…" at bounding box center [158, 121] width 278 height 160
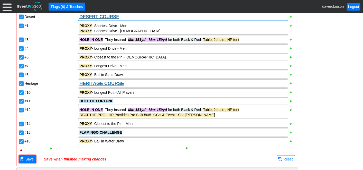
scroll to position [465, 0]
click at [28, 156] on span "Save" at bounding box center [29, 158] width 10 height 5
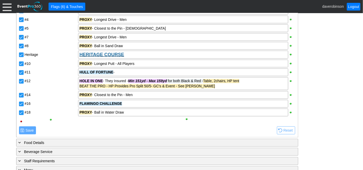
scroll to position [436, 0]
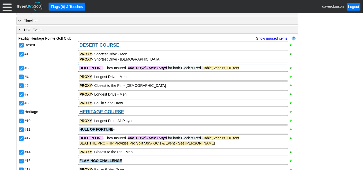
click at [248, 68] on div "HOLE IN ONE - They Insured - Min 151yd - Max 159yd for both Black & Red - Table…" at bounding box center [182, 67] width 207 height 5
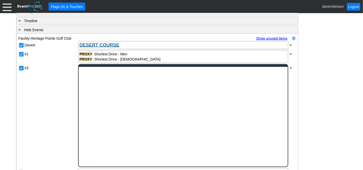
scroll to position [0, 0]
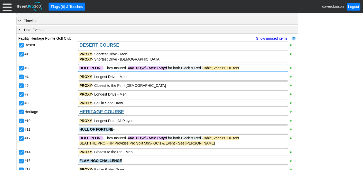
drag, startPoint x: 205, startPoint y: 155, endPoint x: 219, endPoint y: 154, distance: 13.6
click at [219, 154] on div "Desert DESERT COURSE #1 PROXY - Shortest Drive - Men PROXY - Shortest Drive - L…" at bounding box center [158, 112] width 278 height 142
click at [205, 67] on span "Min 151yd - Max 159yd for both Black & Red - Table, 2chairs, HP tent" at bounding box center [183, 68] width 111 height 4
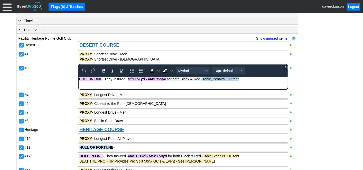
drag, startPoint x: 205, startPoint y: 79, endPoint x: 244, endPoint y: 81, distance: 39.1
click at [244, 81] on div "HOLE IN ONE - They Insured - Min 151yd - Max 159yd for both Black & Red - Table…" at bounding box center [183, 79] width 208 height 4
click at [103, 68] on icon "Bold" at bounding box center [104, 71] width 6 height 6
click at [299, 101] on div "- General Information ▼ Loading.... Remove all highlights Facility: ▼ Χ Heritag…" at bounding box center [182, 131] width 334 height 926
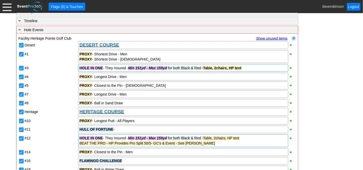
click at [248, 138] on div "HOLE IN ONE - They Insured - Min 151yd - Max 159yd for both Black & Red - Table…" at bounding box center [182, 137] width 207 height 5
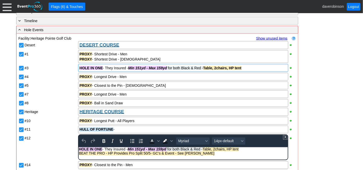
drag, startPoint x: 245, startPoint y: 149, endPoint x: 277, endPoint y: 286, distance: 140.8
click at [204, 147] on div "HOLE IN ONE - They Insured - Min 151yd - Max 159yd for both Black & Red - Table…" at bounding box center [183, 149] width 208 height 4
click at [104, 141] on icon "Bold" at bounding box center [104, 141] width 6 height 6
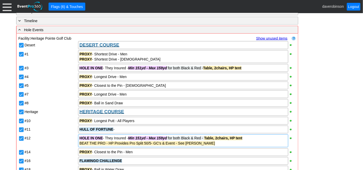
click at [322, 124] on div "- General Information ▼ Loading.... Remove all highlights Facility: ▼ Χ Heritag…" at bounding box center [182, 122] width 334 height 908
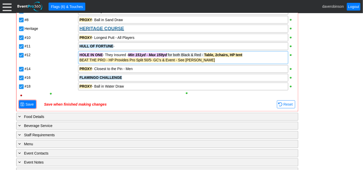
scroll to position [522, 0]
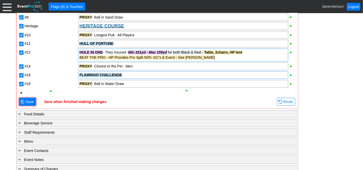
click at [150, 76] on div "FLAMINGO CHALLENGE" at bounding box center [182, 74] width 207 height 5
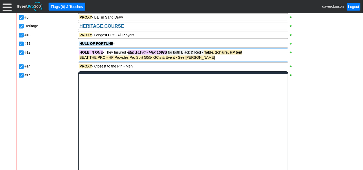
scroll to position [0, 0]
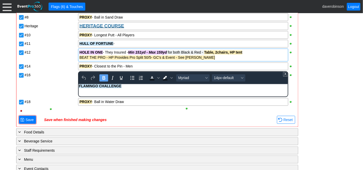
click at [154, 89] on body "FLAMINGO CHALLENGE" at bounding box center [183, 87] width 209 height 7
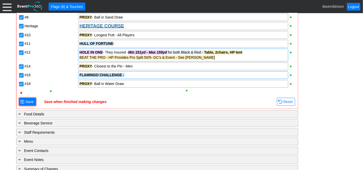
click at [205, 52] on strong "Table, 2chairs, HP tent" at bounding box center [222, 52] width 39 height 4
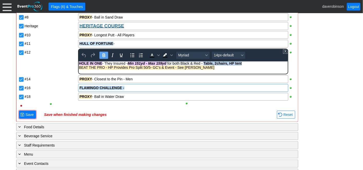
drag, startPoint x: 205, startPoint y: 62, endPoint x: 246, endPoint y: 64, distance: 40.9
click at [246, 64] on div "HOLE IN ONE - They Insured - Min 151yd - Max 159yd for both Black & Red - Table…" at bounding box center [183, 63] width 208 height 4
copy span "Table, 2chairs, HP tent"
click at [138, 89] on div "Desert DESERT COURSE #1 PROXY - Shortest Drive - Men PROXY - Shortest Drive - L…" at bounding box center [158, 32] width 278 height 155
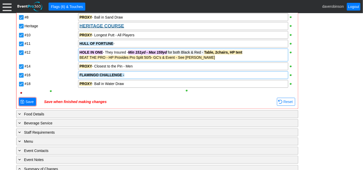
click at [139, 76] on div "FLAMINGO CHALLENGE -" at bounding box center [183, 75] width 210 height 8
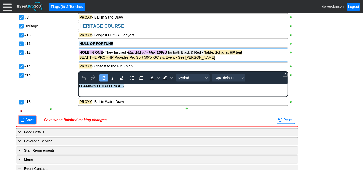
click at [140, 87] on div "FLAMINGO CHALLENGE -" at bounding box center [183, 86] width 208 height 4
click at [19, 115] on div "- General Information ▼ Loading.... Remove all highlights Facility: ▼ Χ Heritag…" at bounding box center [182, 45] width 334 height 926
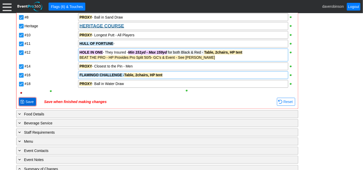
click at [24, 100] on span at bounding box center [22, 102] width 4 height 4
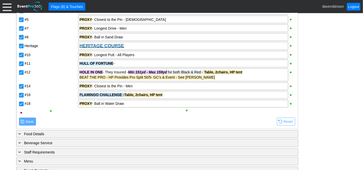
scroll to position [493, 0]
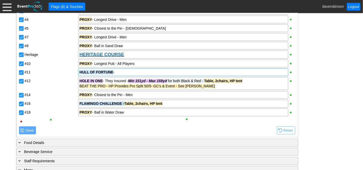
click at [122, 72] on div "HULL OF FORTUNE -" at bounding box center [182, 72] width 207 height 5
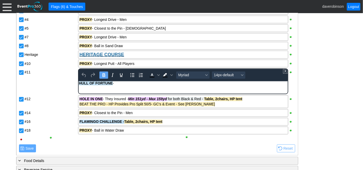
scroll to position [0, 0]
click at [123, 86] on body "HULL OF FORTUNE -" at bounding box center [183, 84] width 209 height 7
click at [307, 103] on div "- General Information ▼ Loading.... Remove all highlights Facility: ▼ Χ Heritag…" at bounding box center [182, 74] width 334 height 926
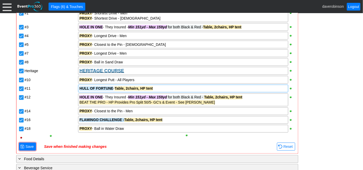
scroll to position [465, 0]
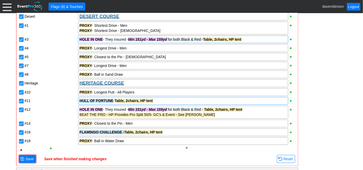
click at [205, 38] on span "Min 151yd - Max 159yd for both Black & Red - Table, 2chairs, HP tent" at bounding box center [184, 39] width 113 height 4
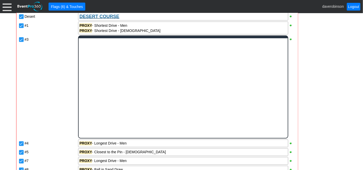
scroll to position [0, 0]
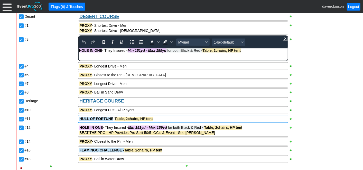
drag, startPoint x: 205, startPoint y: 50, endPoint x: 231, endPoint y: 52, distance: 26.0
click at [231, 52] on span "Min 151yd - Max 159yd for both Black & Red - Table, 2chairs, HP tent" at bounding box center [184, 50] width 113 height 4
click at [172, 41] on icon "Background color Black" at bounding box center [171, 42] width 3 height 3
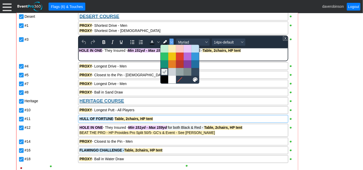
click at [162, 70] on icon at bounding box center [164, 71] width 5 height 5
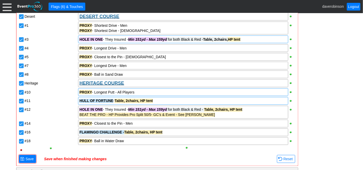
click at [210, 87] on div "Desert DESERT COURSE #1 PROXY - Shortest Drive - Men PROXY - Shortest Drive - L…" at bounding box center [158, 83] width 278 height 142
click at [209, 108] on span "Table, 2chairs, HP tent" at bounding box center [223, 109] width 38 height 4
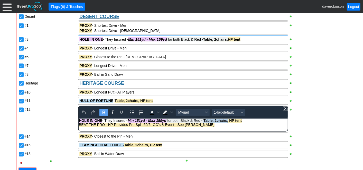
drag, startPoint x: 206, startPoint y: 120, endPoint x: 230, endPoint y: 122, distance: 24.2
click at [230, 122] on span "Table, 2chairs, HP tent" at bounding box center [223, 120] width 38 height 4
click at [172, 112] on span "Background color Black" at bounding box center [172, 112] width 4 height 7
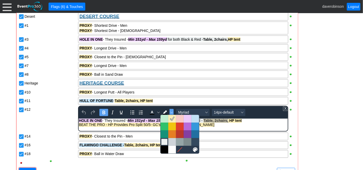
click at [167, 141] on div at bounding box center [164, 142] width 6 height 6
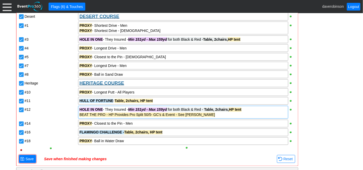
click at [314, 112] on div "- General Information ▼ Loading.... Remove all highlights Facility: ▼ Χ Heritag…" at bounding box center [182, 93] width 334 height 908
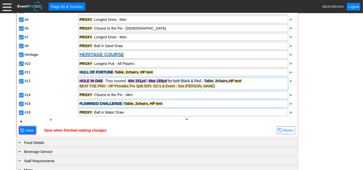
click at [125, 102] on span "Table, 2chairs, HP tent" at bounding box center [143, 104] width 38 height 4
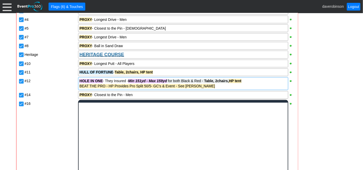
scroll to position [0, 0]
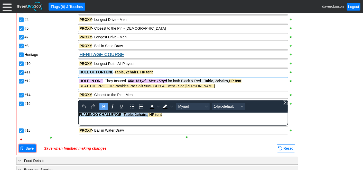
drag, startPoint x: 124, startPoint y: 113, endPoint x: 149, endPoint y: 116, distance: 24.6
click at [149, 116] on span "Table, 2chairs, HP tent" at bounding box center [143, 115] width 38 height 4
click at [171, 107] on span "Background color Black" at bounding box center [172, 106] width 4 height 7
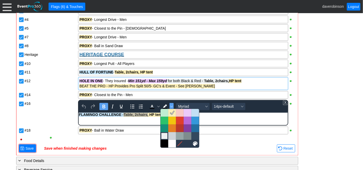
click at [167, 137] on div at bounding box center [164, 136] width 6 height 6
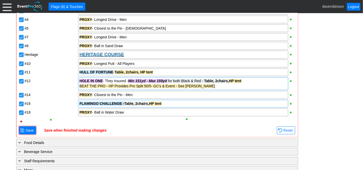
click at [327, 124] on div "- General Information ▼ Loading.... Remove all highlights Facility: ▼ Χ Heritag…" at bounding box center [182, 65] width 334 height 908
click at [23, 127] on span "● Save" at bounding box center [27, 129] width 14 height 5
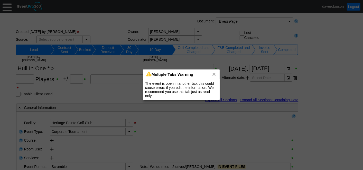
type input "140"
type input "0"
type input "Estimated"
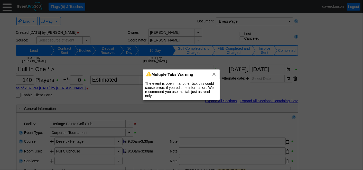
click at [214, 76] on span "x" at bounding box center [214, 73] width 5 height 5
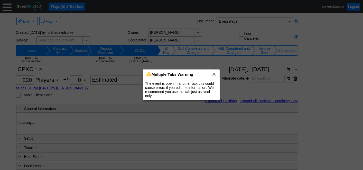
click at [213, 74] on span "x" at bounding box center [214, 73] width 5 height 5
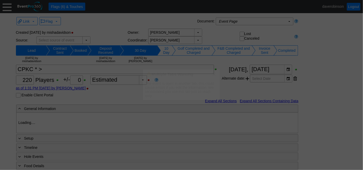
type input "Heritage Pointe Golf Club"
type input "Corporate Tournament"
type input "Scramble"
type input "Shotgun"
type input "Black"
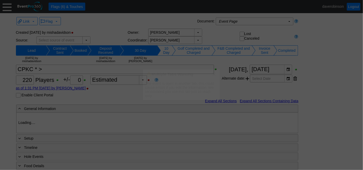
type input "Red"
type input "1115374"
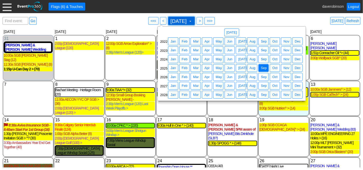
click at [193, 20] on span at bounding box center [190, 21] width 4 height 4
click at [264, 60] on span "Sep" at bounding box center [264, 59] width 8 height 5
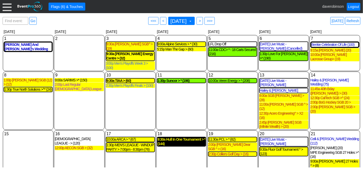
click at [180, 137] on div "9:30a Hull In One Tournament > * (144)" at bounding box center [182, 141] width 48 height 9
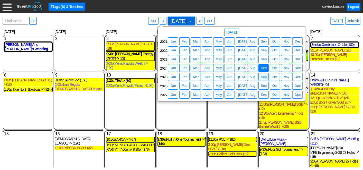
click at [193, 20] on span at bounding box center [190, 21] width 4 height 4
click at [263, 77] on span "Sep" at bounding box center [264, 76] width 8 height 5
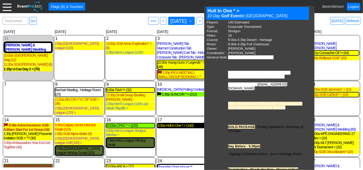
click at [169, 123] on div "9:30a Hull In One * > (140)" at bounding box center [182, 125] width 48 height 4
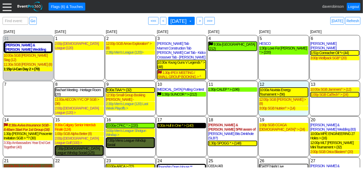
click at [184, 124] on div "9:30a Hull In One * > (140)" at bounding box center [182, 125] width 48 height 4
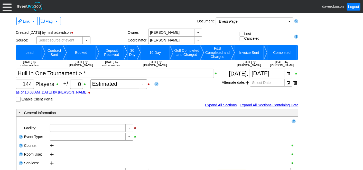
type input "Heritage Pointe Golf Club"
type input "Corporate Tournament"
type input "Scramble"
type input "Shotgun"
type input "Black"
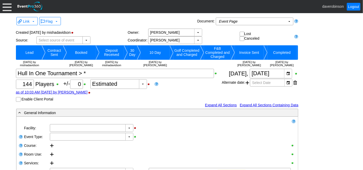
type input "Red"
type input "864706"
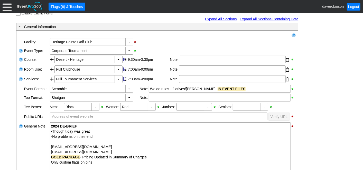
scroll to position [86, 0]
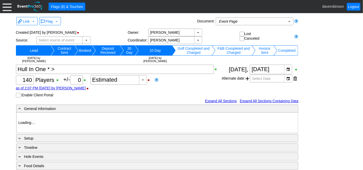
type input "Heritage Pointe Golf Club"
type input "Corporate Tournament"
type input "Scramble"
type input "Shotgun"
type input "Black"
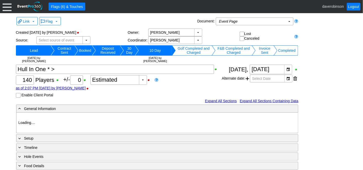
type input "Red"
type input "1054800"
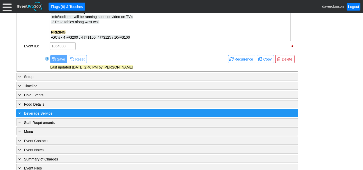
scroll to position [375, 0]
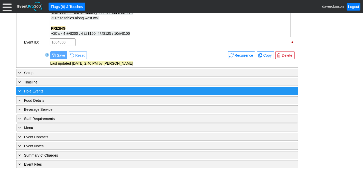
click at [32, 91] on span "Hole Events" at bounding box center [33, 91] width 19 height 4
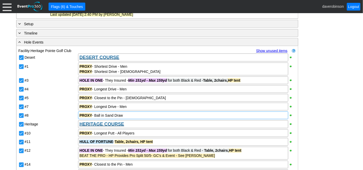
scroll to position [421, 0]
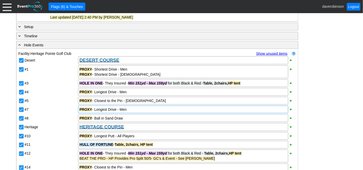
click at [138, 108] on div "PROXY - Longest Drive - Men" at bounding box center [182, 109] width 207 height 5
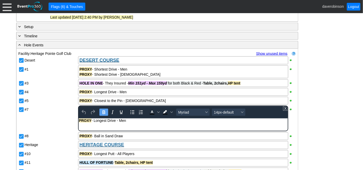
scroll to position [0, 0]
click at [132, 121] on div "PROXY - Longest Drive - Men" at bounding box center [183, 120] width 208 height 4
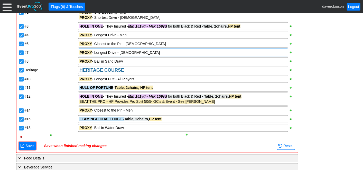
scroll to position [478, 0]
click at [27, 145] on span "Save" at bounding box center [29, 145] width 10 height 5
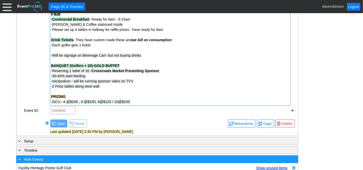
scroll to position [250, 0]
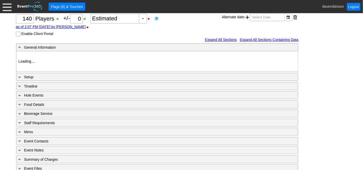
scroll to position [66, 0]
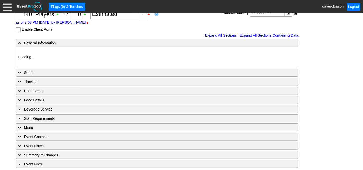
type input "Heritage Pointe Golf Club"
type input "Corporate Tournament"
type input "Scramble"
type input "Shotgun"
type input "Black"
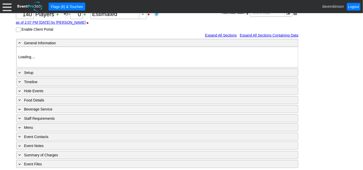
type input "Red"
type input "1054800"
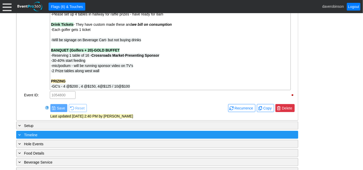
scroll to position [323, 0]
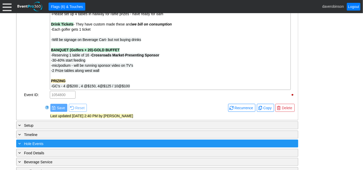
click at [240, 145] on div "+ Hole Events ▼" at bounding box center [157, 143] width 282 height 8
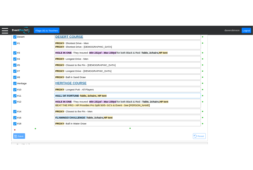
scroll to position [535, 0]
